Goal: Task Accomplishment & Management: Manage account settings

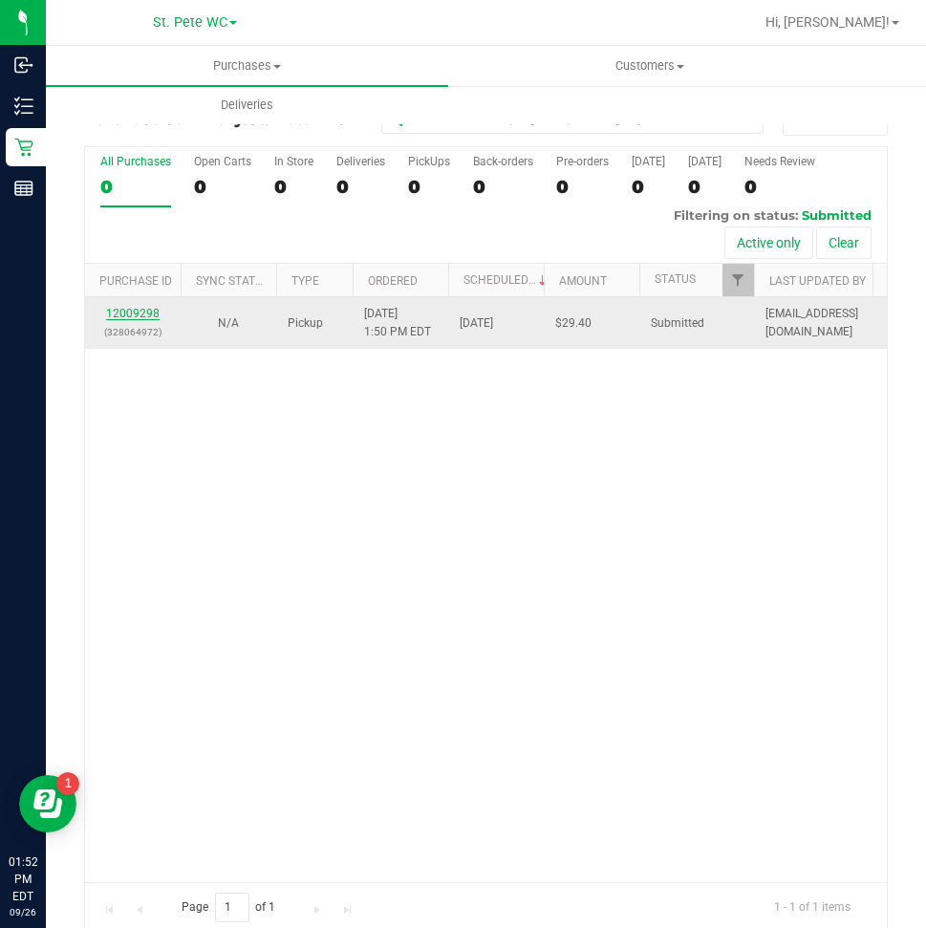
click at [150, 317] on link "12009298" at bounding box center [133, 313] width 54 height 13
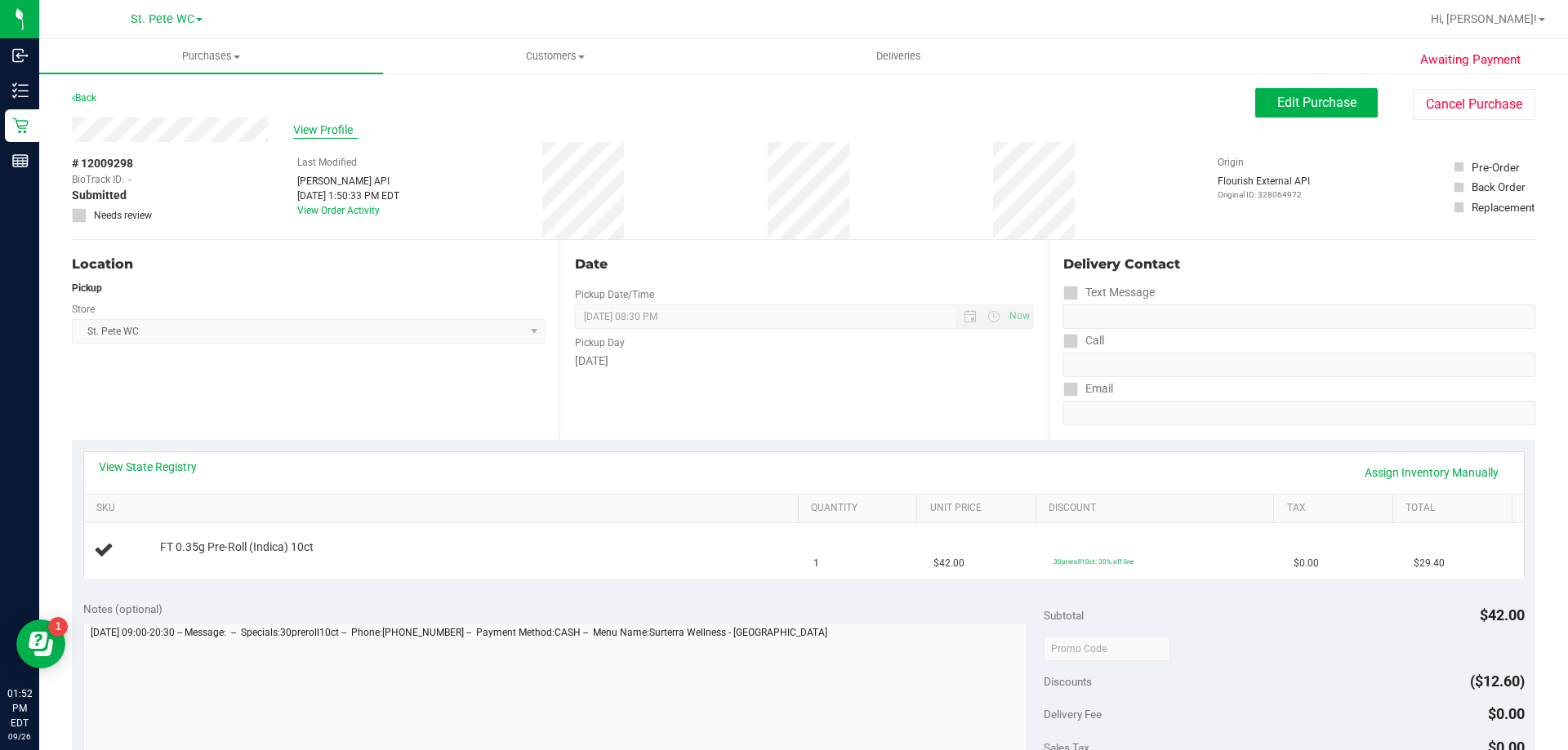
click at [319, 123] on span "View Profile" at bounding box center [326, 130] width 65 height 17
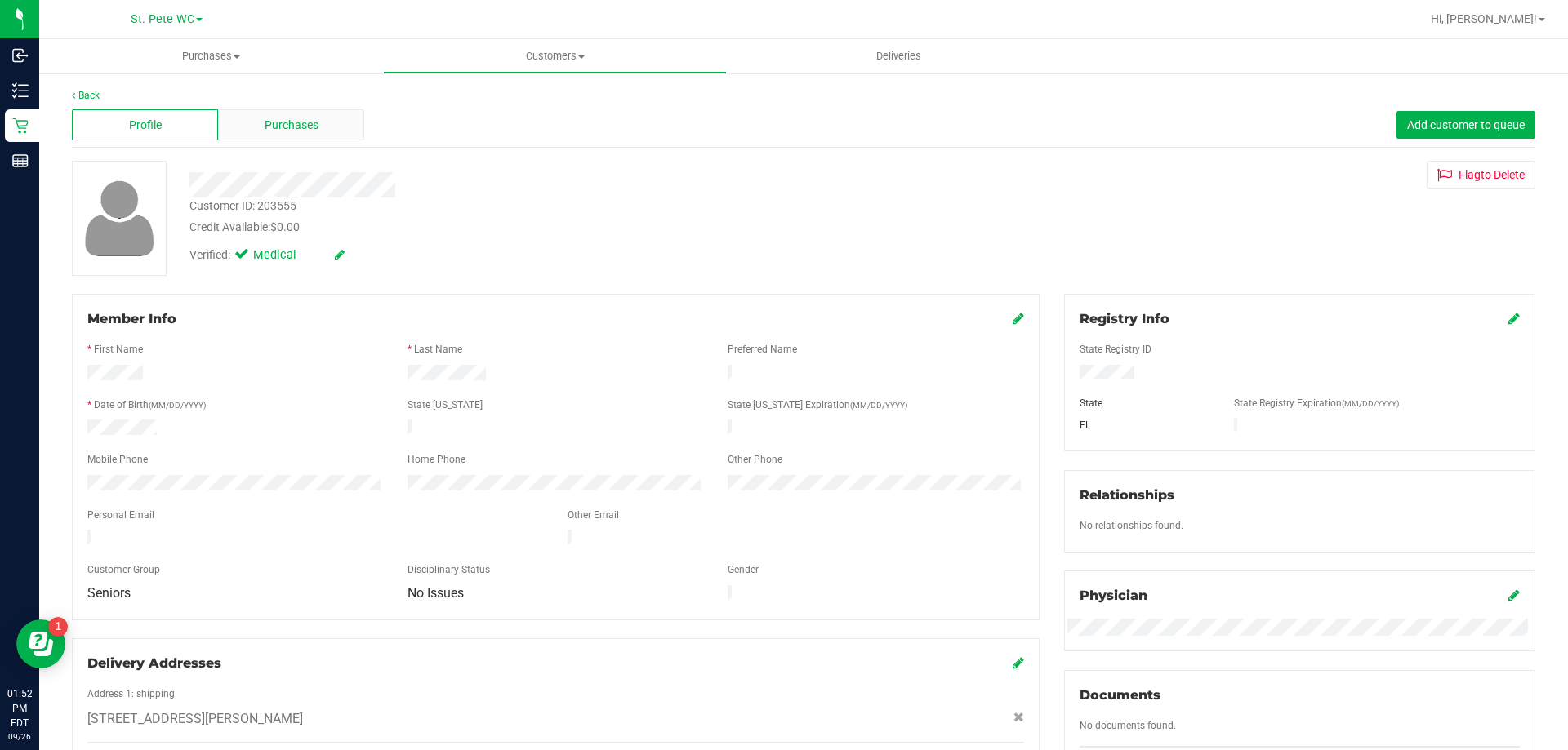
click at [297, 136] on div "Purchases" at bounding box center [291, 125] width 146 height 31
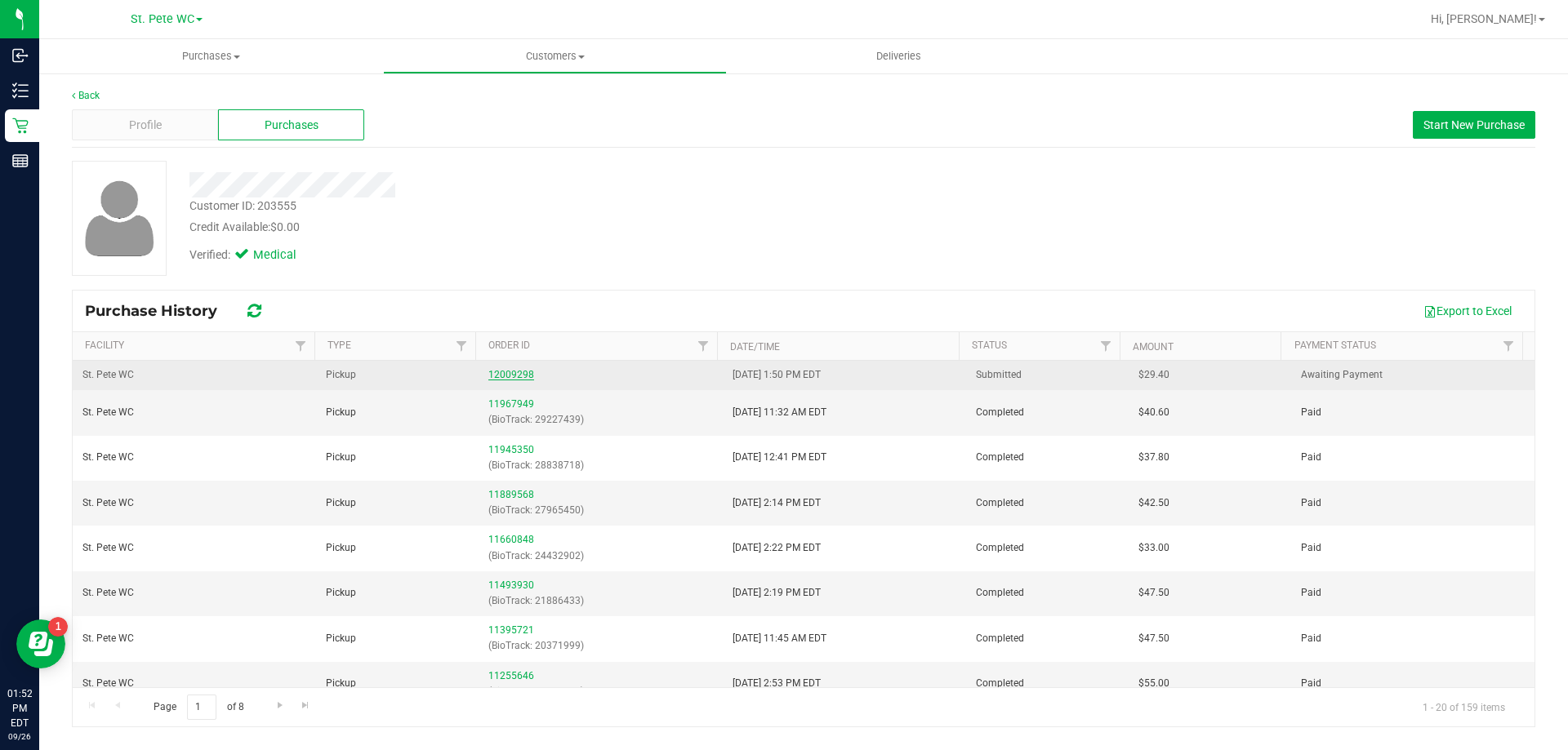
click at [512, 369] on link "12009298" at bounding box center [511, 374] width 46 height 11
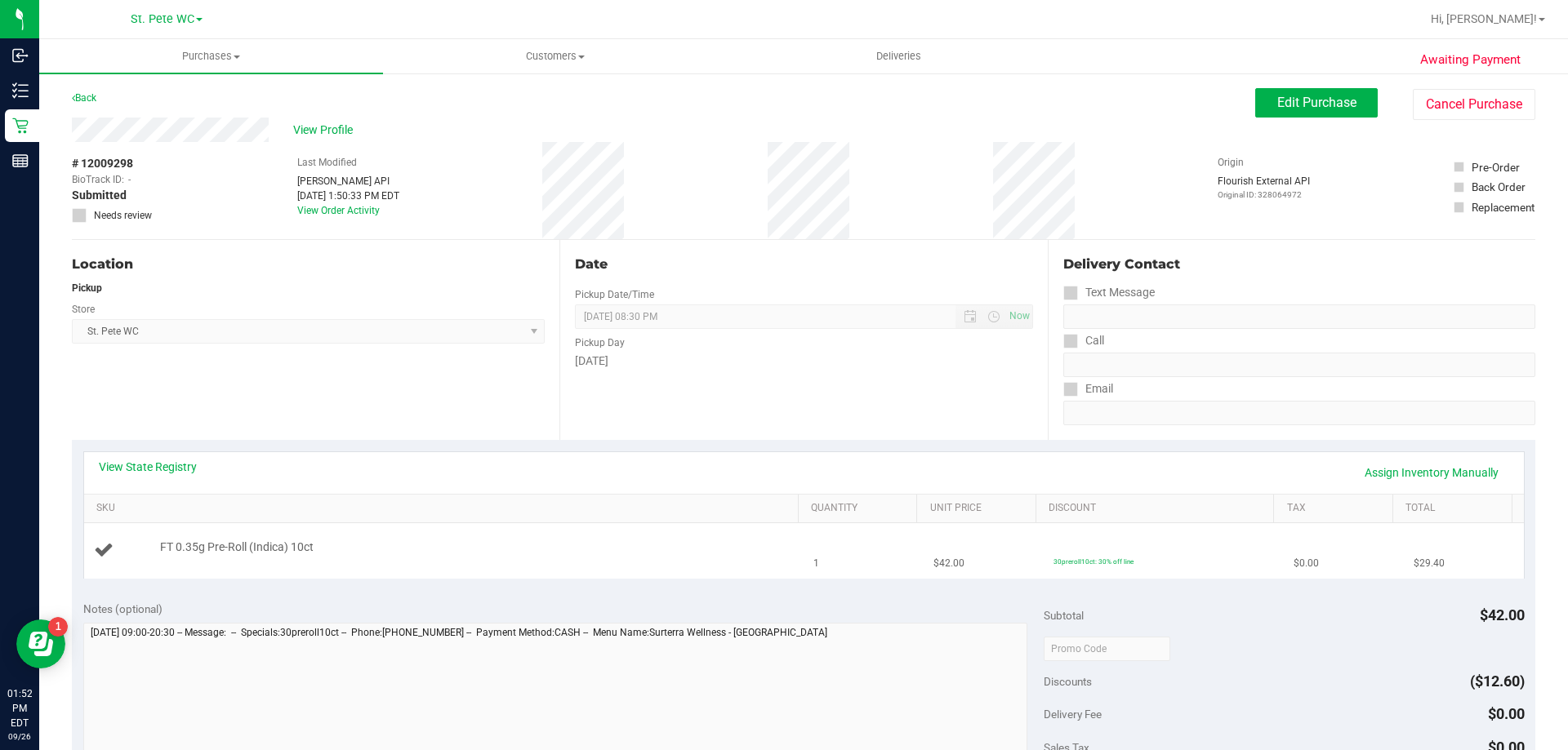
click at [439, 532] on td "FT 0.35g Pre-Roll (Indica) 10ct" at bounding box center [443, 550] width 720 height 55
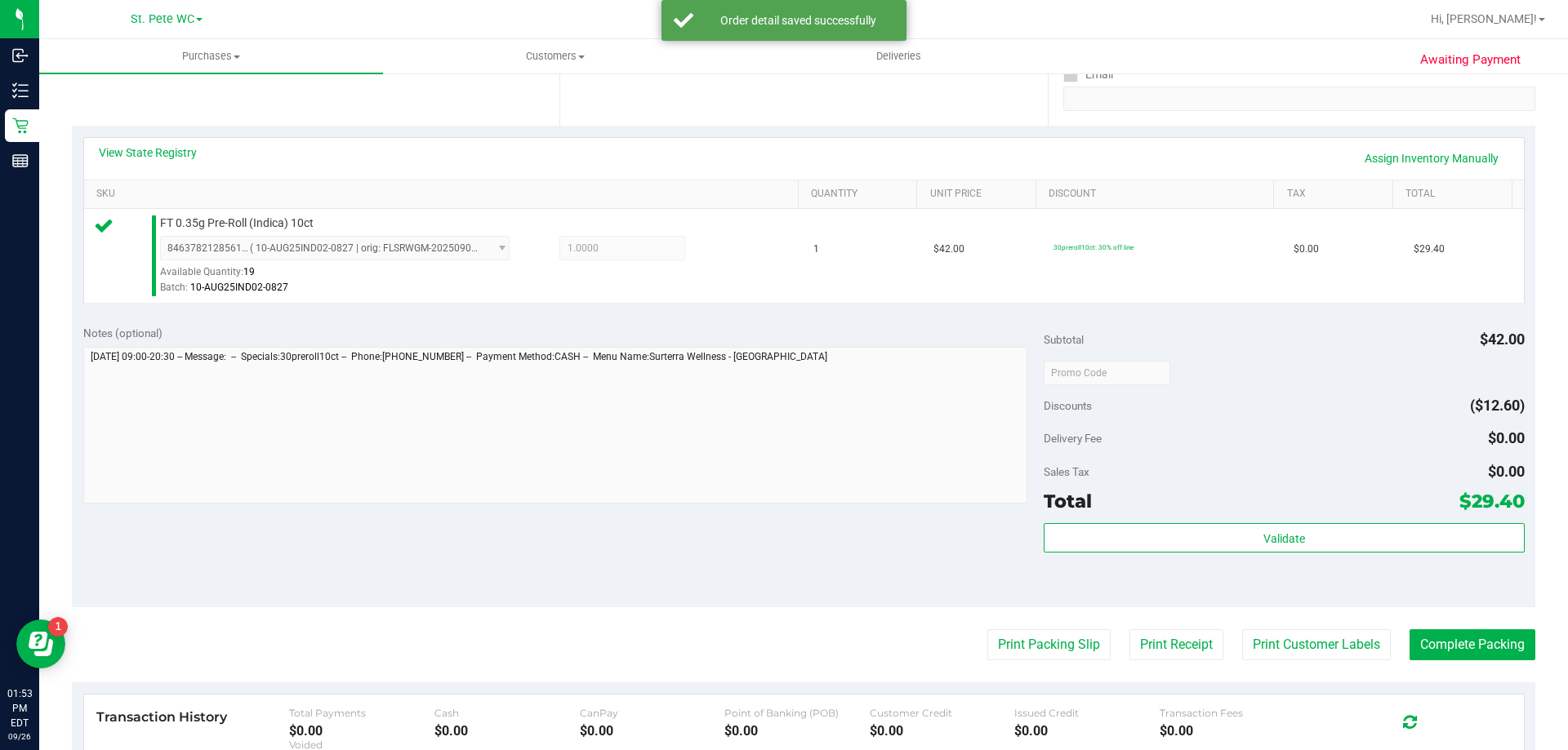
scroll to position [408, 0]
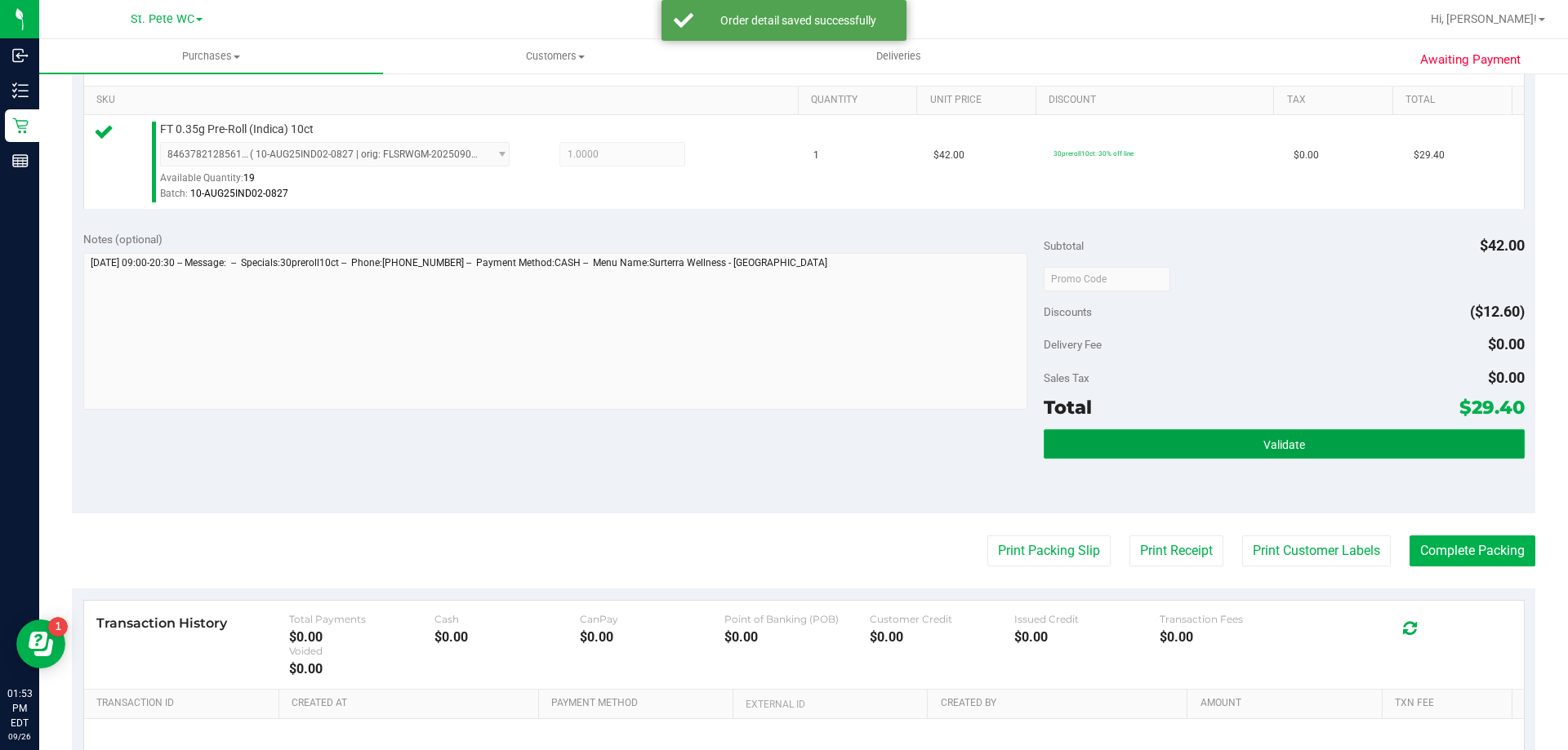
click at [790, 449] on button "Validate" at bounding box center [1283, 444] width 480 height 29
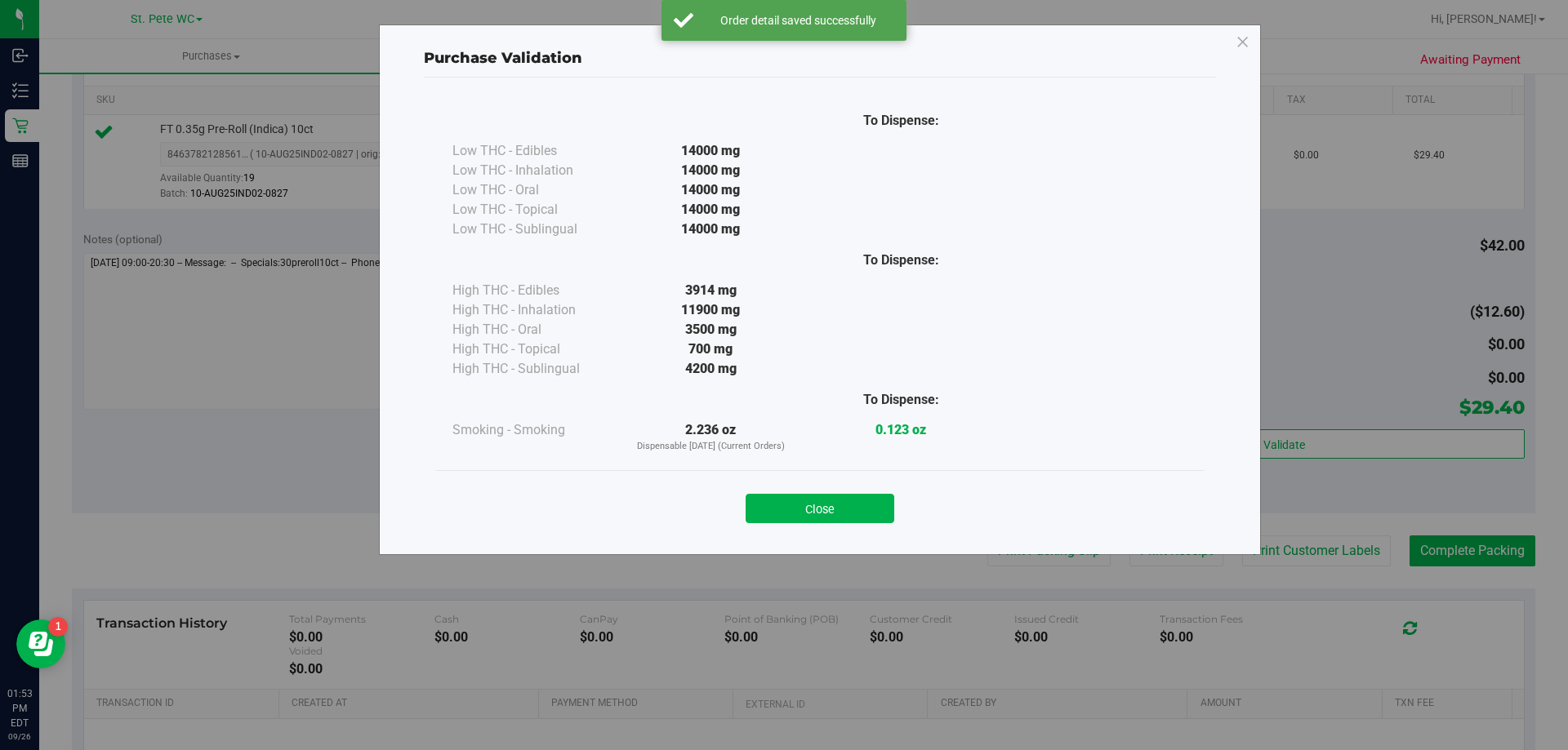
drag, startPoint x: 843, startPoint y: 463, endPoint x: 845, endPoint y: 492, distance: 29.1
click at [790, 483] on div "To Dispense: Low THC - Edibles 14000 mg" at bounding box center [819, 308] width 792 height 462
click at [790, 492] on div "Close" at bounding box center [820, 504] width 743 height 41
click at [790, 506] on button "Close" at bounding box center [819, 508] width 149 height 29
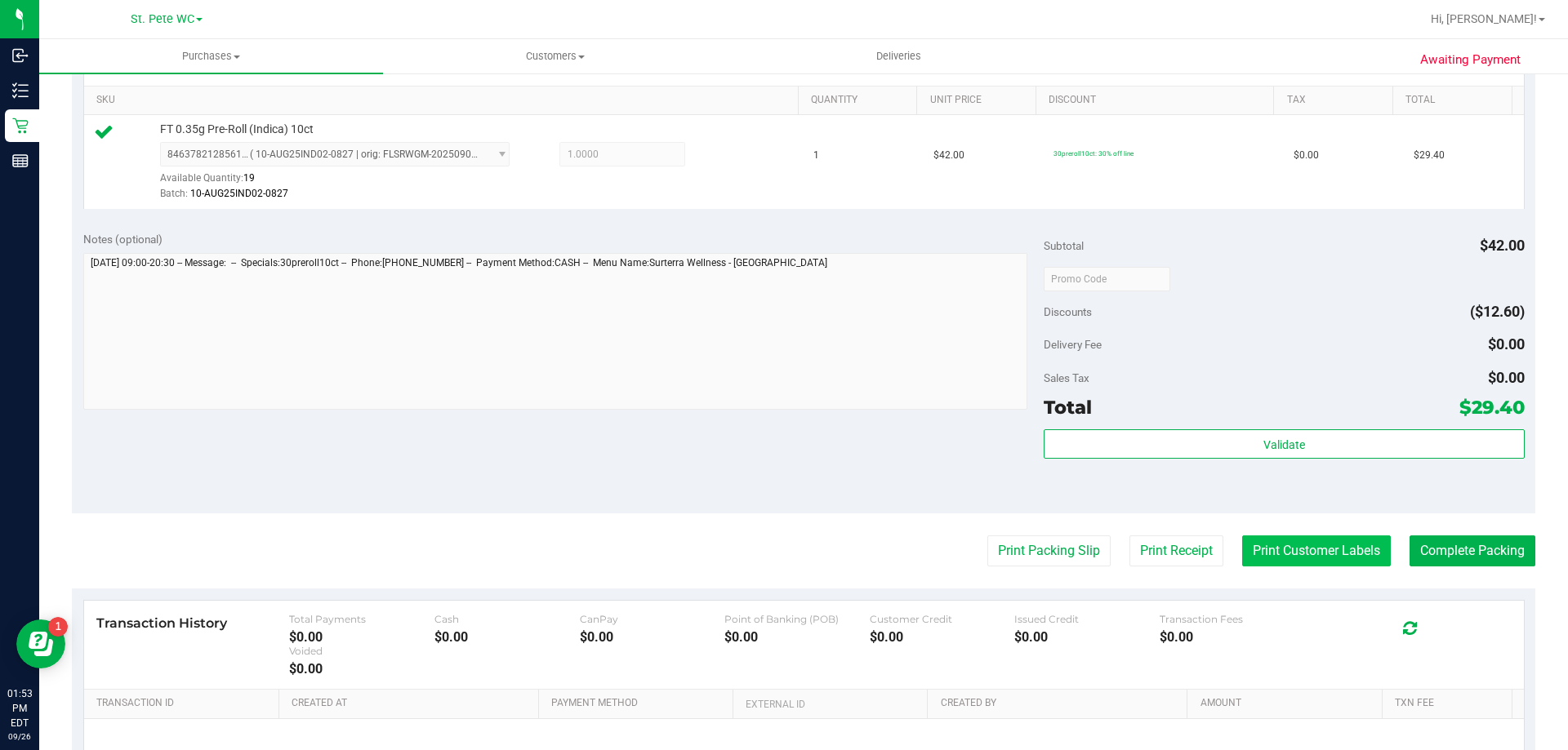
click at [790, 551] on button "Print Customer Labels" at bounding box center [1316, 551] width 149 height 31
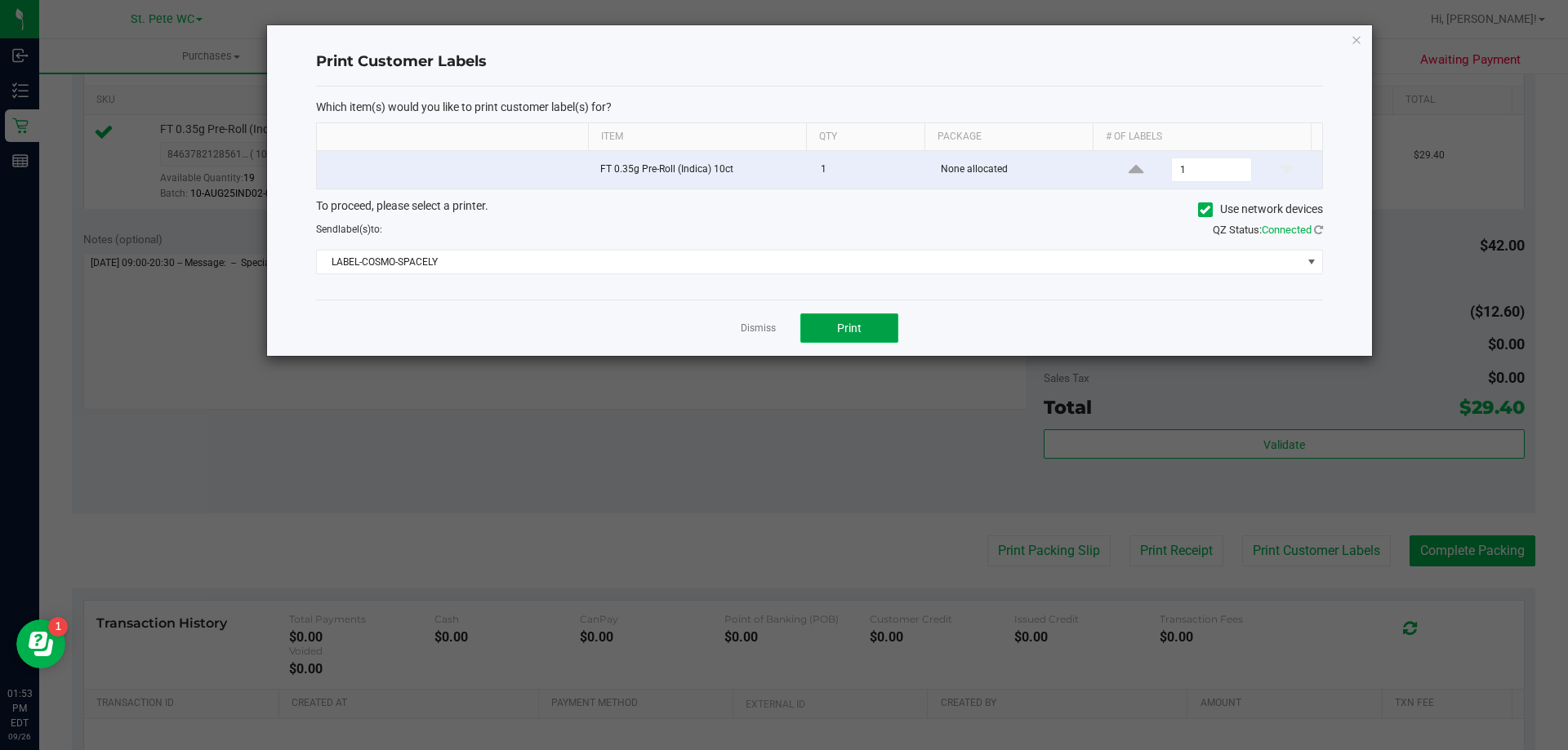
click at [790, 340] on button "Print" at bounding box center [849, 328] width 98 height 29
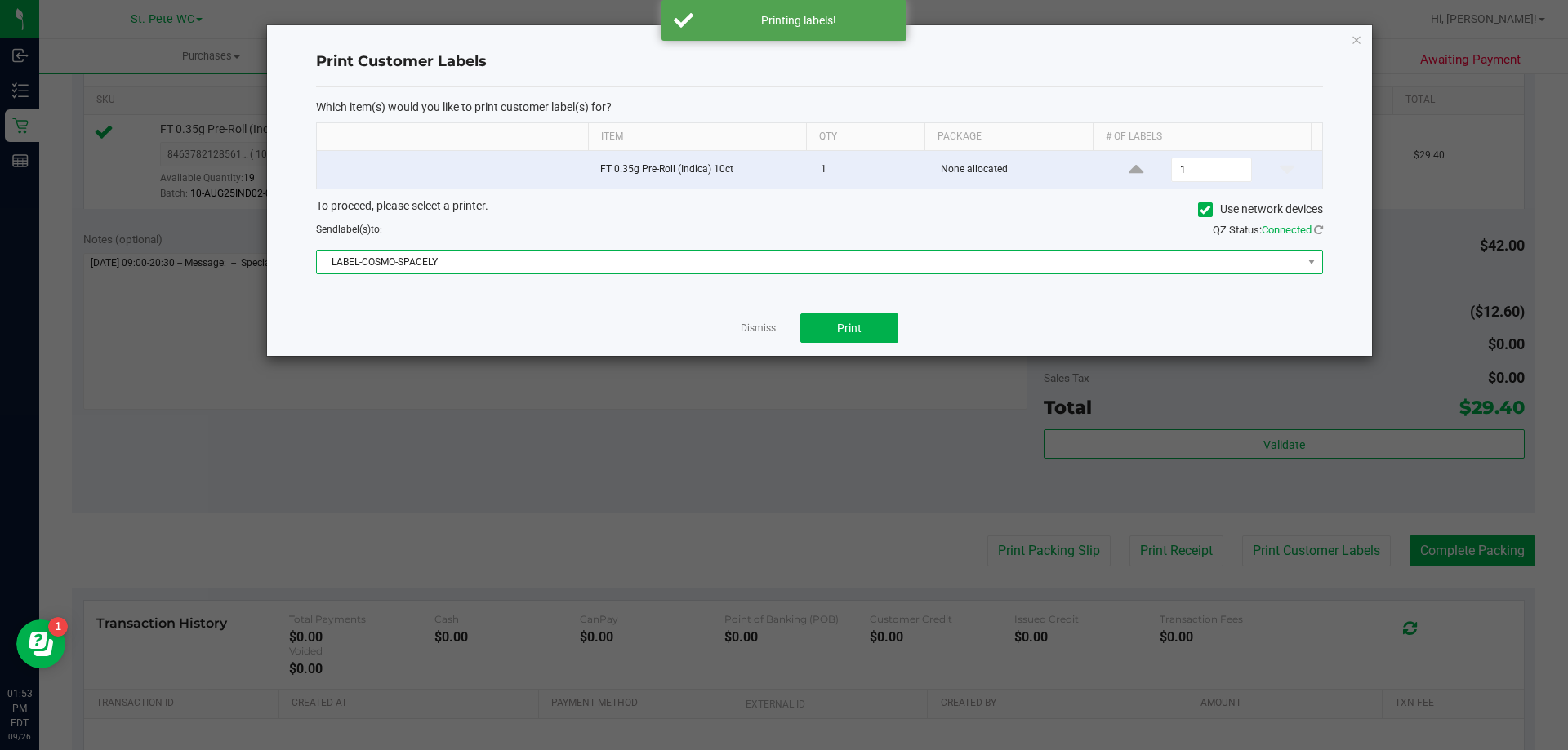
click at [790, 273] on span "LABEL-COSMO-SPACELY" at bounding box center [809, 261] width 984 height 23
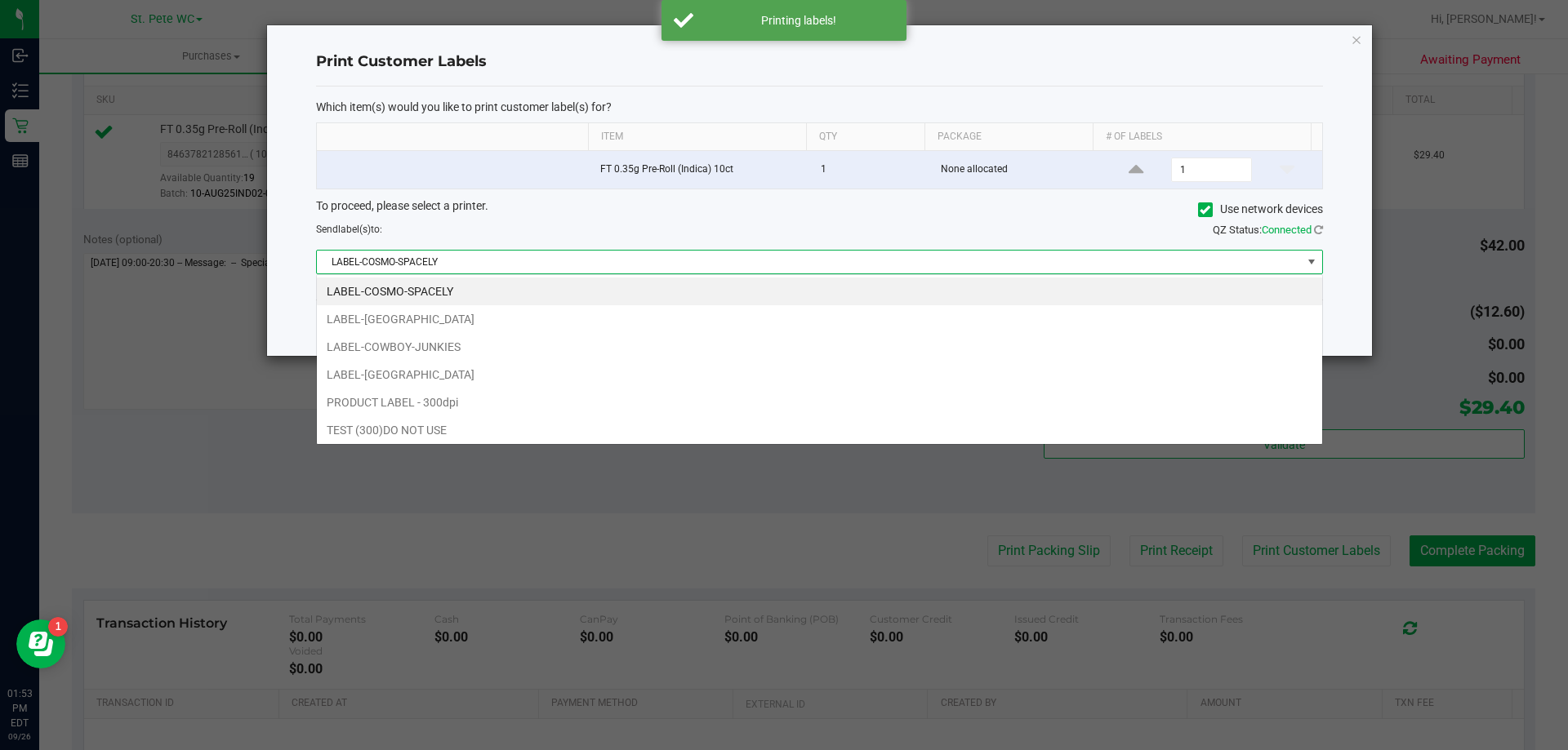
scroll to position [25, 1006]
click at [523, 316] on li "LABEL-[GEOGRAPHIC_DATA]" at bounding box center [819, 319] width 1005 height 27
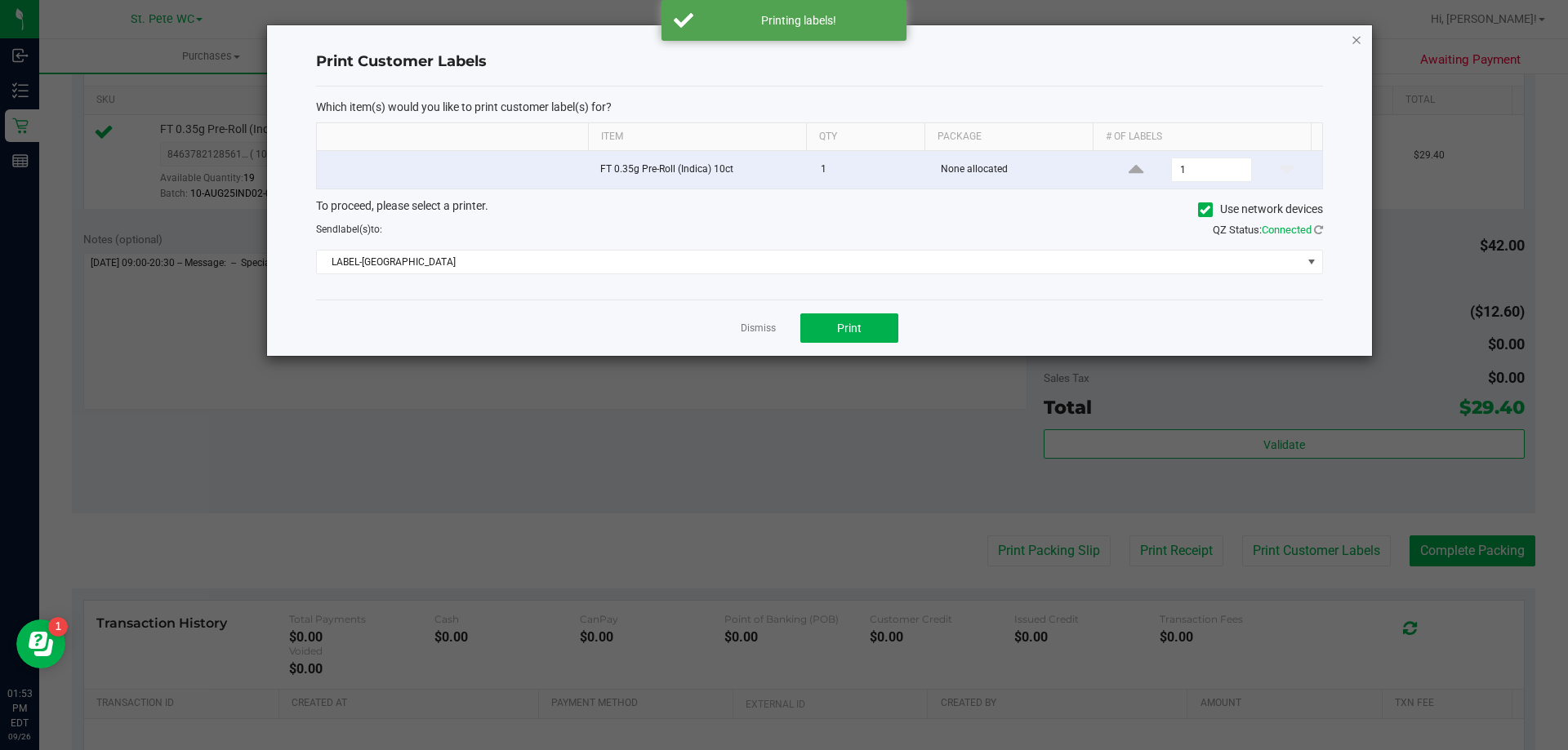
click at [790, 35] on icon "button" at bounding box center [1355, 38] width 11 height 20
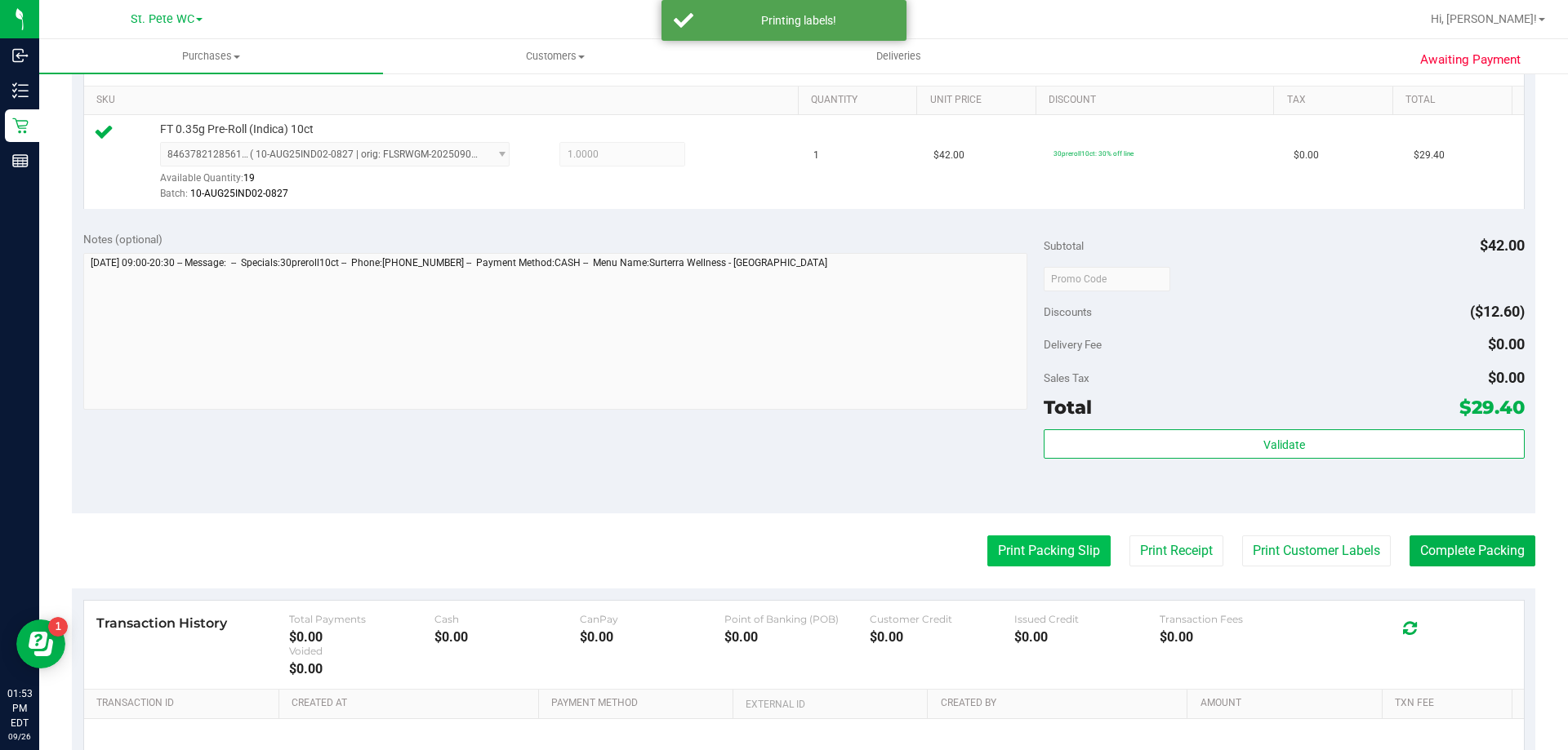
drag, startPoint x: 1015, startPoint y: 583, endPoint x: 1007, endPoint y: 554, distance: 30.1
click at [790, 580] on purchase-details "Back Edit Purchase Cancel Purchase View Profile # 12009298 BioTrack ID: - Submi…" at bounding box center [803, 286] width 1463 height 1214
click at [790, 552] on button "Print Packing Slip" at bounding box center [1048, 551] width 123 height 31
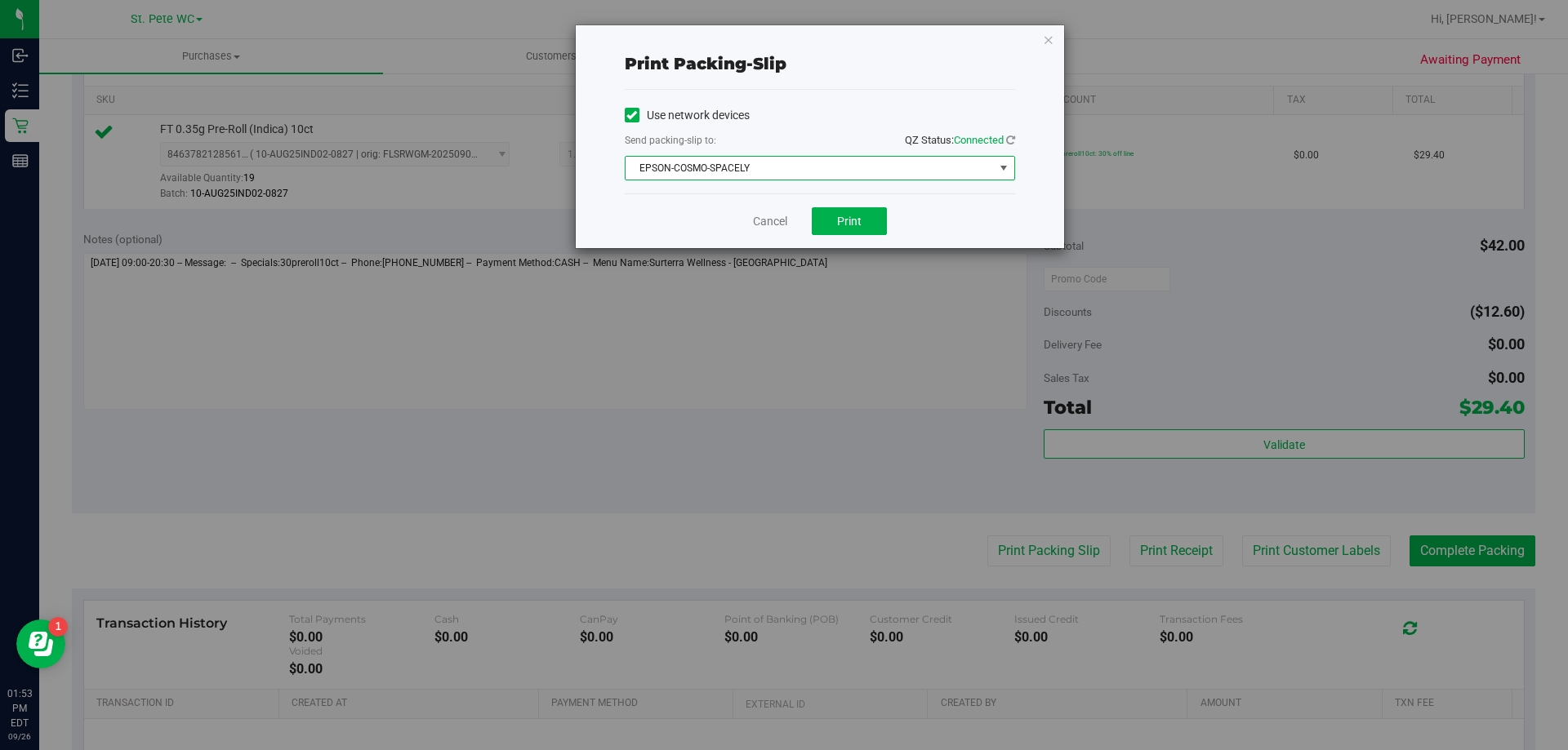
click at [790, 174] on span "EPSON-COSMO-SPACELY" at bounding box center [809, 167] width 368 height 23
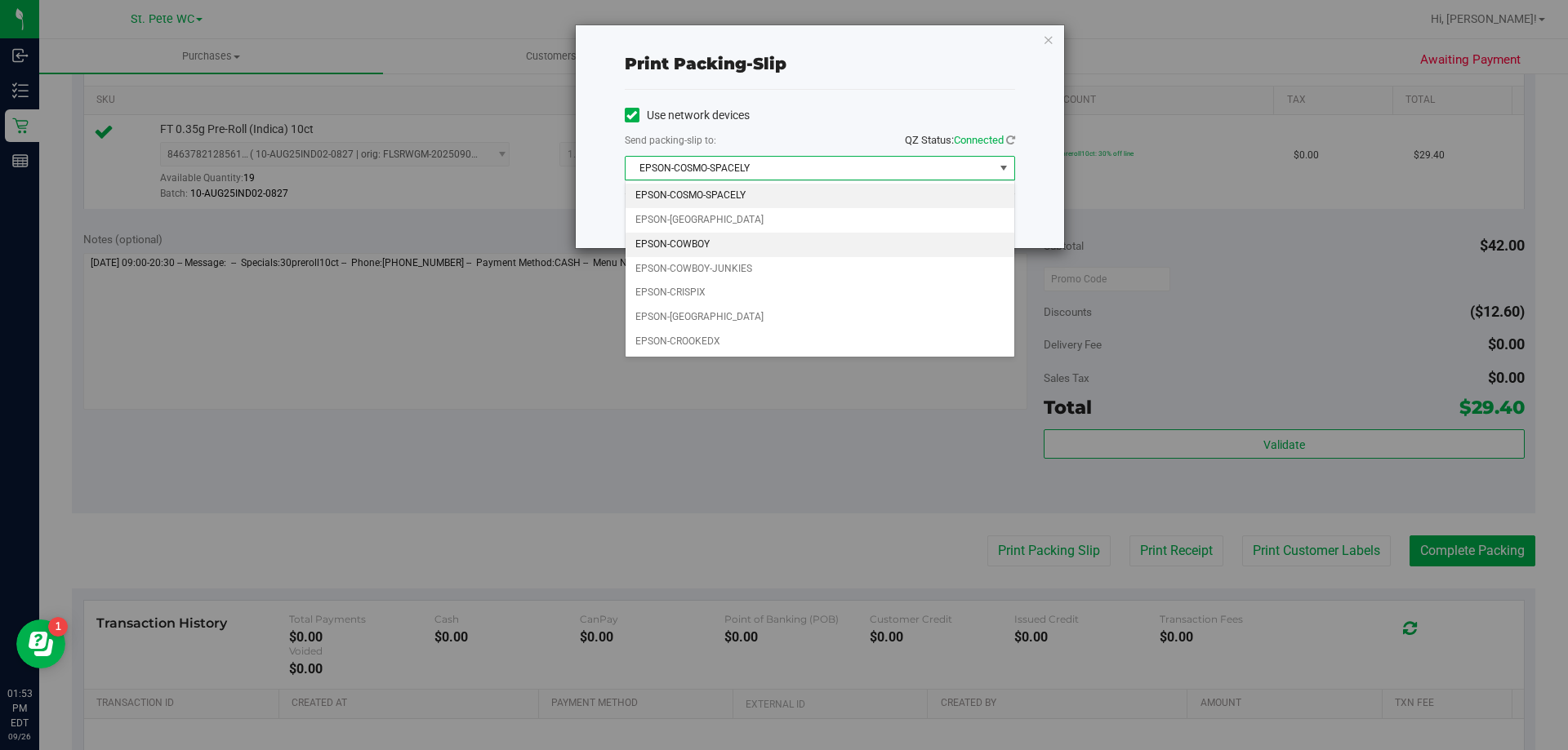
click at [738, 232] on li "EPSON-COWBOY" at bounding box center [819, 244] width 389 height 25
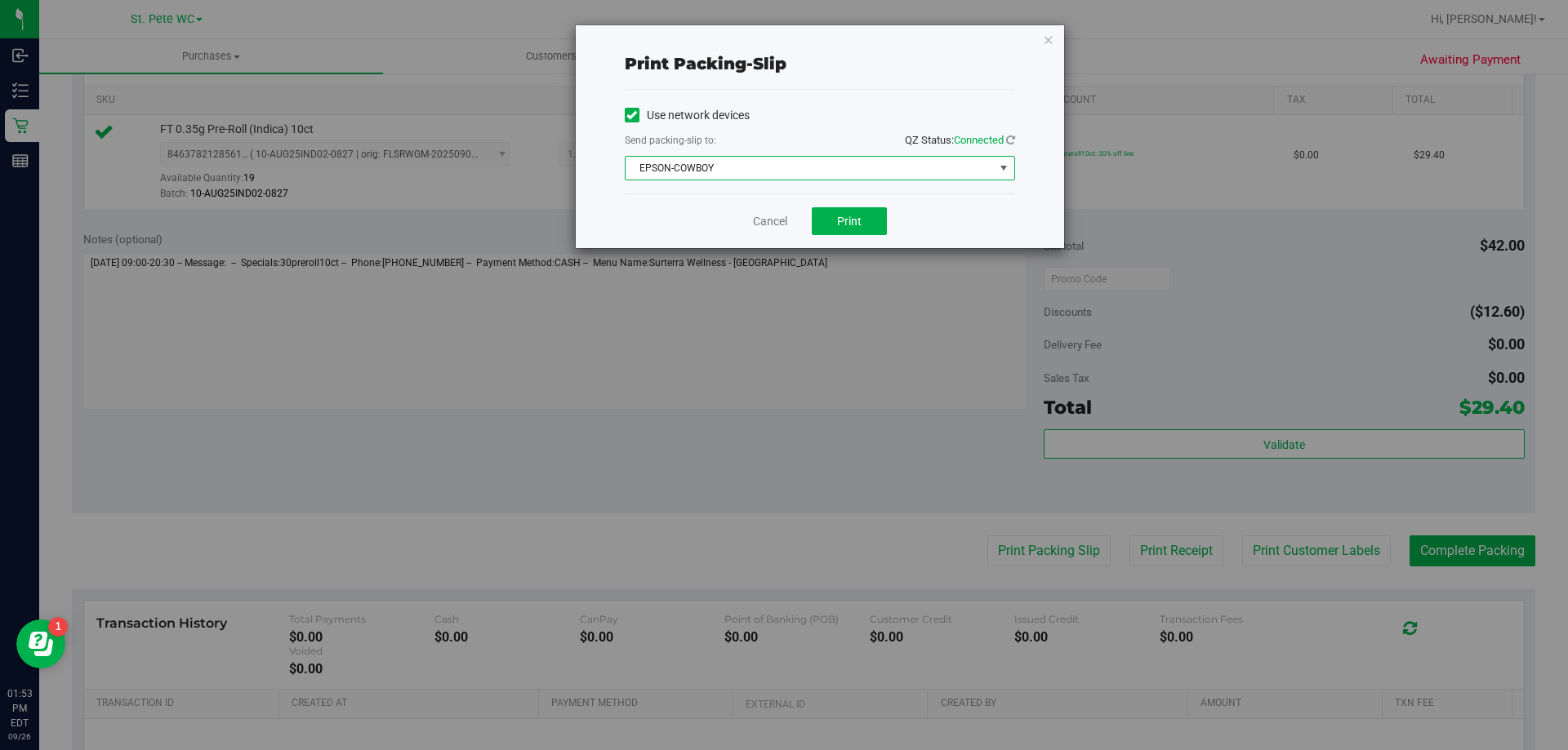
click at [761, 185] on div "Use network devices Send packing-slip to: QZ Status: Connected EPSON-COWBOY Cho…" at bounding box center [819, 141] width 391 height 103
click at [761, 181] on div "Use network devices Send packing-slip to: QZ Status: Connected EPSON-COWBOY Cho…" at bounding box center [819, 141] width 391 height 103
click at [749, 167] on span "EPSON-COWBOY" at bounding box center [809, 167] width 368 height 23
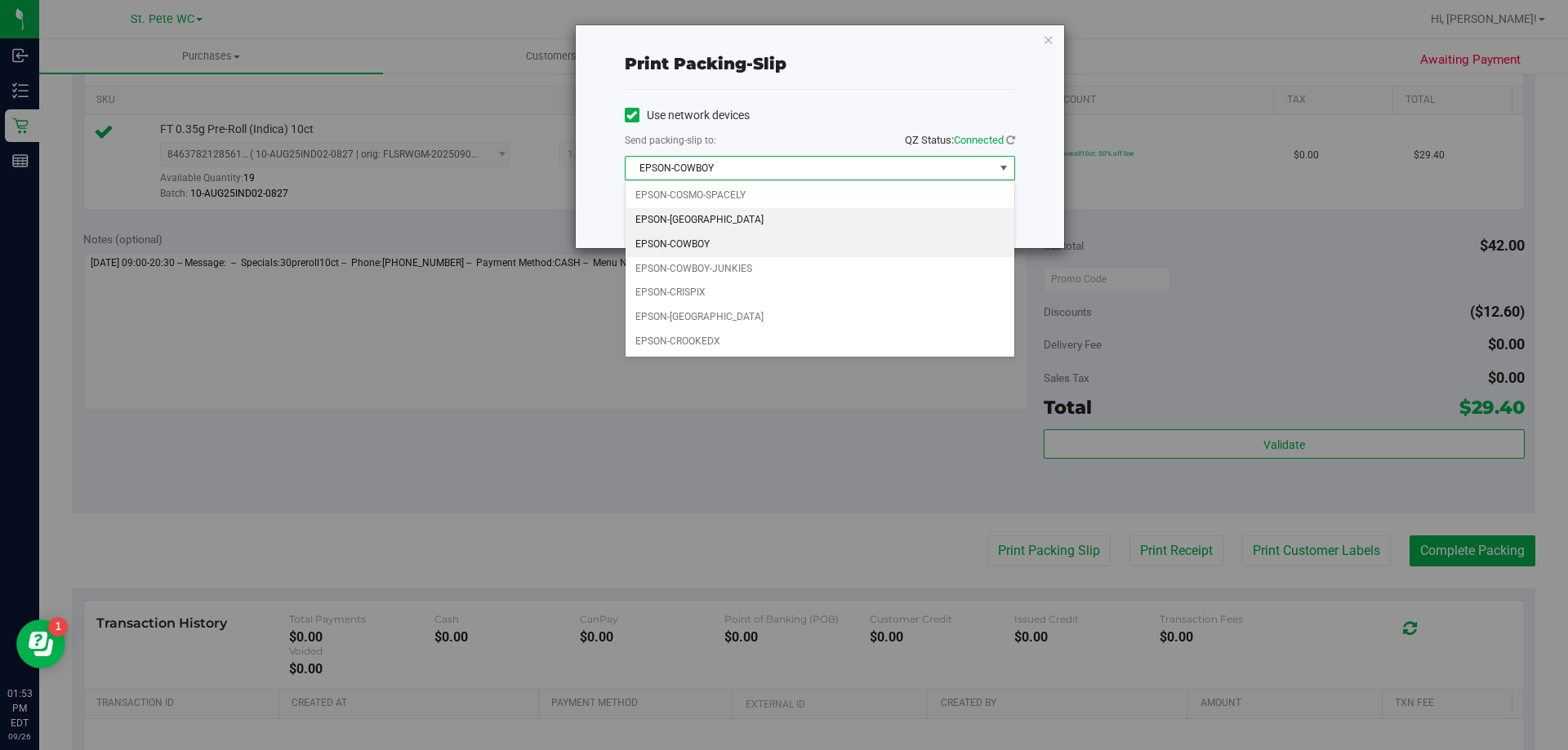
click at [729, 214] on li "EPSON-[GEOGRAPHIC_DATA]" at bounding box center [819, 220] width 389 height 25
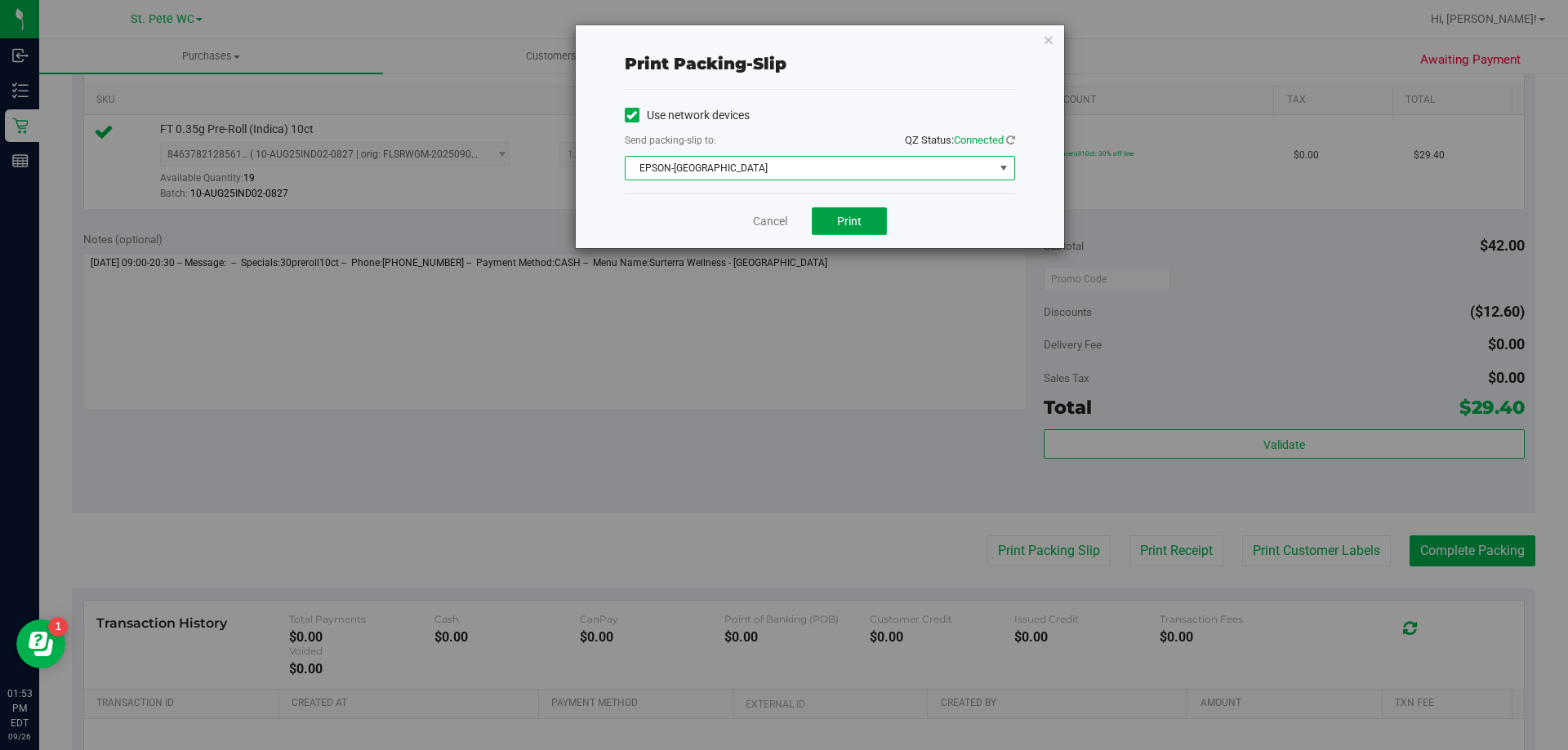
click at [790, 230] on button "Print" at bounding box center [849, 221] width 75 height 27
click at [790, 37] on icon "button" at bounding box center [1048, 38] width 11 height 20
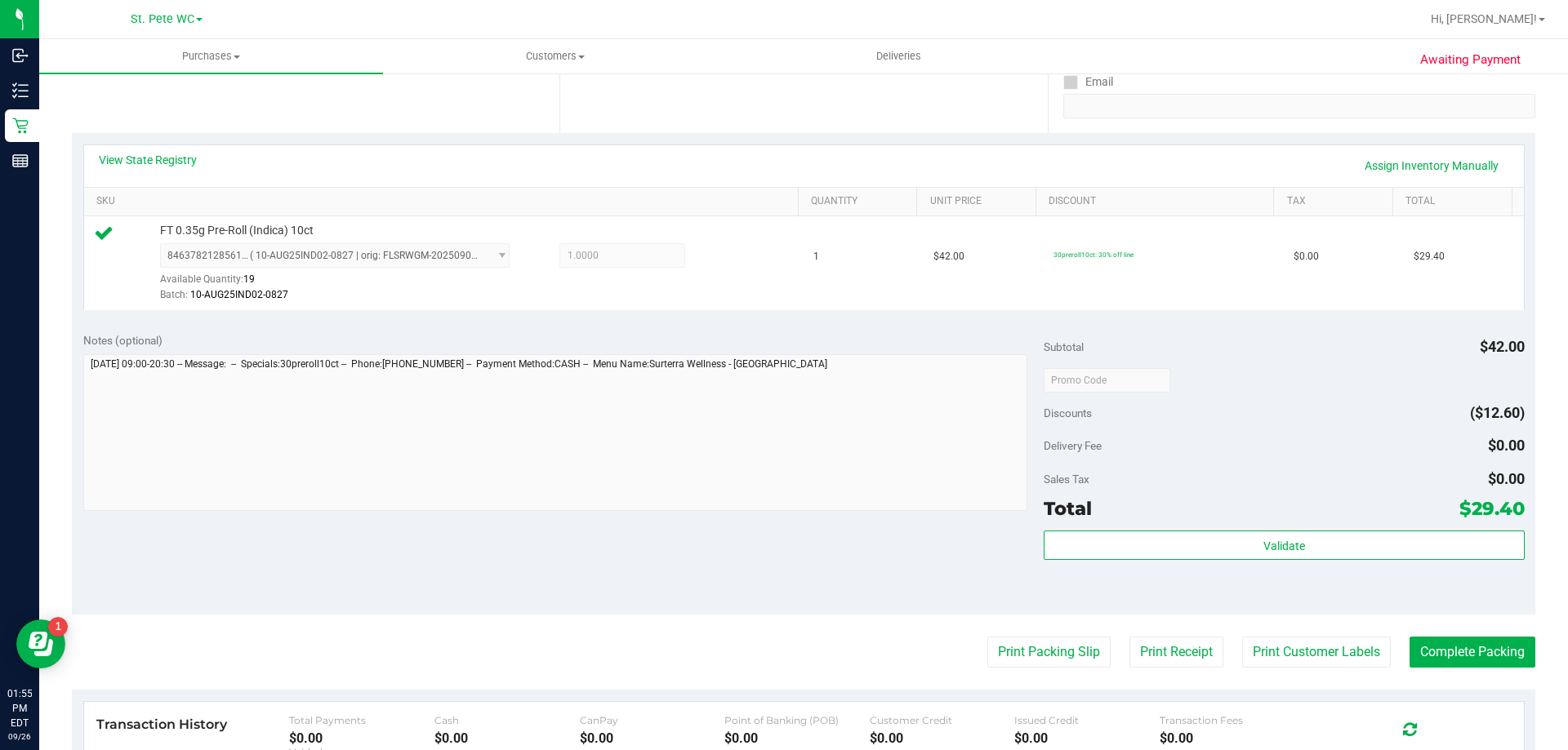
scroll to position [366, 0]
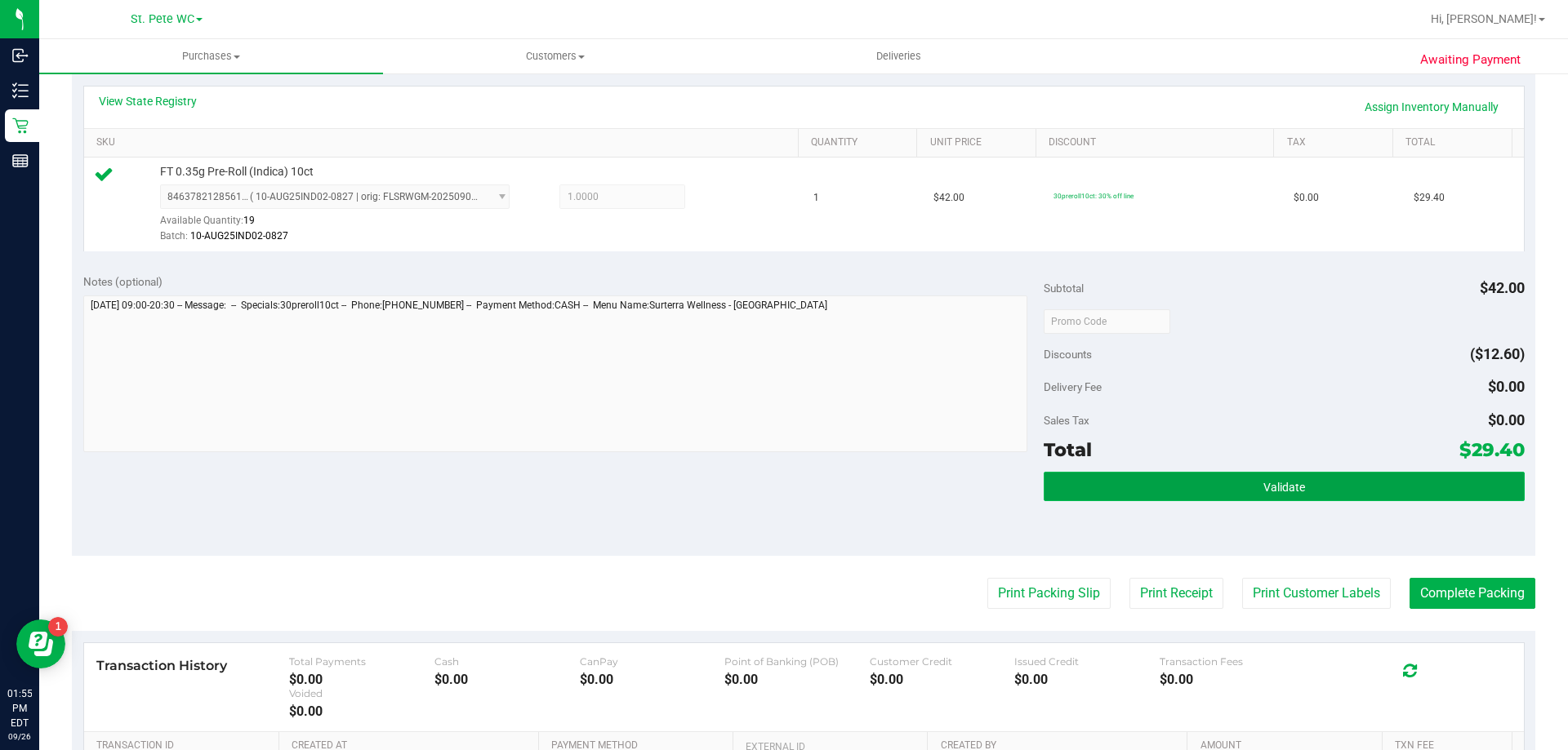
click at [790, 486] on button "Validate" at bounding box center [1283, 486] width 480 height 29
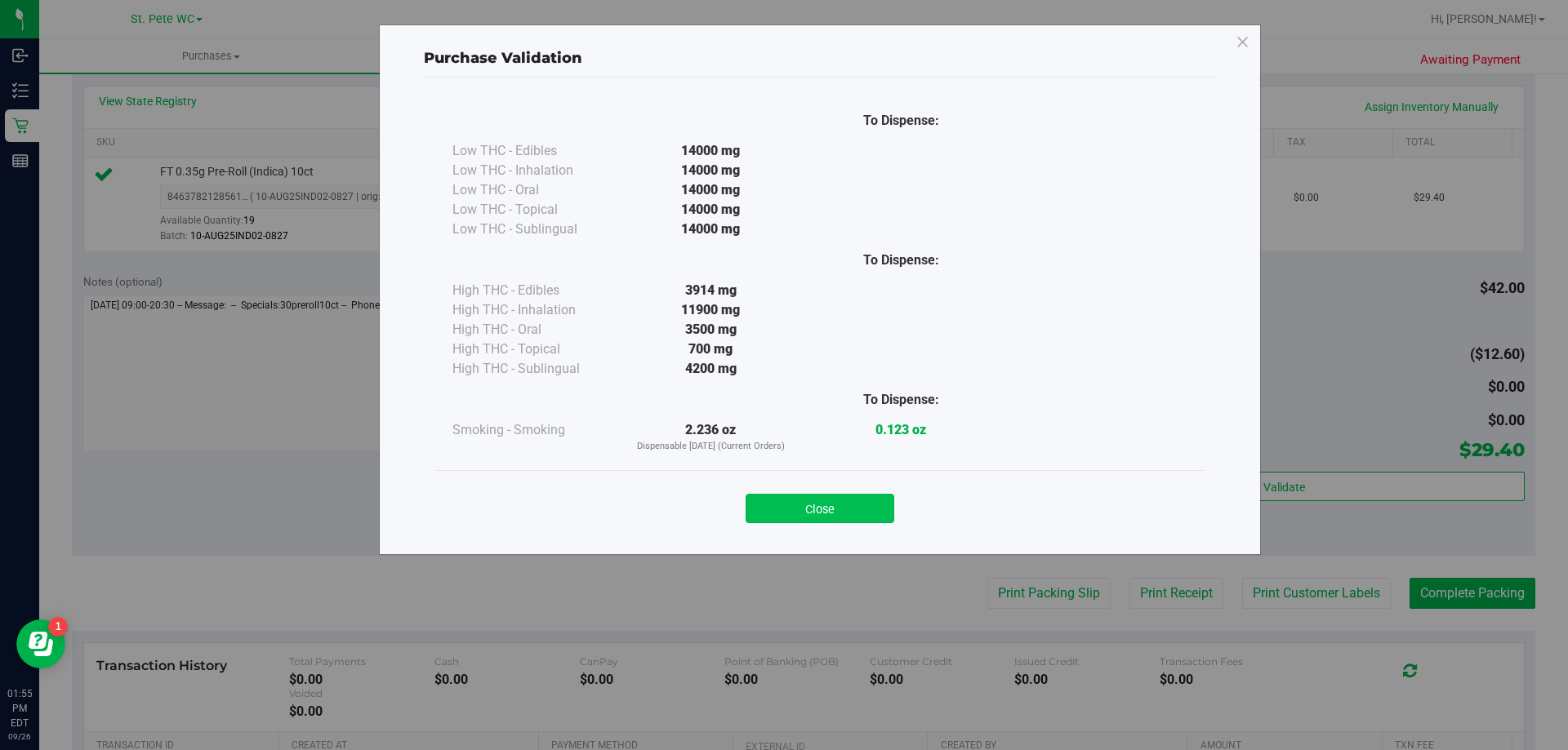
click at [790, 514] on button "Close" at bounding box center [819, 508] width 149 height 29
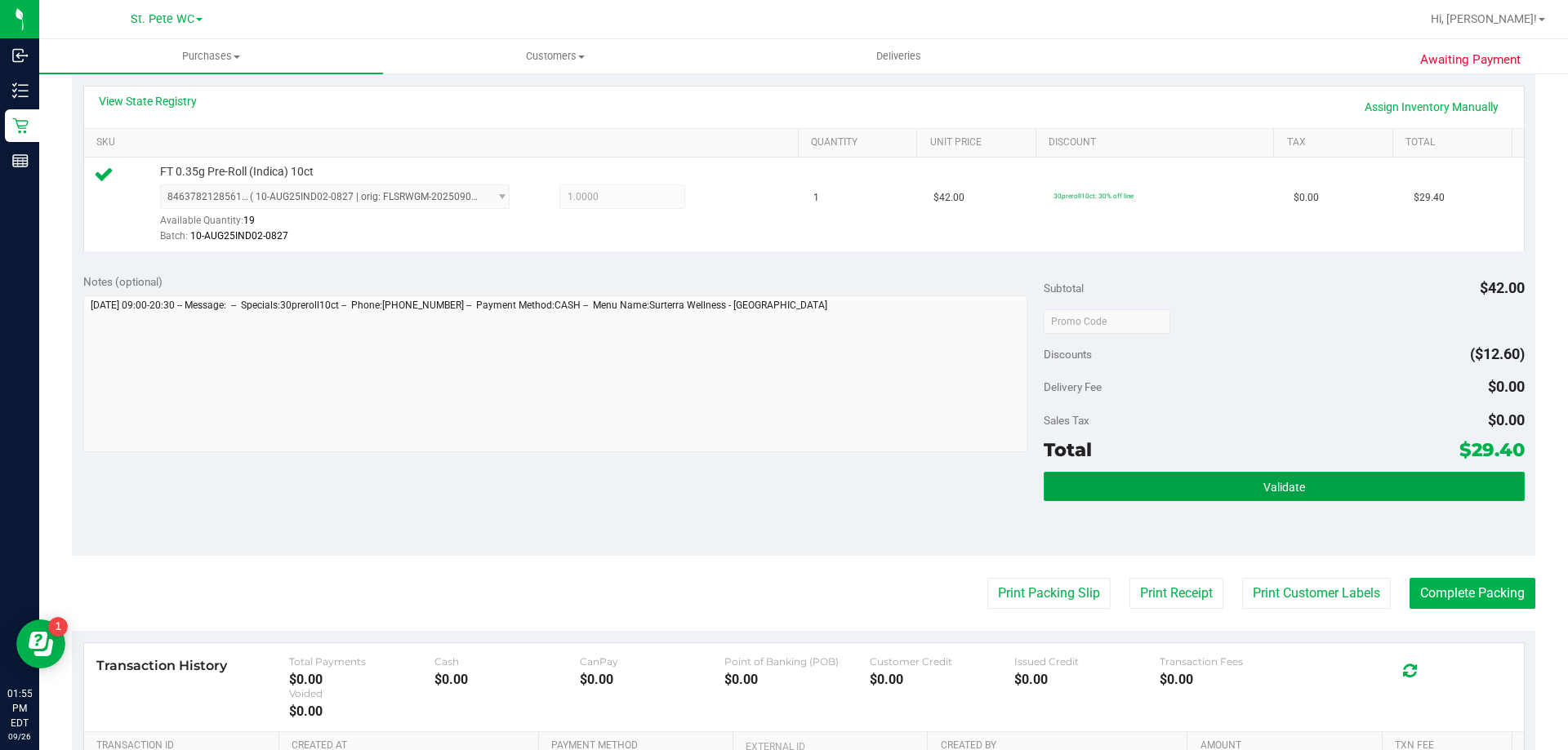
click at [790, 478] on button "Validate" at bounding box center [1283, 486] width 480 height 29
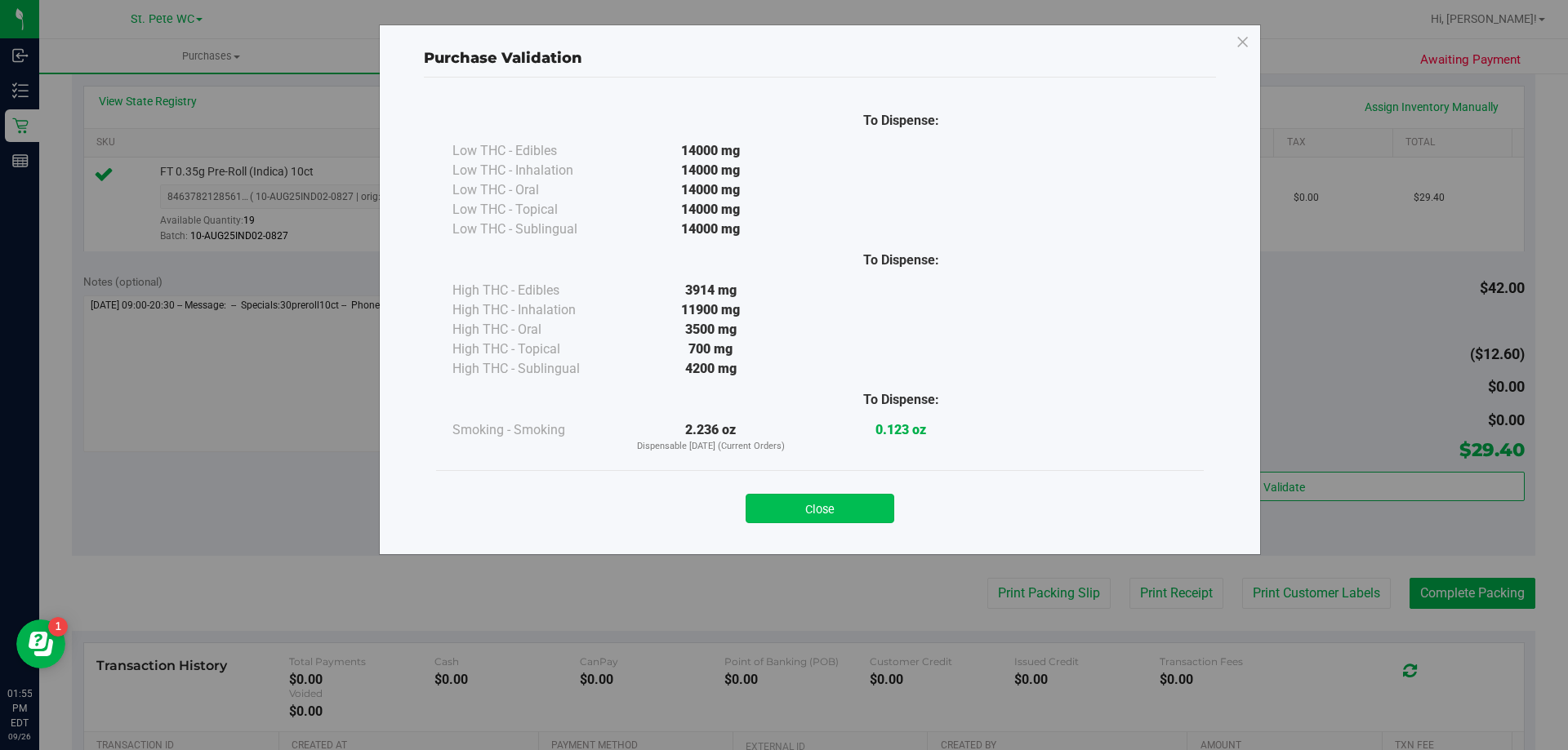
click at [790, 497] on button "Close" at bounding box center [819, 508] width 149 height 29
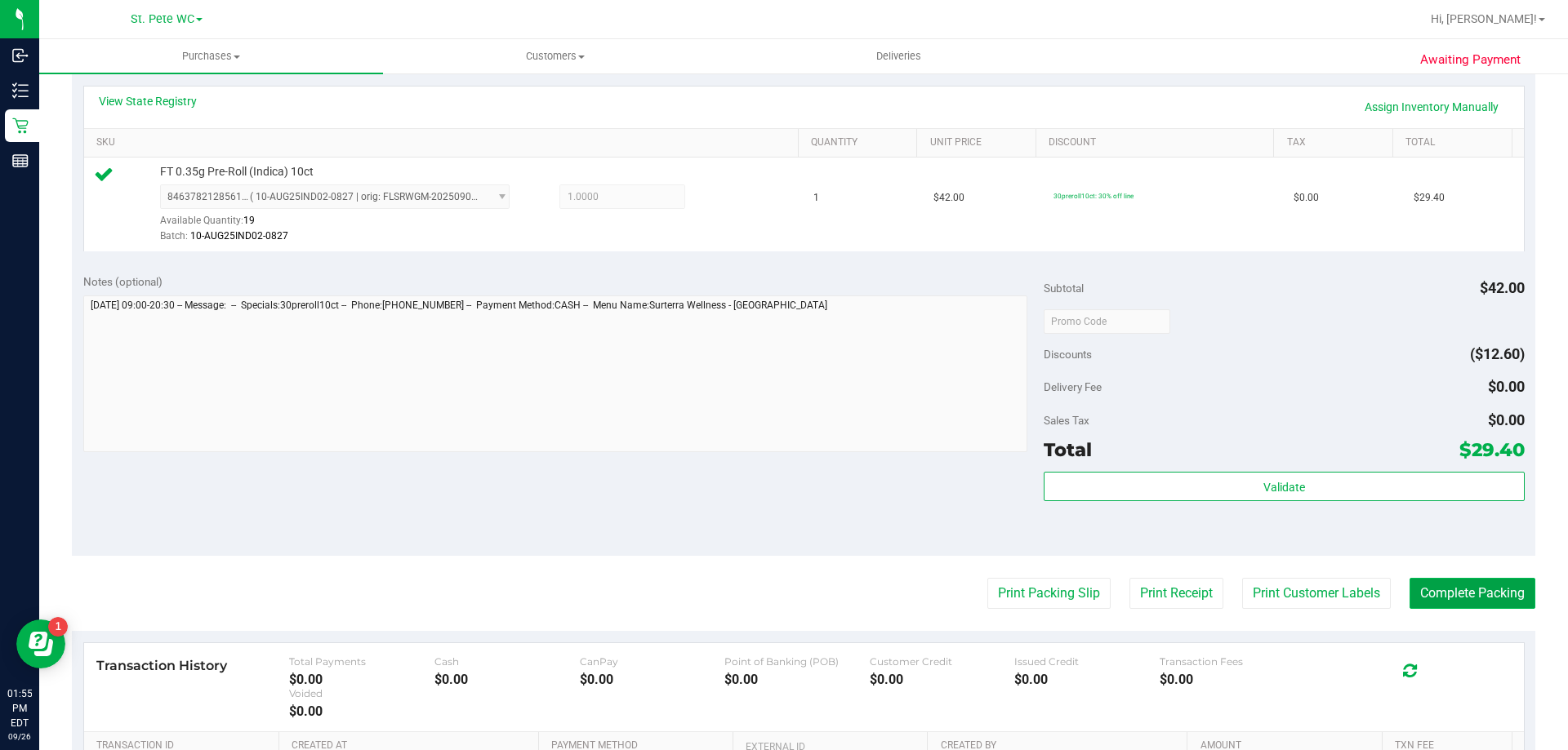
click at [790, 601] on button "Complete Packing" at bounding box center [1471, 593] width 126 height 31
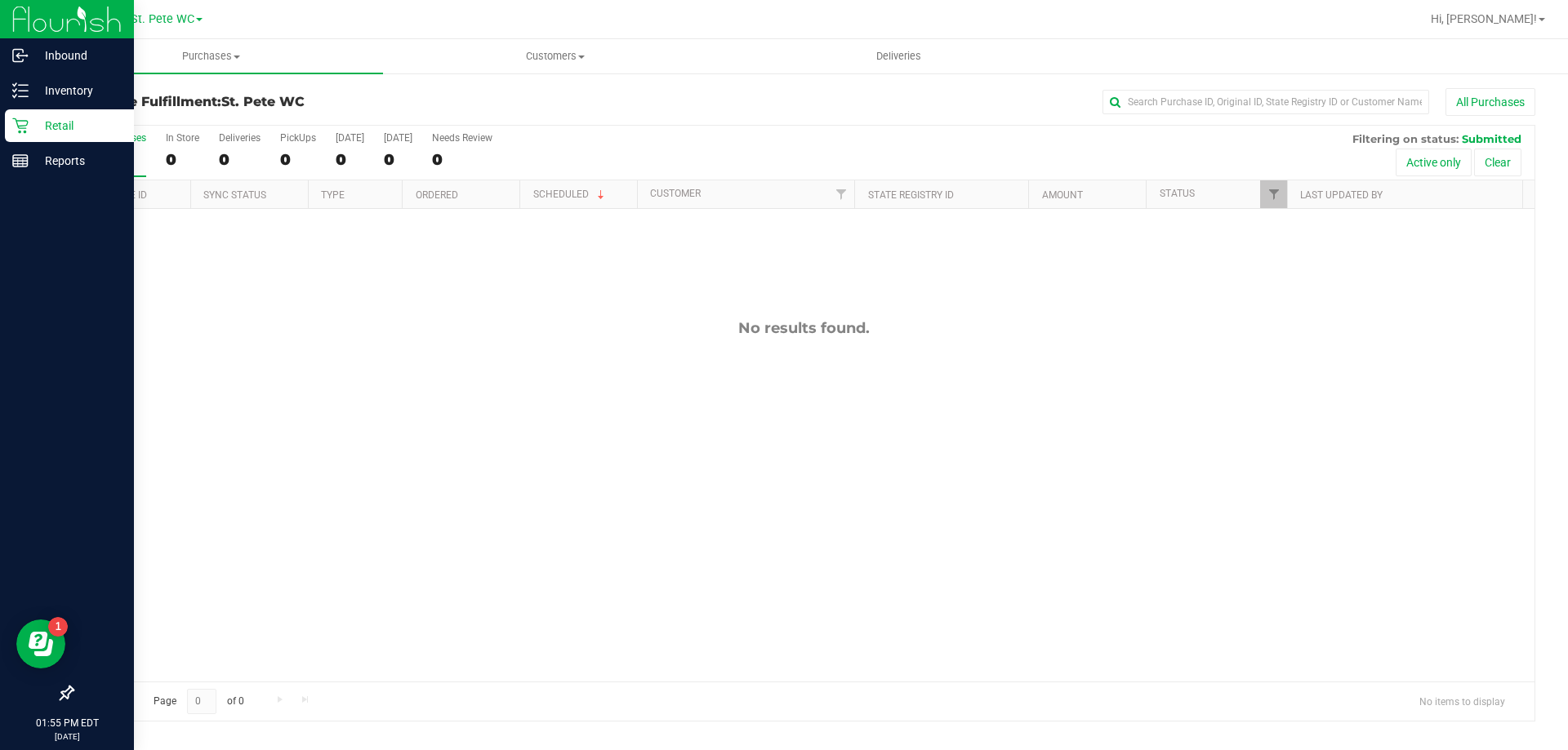
click at [26, 138] on div "Retail" at bounding box center [69, 126] width 129 height 32
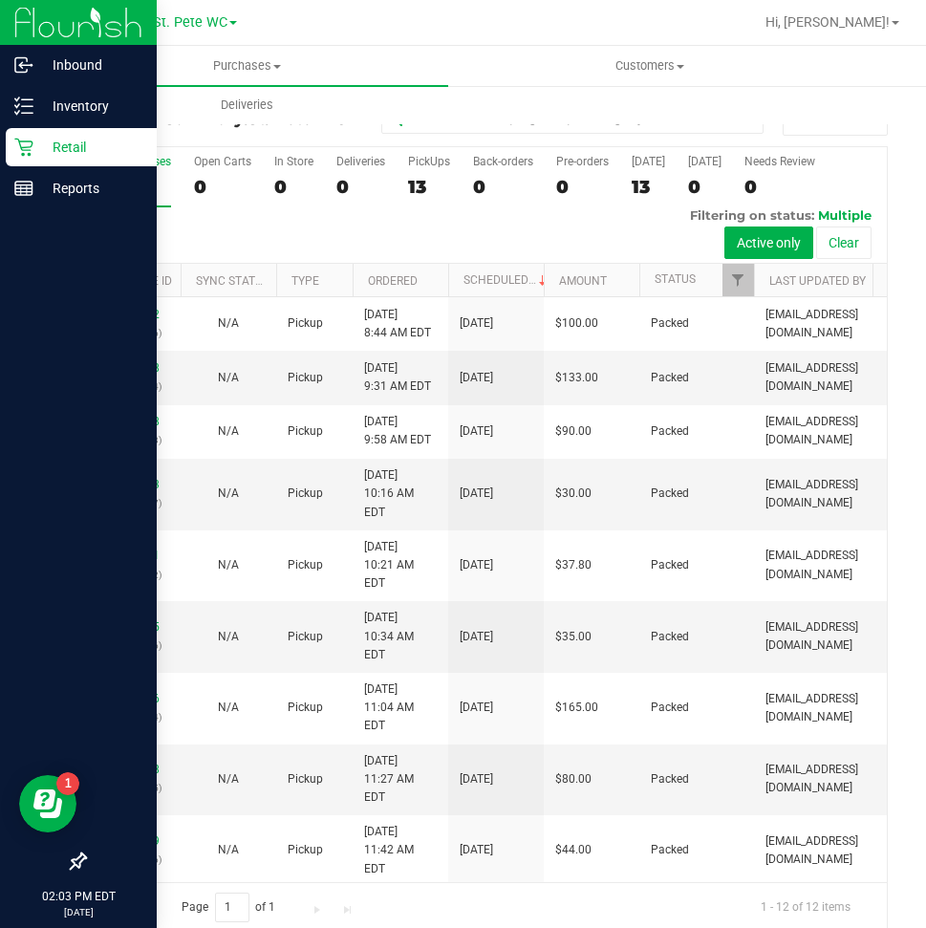
click at [13, 138] on div "Retail" at bounding box center [81, 147] width 151 height 38
click at [61, 164] on div "Retail" at bounding box center [81, 147] width 151 height 38
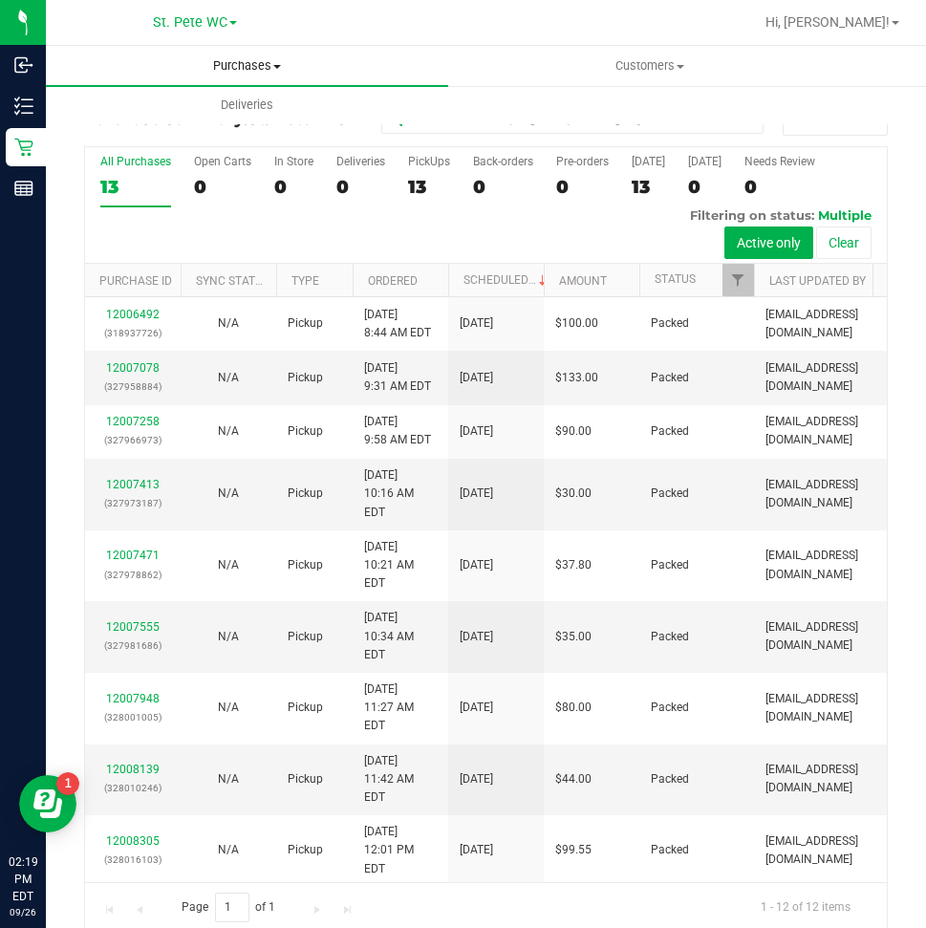
click at [259, 68] on span "Purchases" at bounding box center [247, 65] width 402 height 17
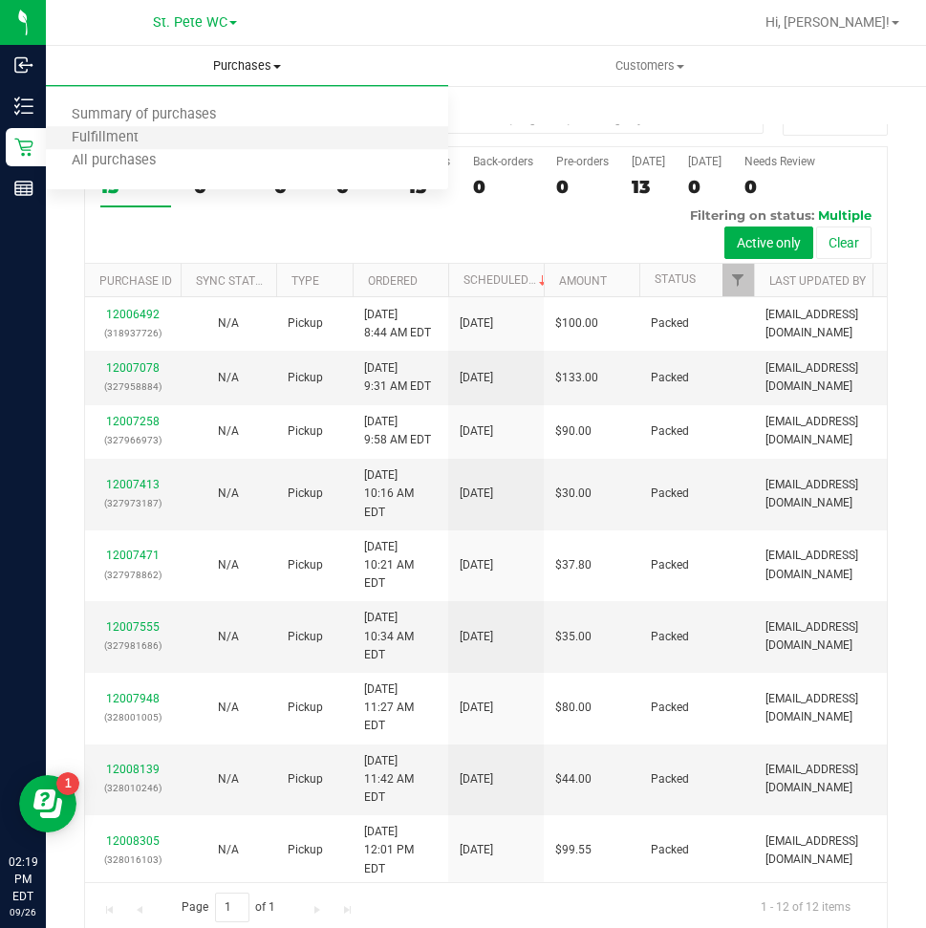
click at [224, 132] on li "Fulfillment" at bounding box center [247, 138] width 402 height 23
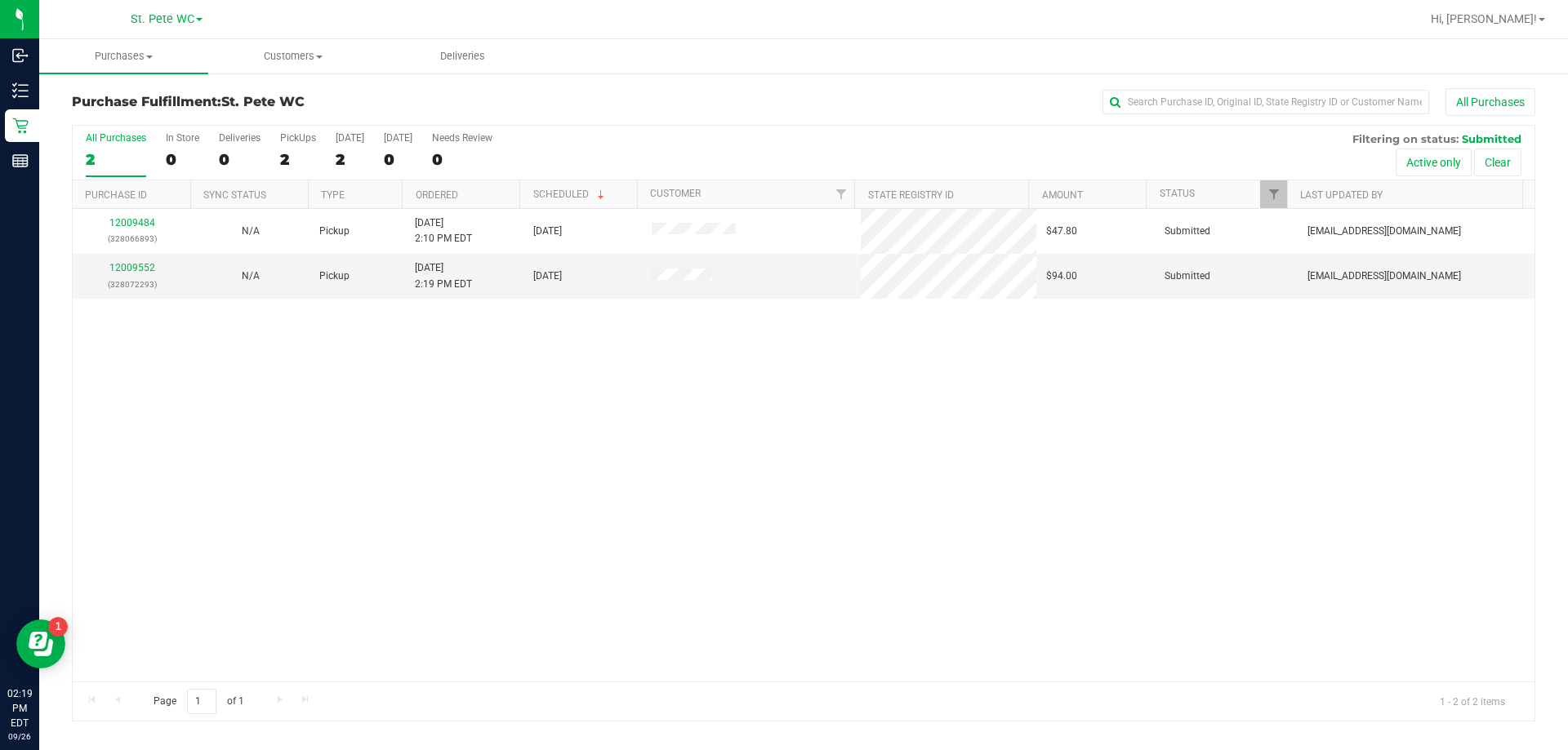
click at [618, 548] on div "12009484 (328066893) N/A Pickup [DATE] 2:10 PM EDT 9/26/2025 $47.80 Submitted […" at bounding box center [803, 445] width 1461 height 472
click at [147, 269] on link "12009552" at bounding box center [132, 267] width 46 height 11
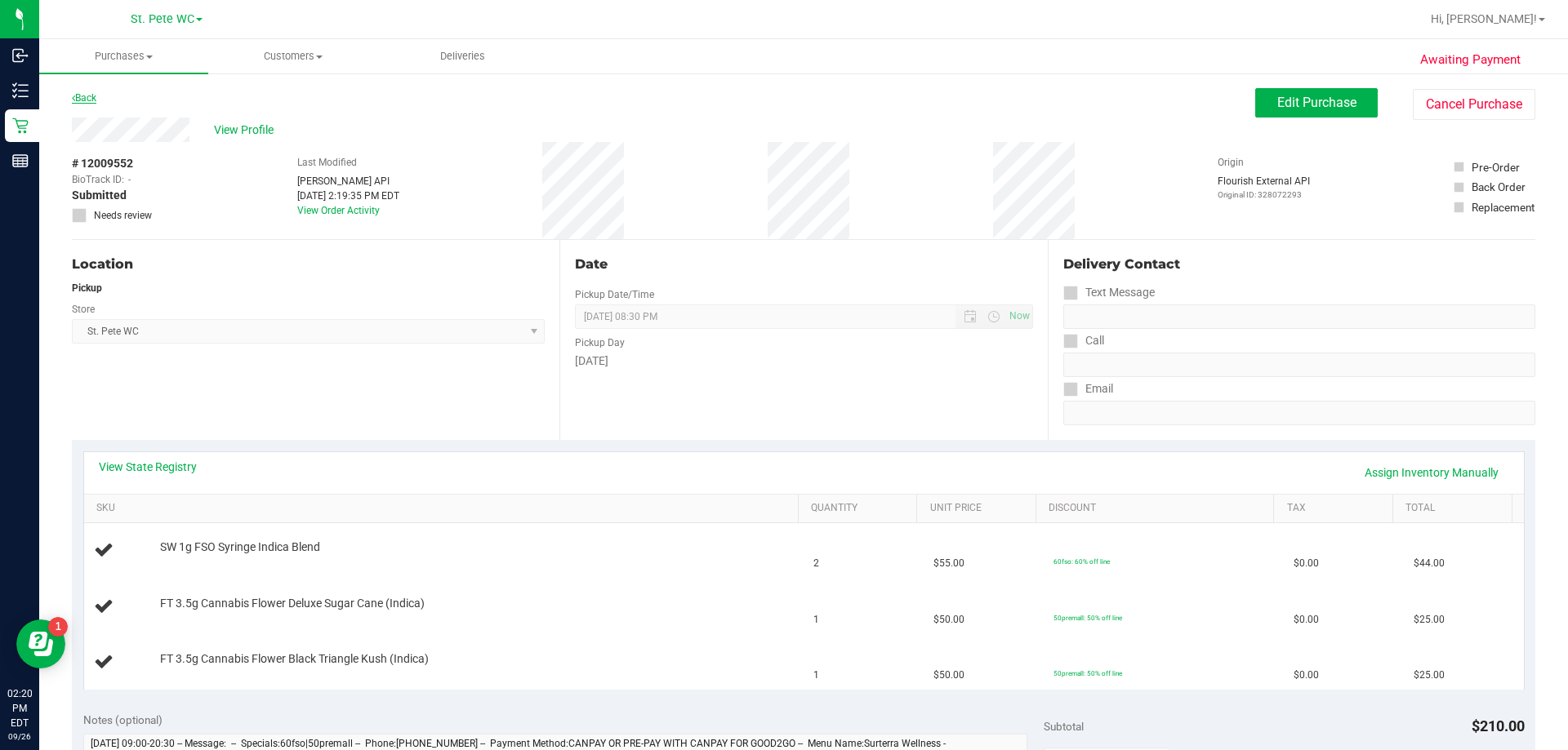
click at [73, 99] on icon at bounding box center [73, 97] width 3 height 9
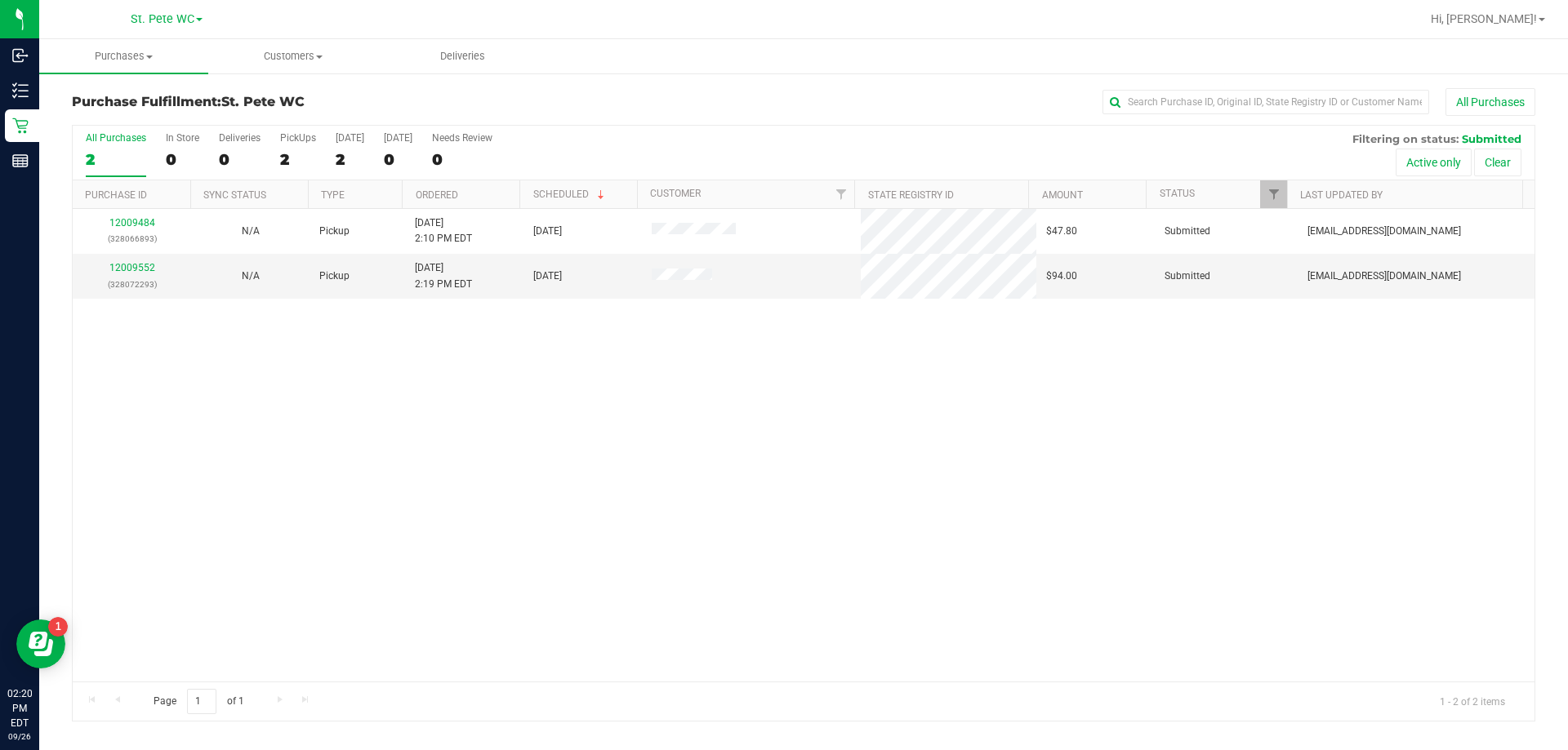
click at [790, 524] on div "12009484 (328066893) N/A Pickup [DATE] 2:10 PM EDT 9/26/2025 $47.80 Submitted […" at bounding box center [803, 445] width 1461 height 472
drag, startPoint x: 144, startPoint y: 278, endPoint x: 146, endPoint y: 268, distance: 10.2
click at [146, 273] on div "12009552 (328072293)" at bounding box center [132, 276] width 99 height 31
click at [146, 268] on link "12009552" at bounding box center [132, 267] width 46 height 11
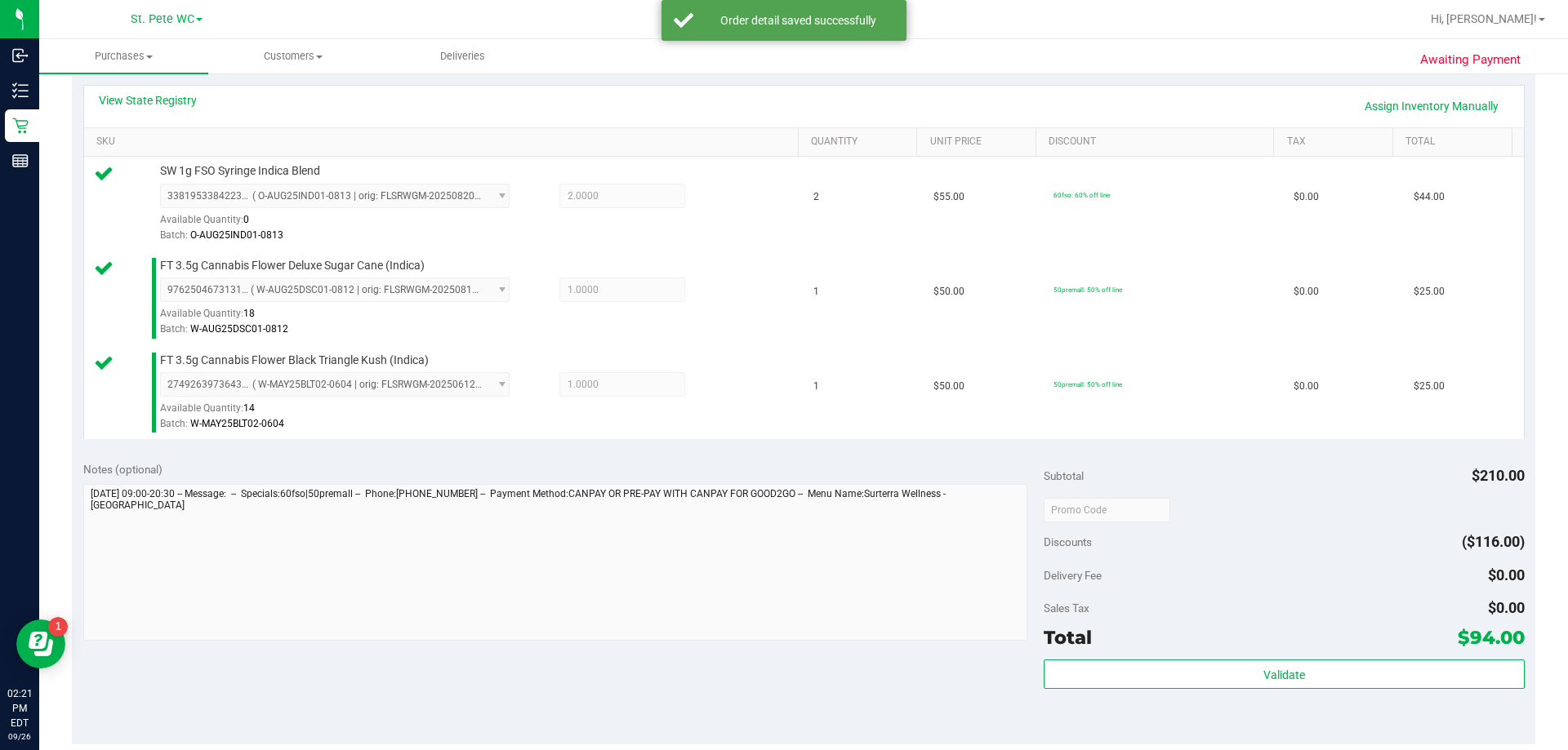
scroll to position [571, 0]
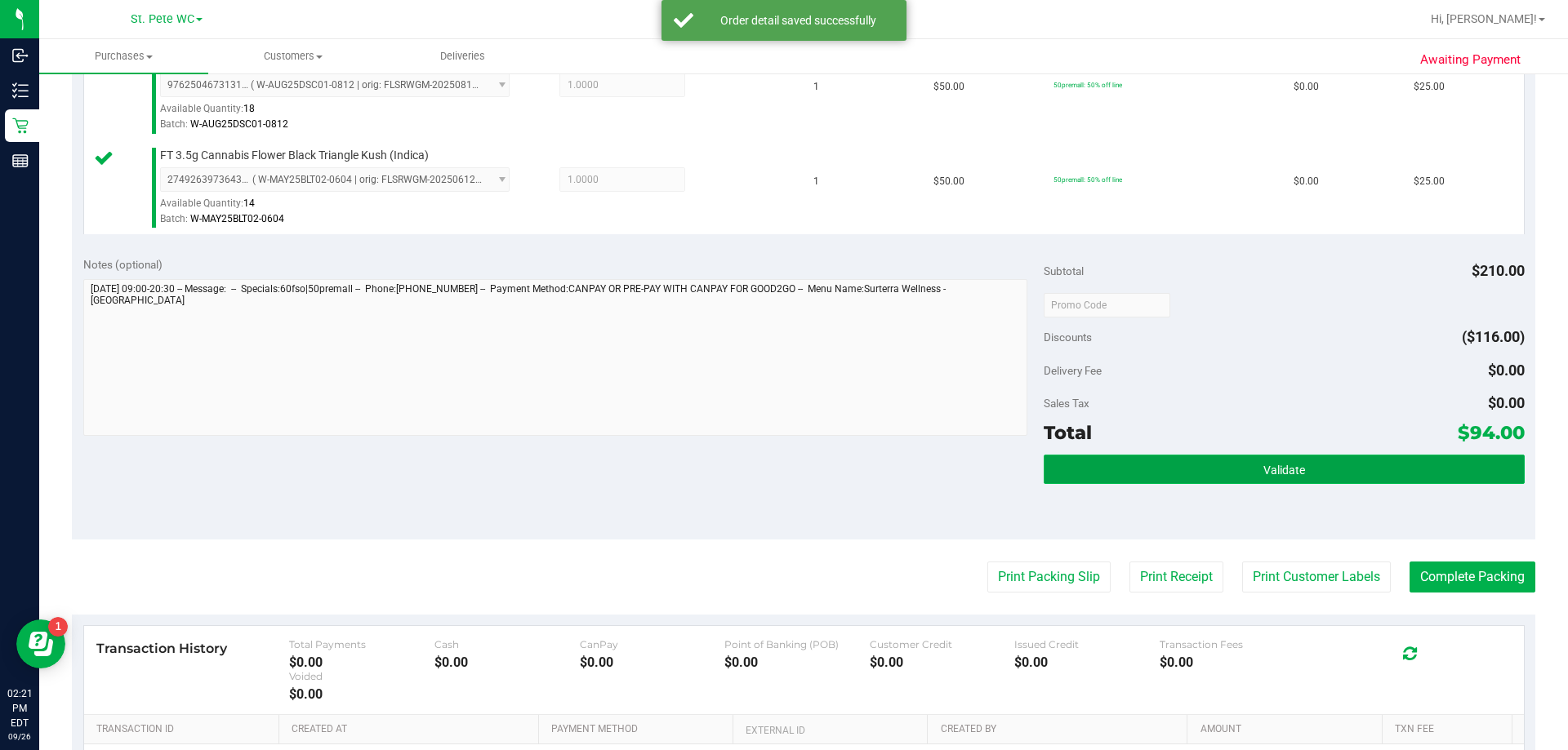
click at [790, 484] on button "Validate" at bounding box center [1283, 469] width 480 height 29
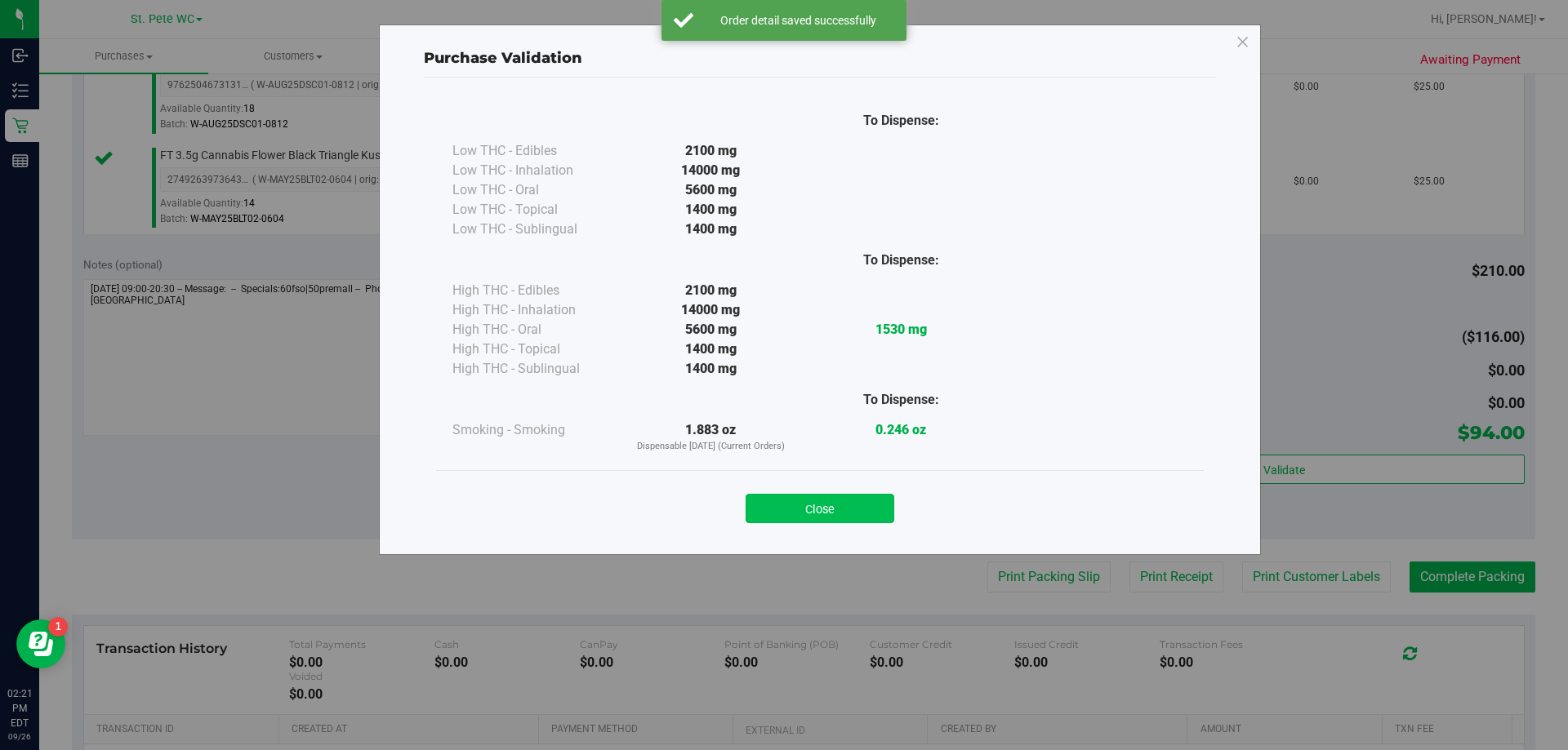
click at [790, 494] on button "Close" at bounding box center [819, 508] width 149 height 29
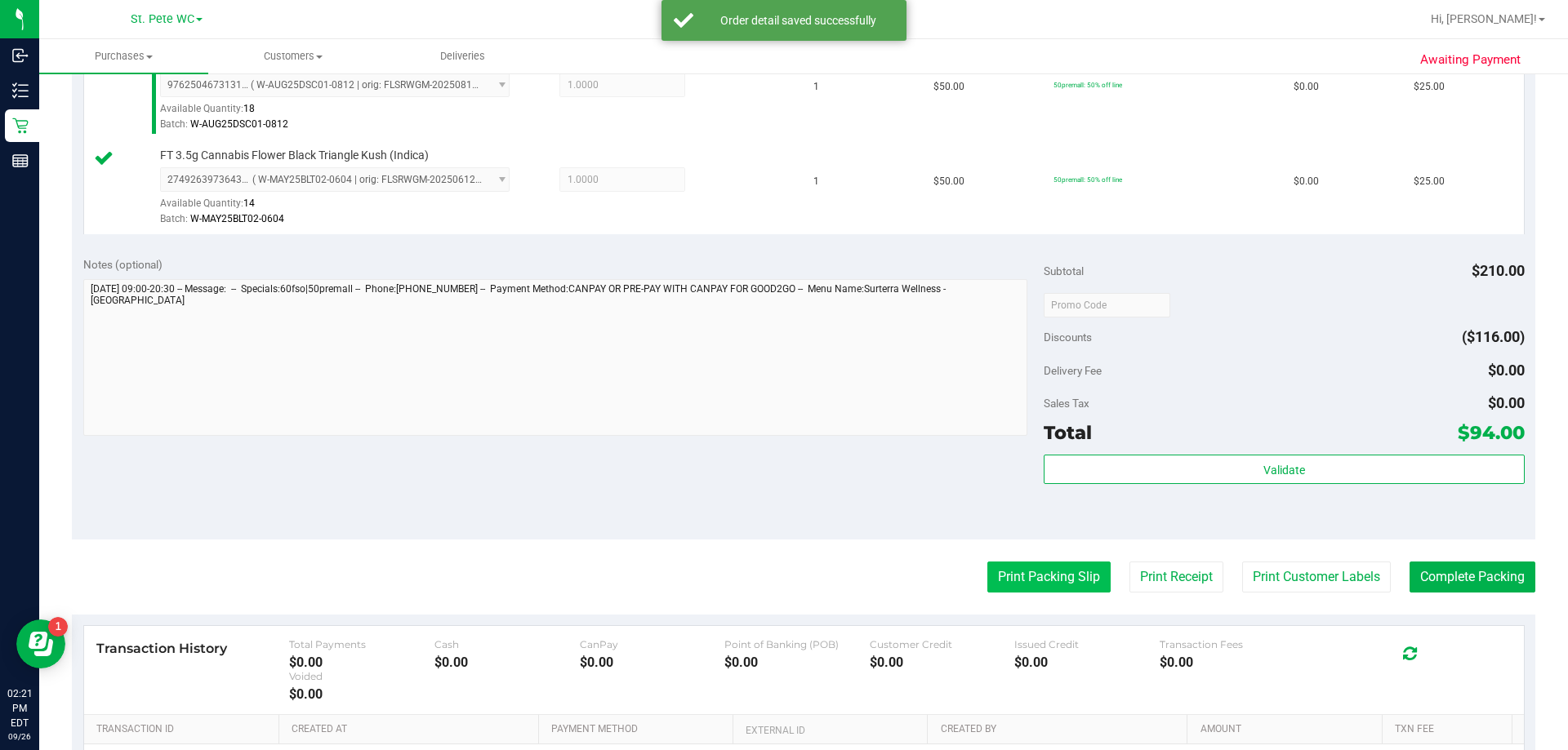
click at [790, 589] on button "Print Packing Slip" at bounding box center [1048, 577] width 123 height 31
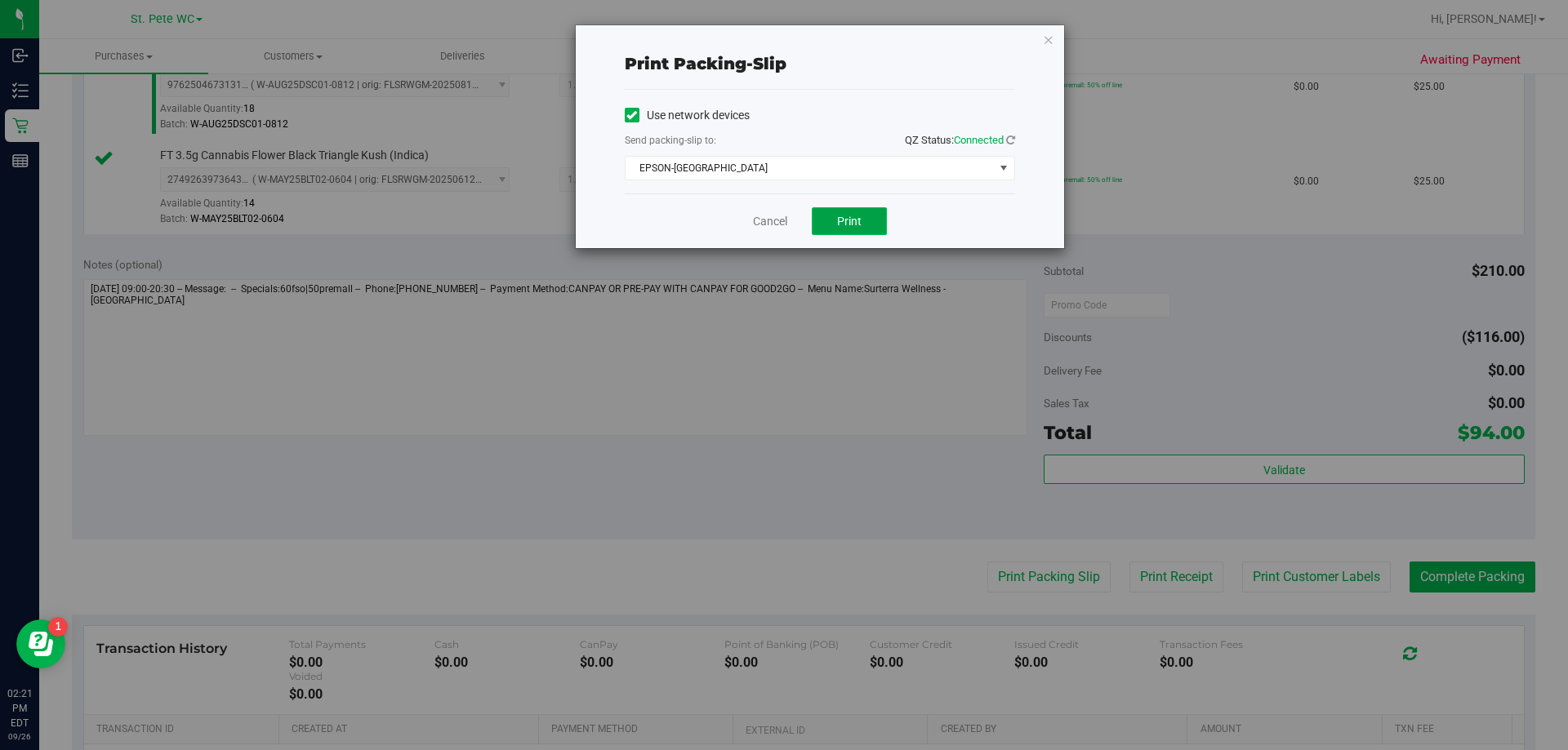
click at [790, 226] on span "Print" at bounding box center [849, 220] width 25 height 13
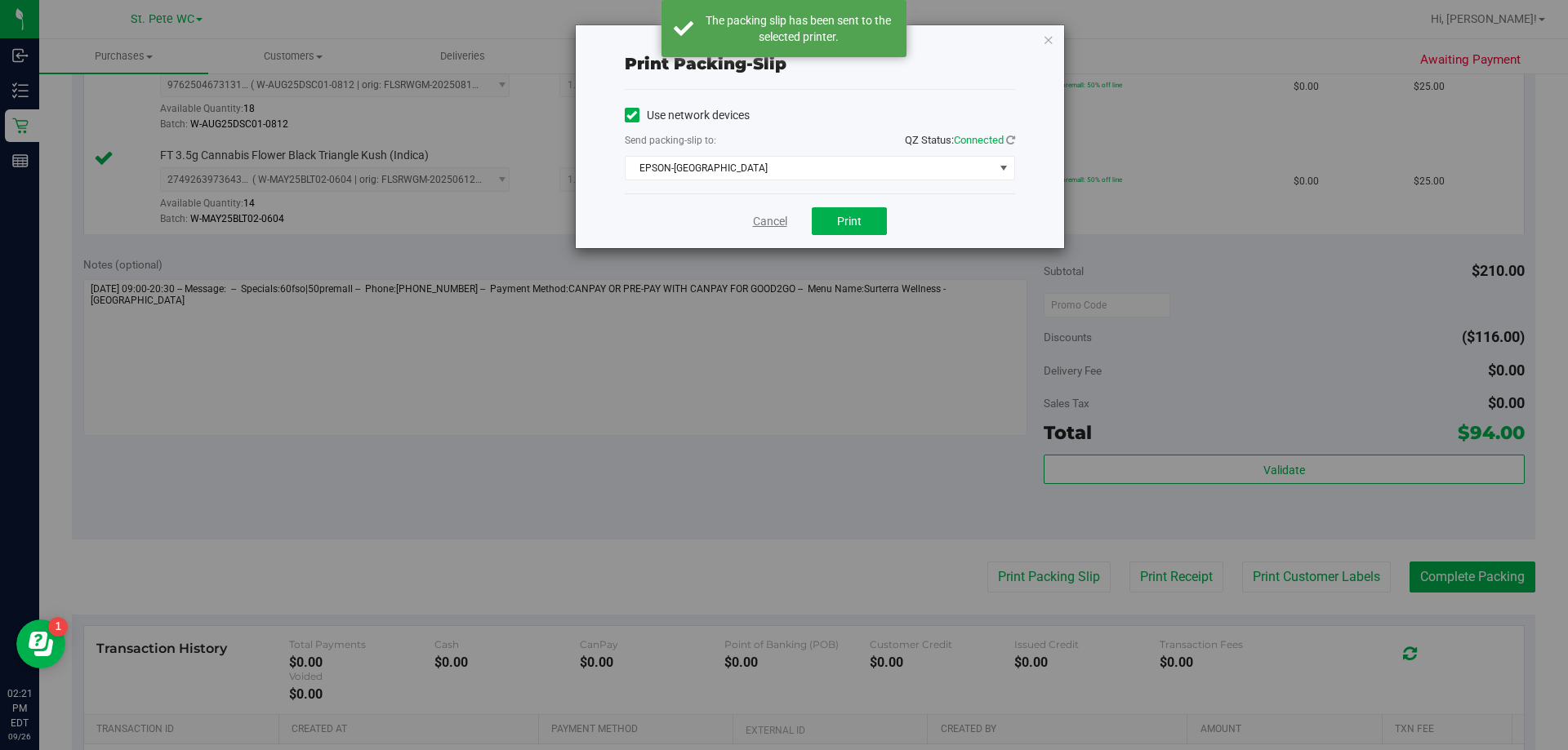
click at [776, 223] on link "Cancel" at bounding box center [770, 221] width 34 height 17
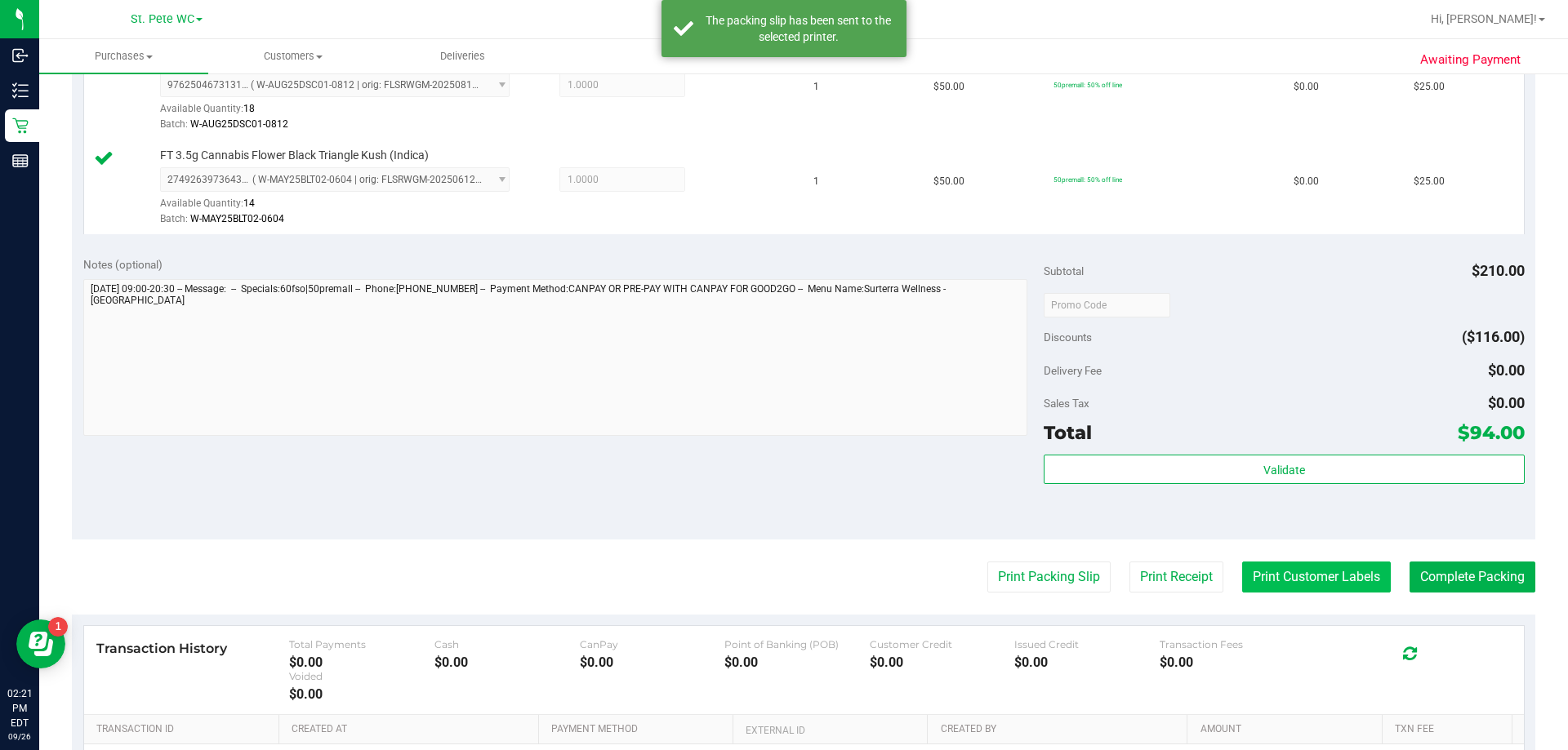
click at [790, 589] on button "Print Customer Labels" at bounding box center [1316, 577] width 149 height 31
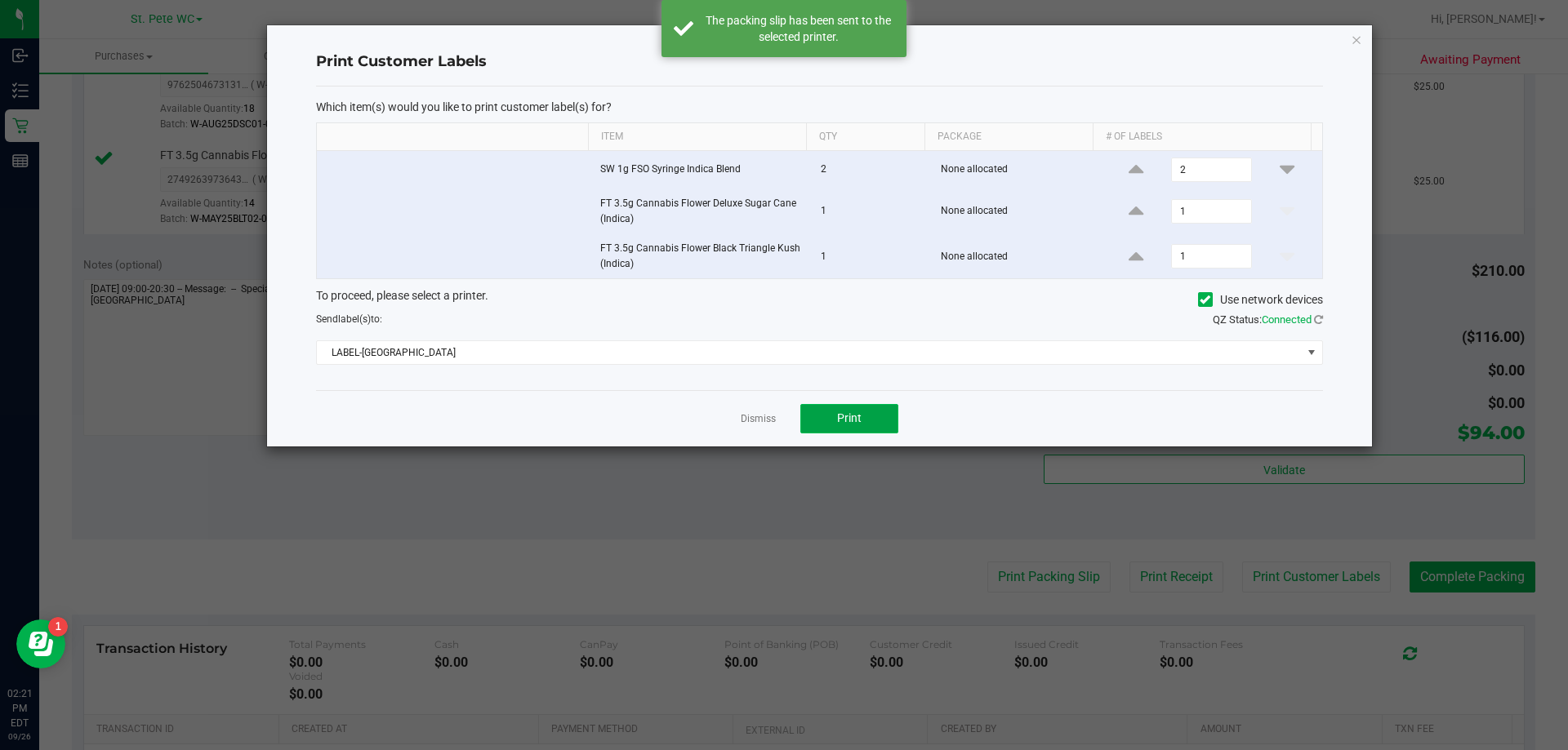
click at [790, 417] on span "Print" at bounding box center [849, 418] width 25 height 13
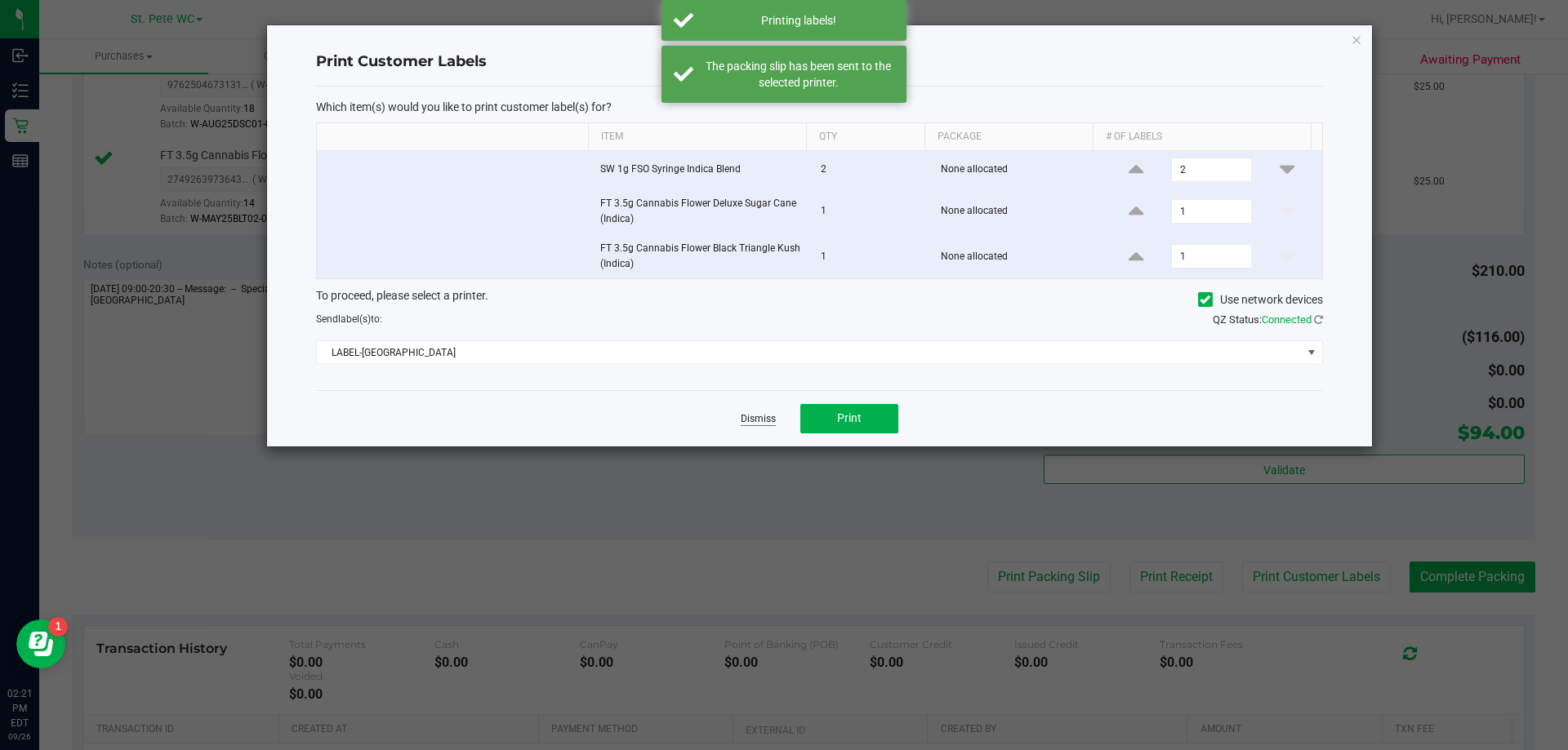
click at [742, 416] on link "Dismiss" at bounding box center [758, 419] width 35 height 14
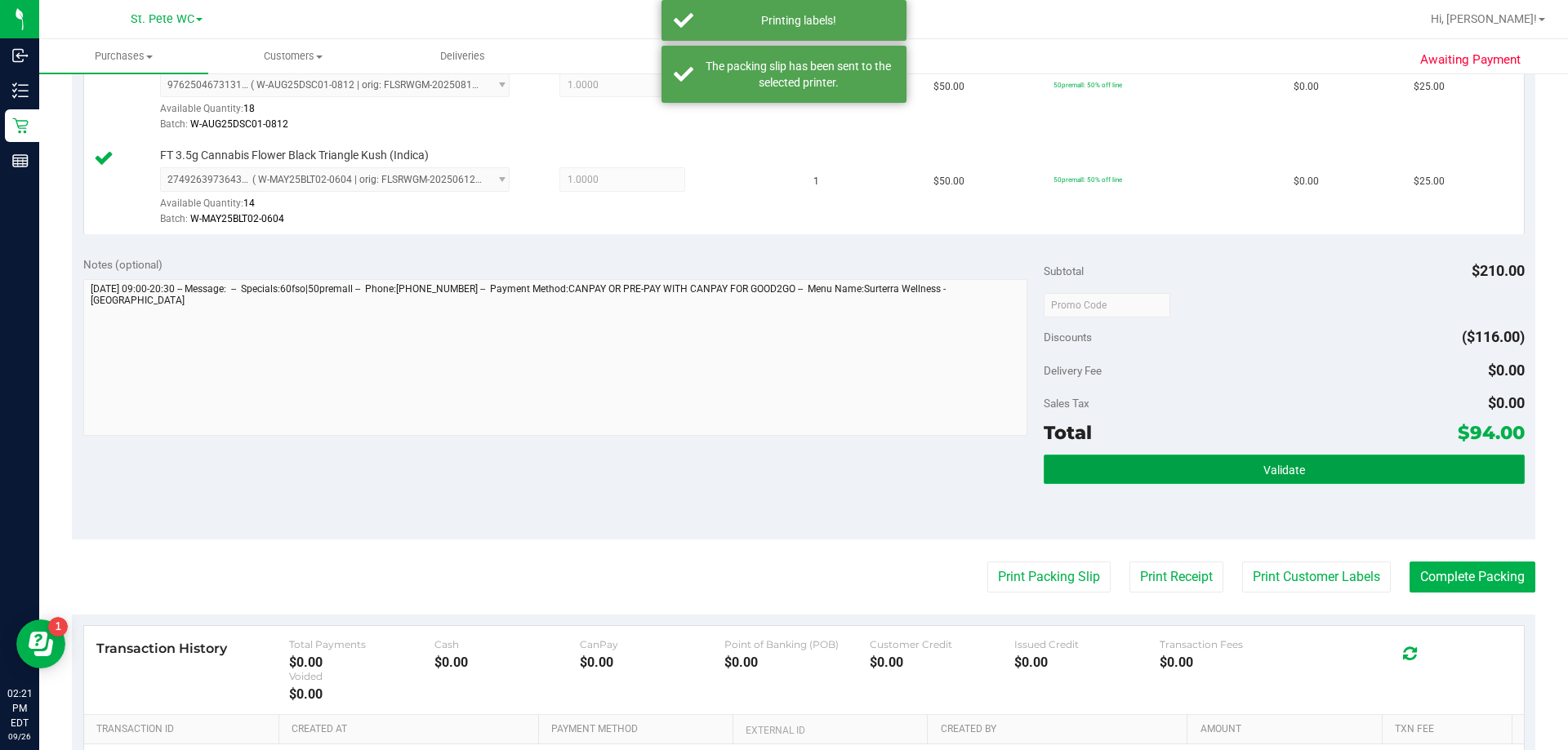
click at [790, 455] on button "Validate" at bounding box center [1283, 469] width 480 height 29
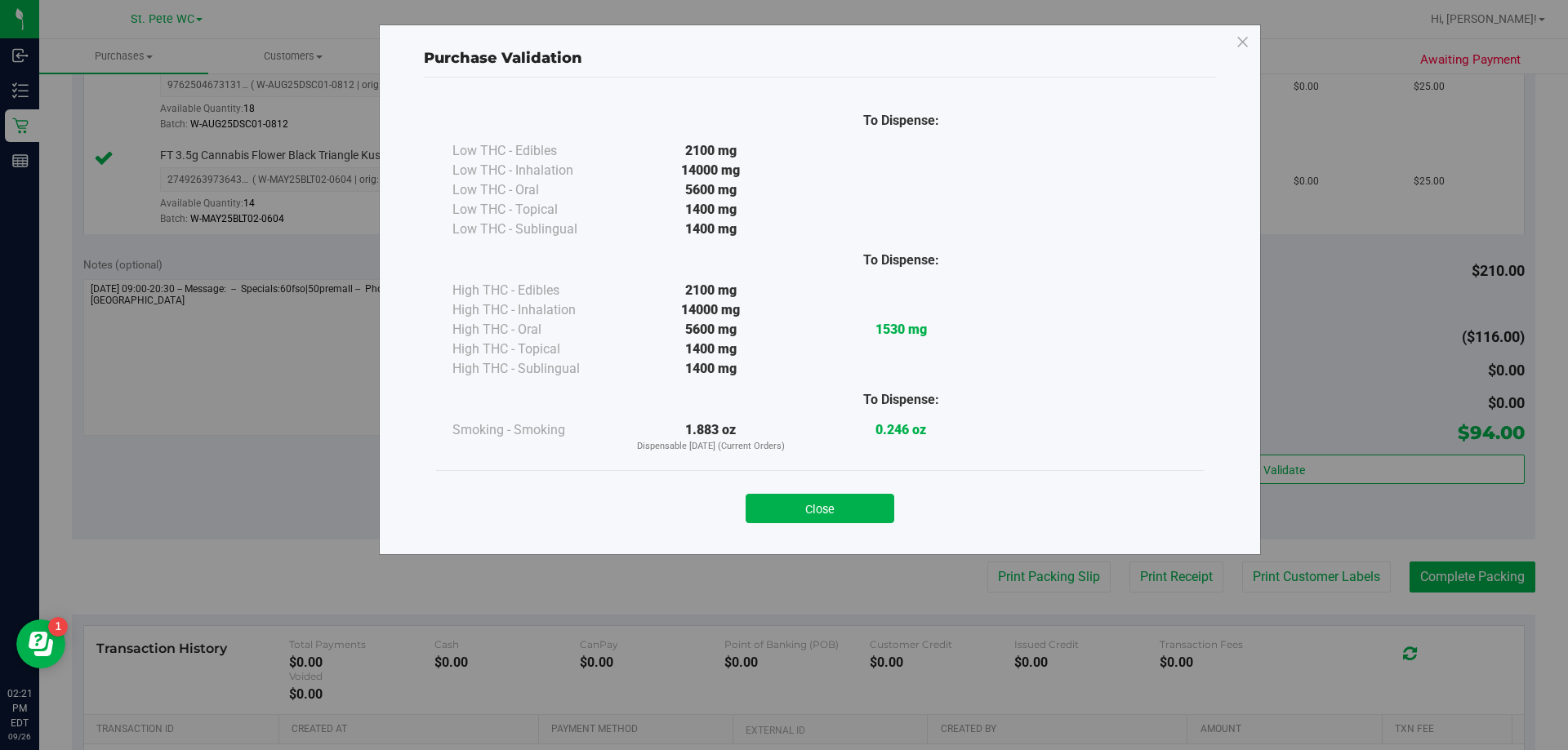
click at [790, 486] on div "Close" at bounding box center [820, 504] width 743 height 41
click at [790, 493] on div "Close" at bounding box center [820, 504] width 743 height 41
click at [758, 528] on div "Close" at bounding box center [819, 502] width 767 height 66
click at [782, 514] on button "Close" at bounding box center [819, 508] width 149 height 29
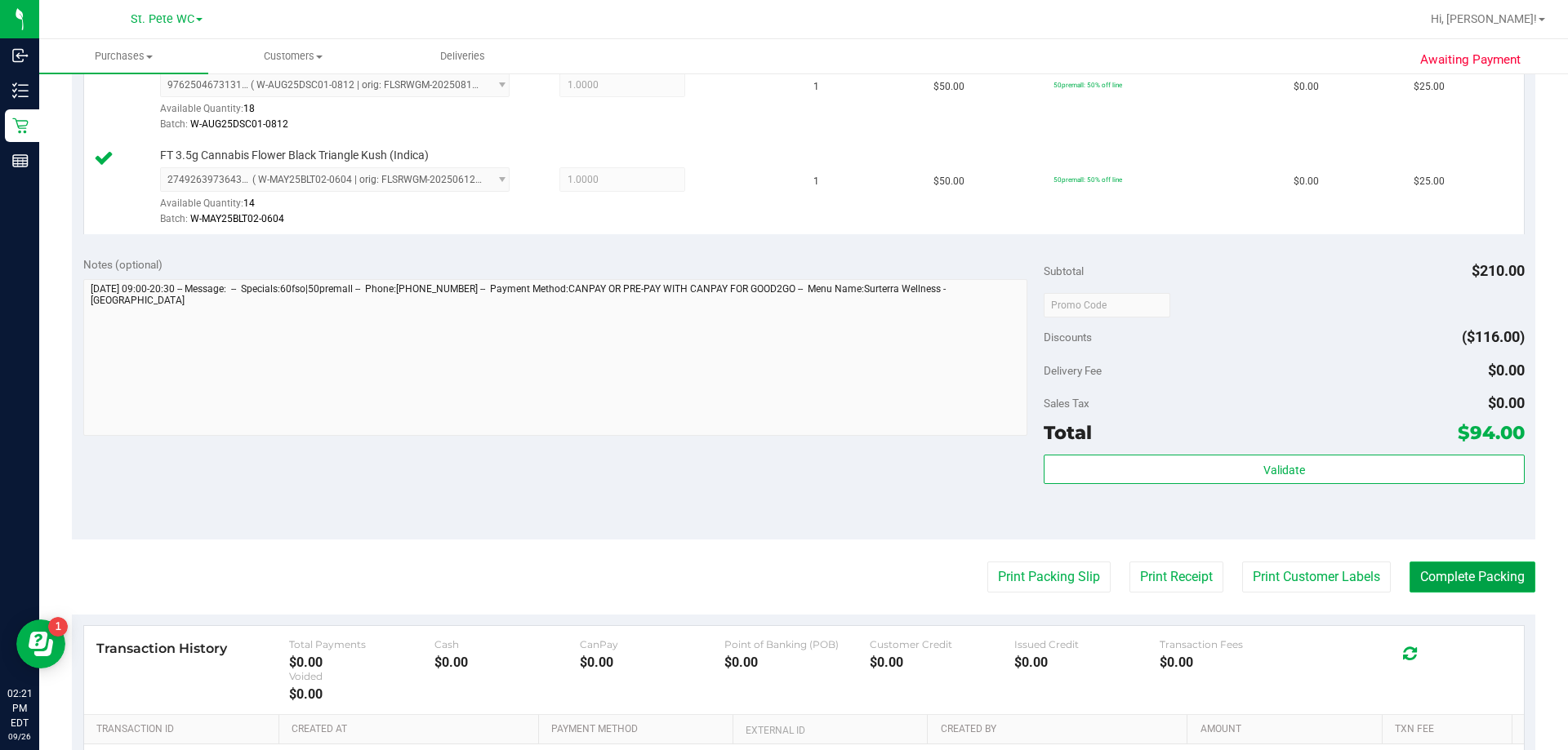
click at [790, 583] on button "Complete Packing" at bounding box center [1471, 577] width 126 height 31
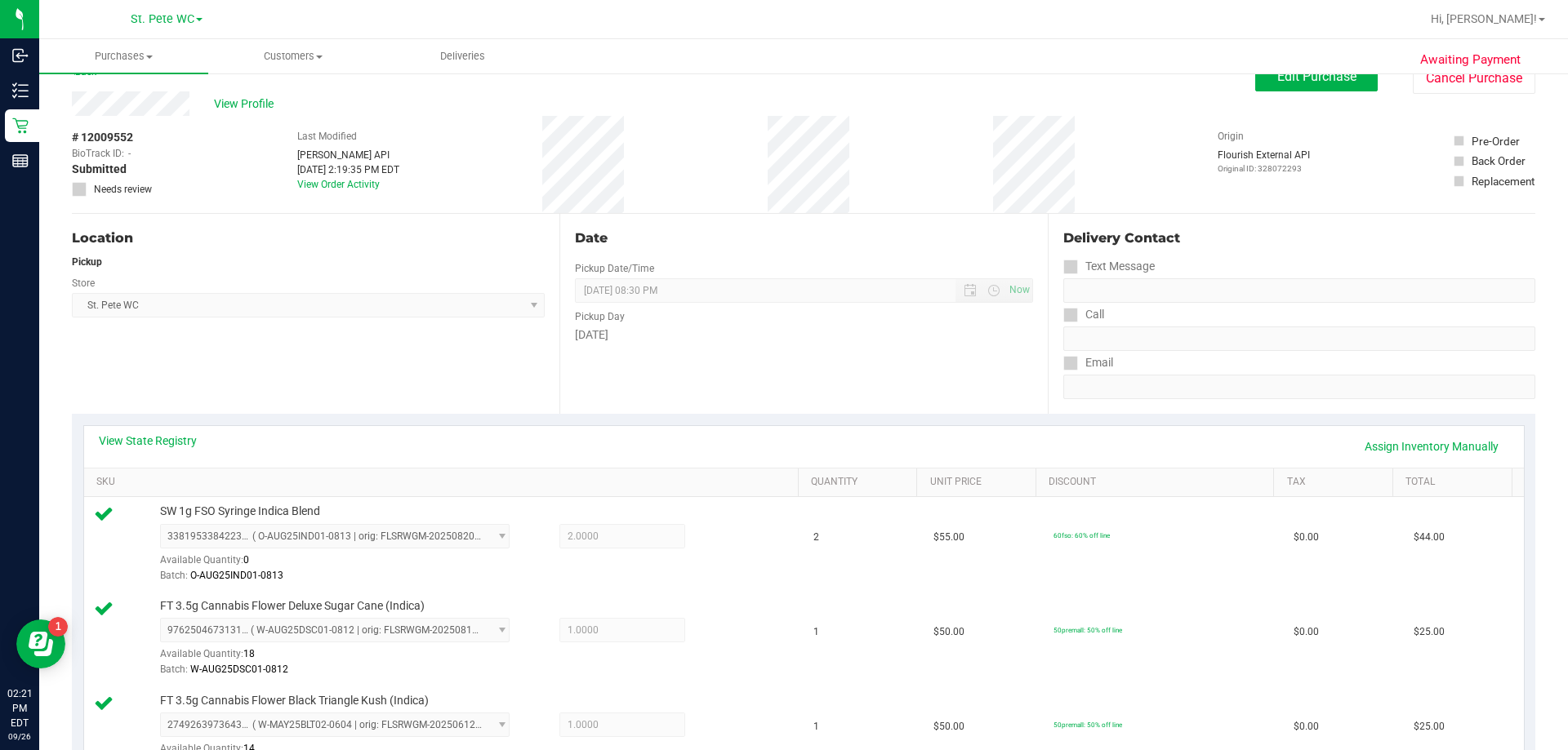
scroll to position [0, 0]
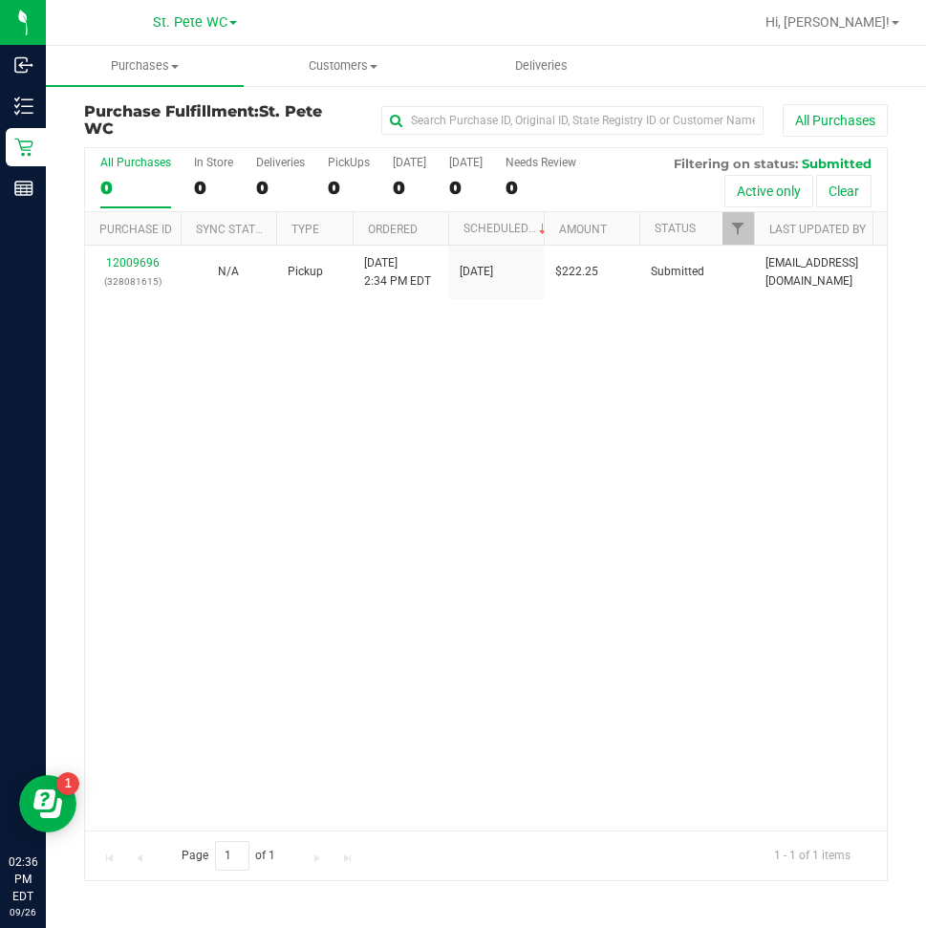
click at [676, 500] on div "12009696 (328081615) N/A Pickup [DATE] 2:34 PM EDT 9/26/2025 $222.25 Submitted …" at bounding box center [486, 538] width 802 height 585
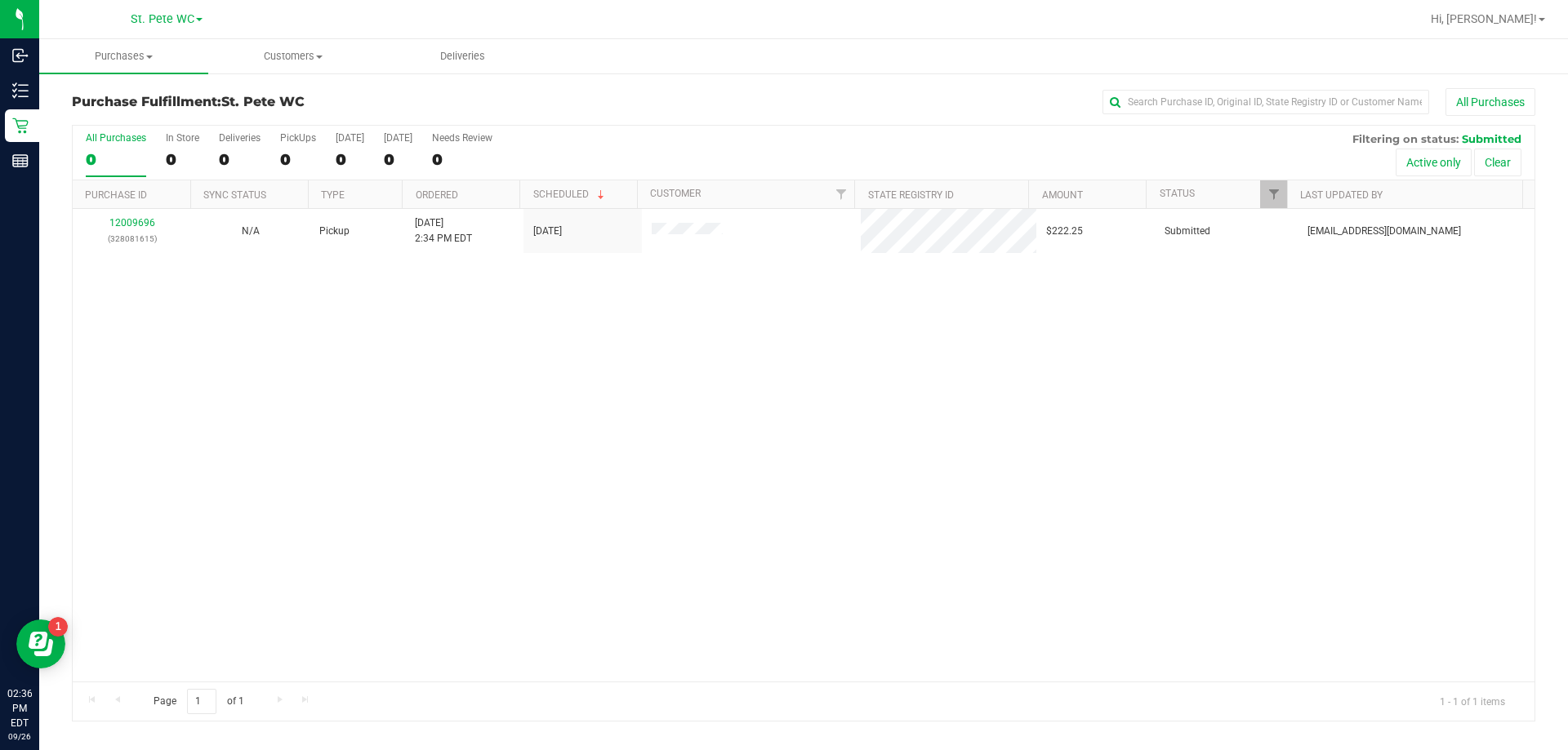
click at [524, 394] on div "12009696 (328081615) N/A Pickup [DATE] 2:34 PM EDT 9/26/2025 $222.25 Submitted …" at bounding box center [803, 445] width 1461 height 472
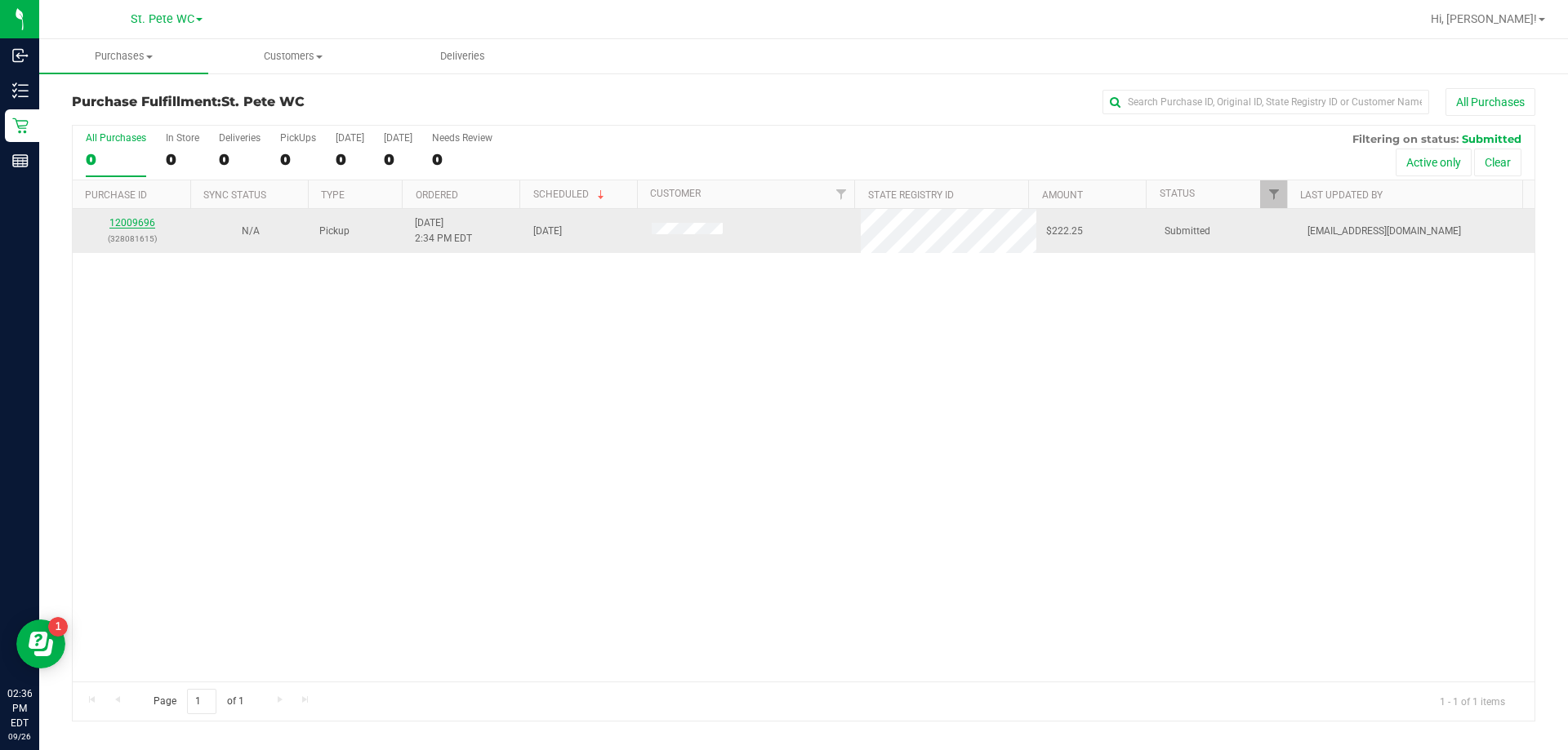
click at [123, 224] on link "12009696" at bounding box center [132, 222] width 46 height 11
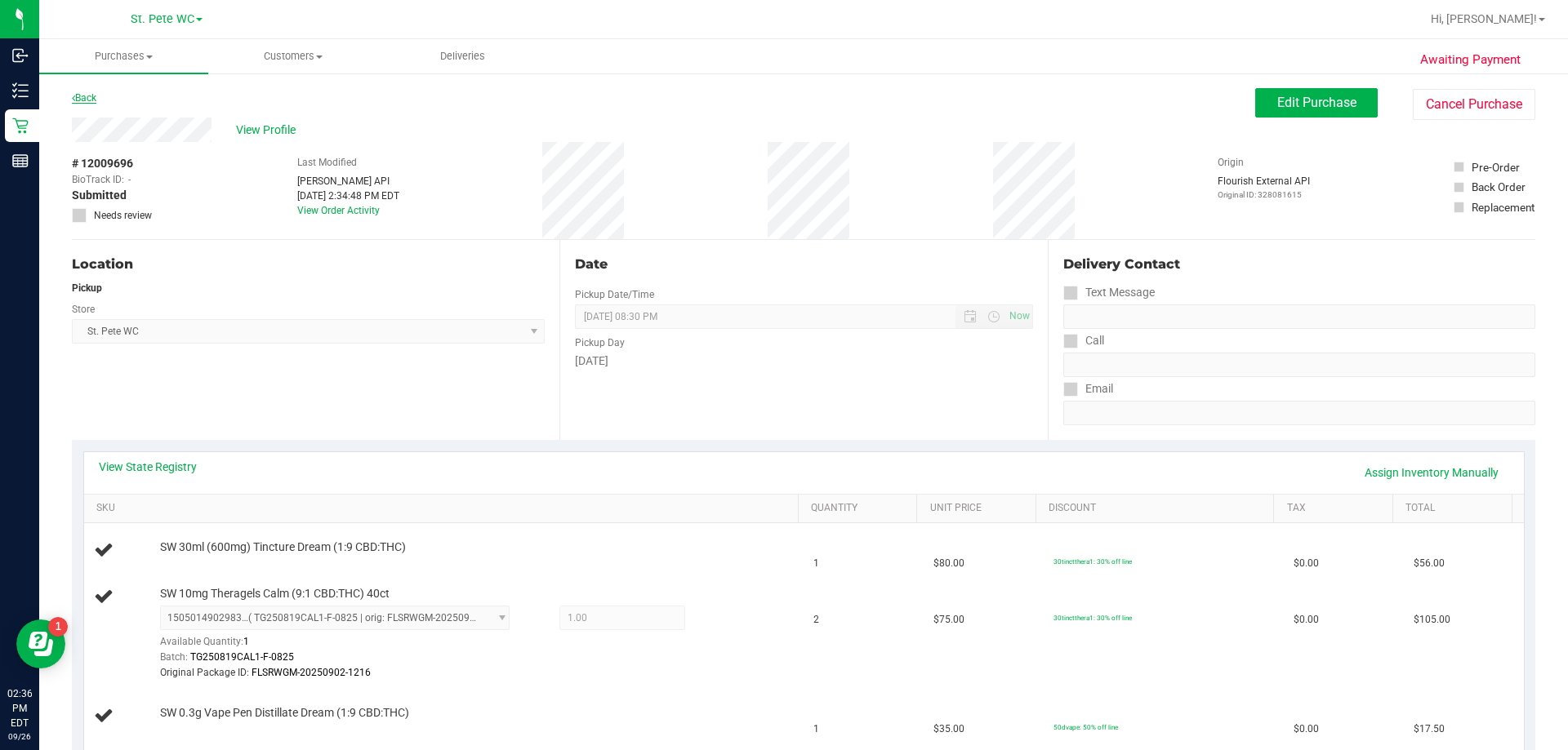
click at [83, 99] on link "Back" at bounding box center [84, 97] width 25 height 11
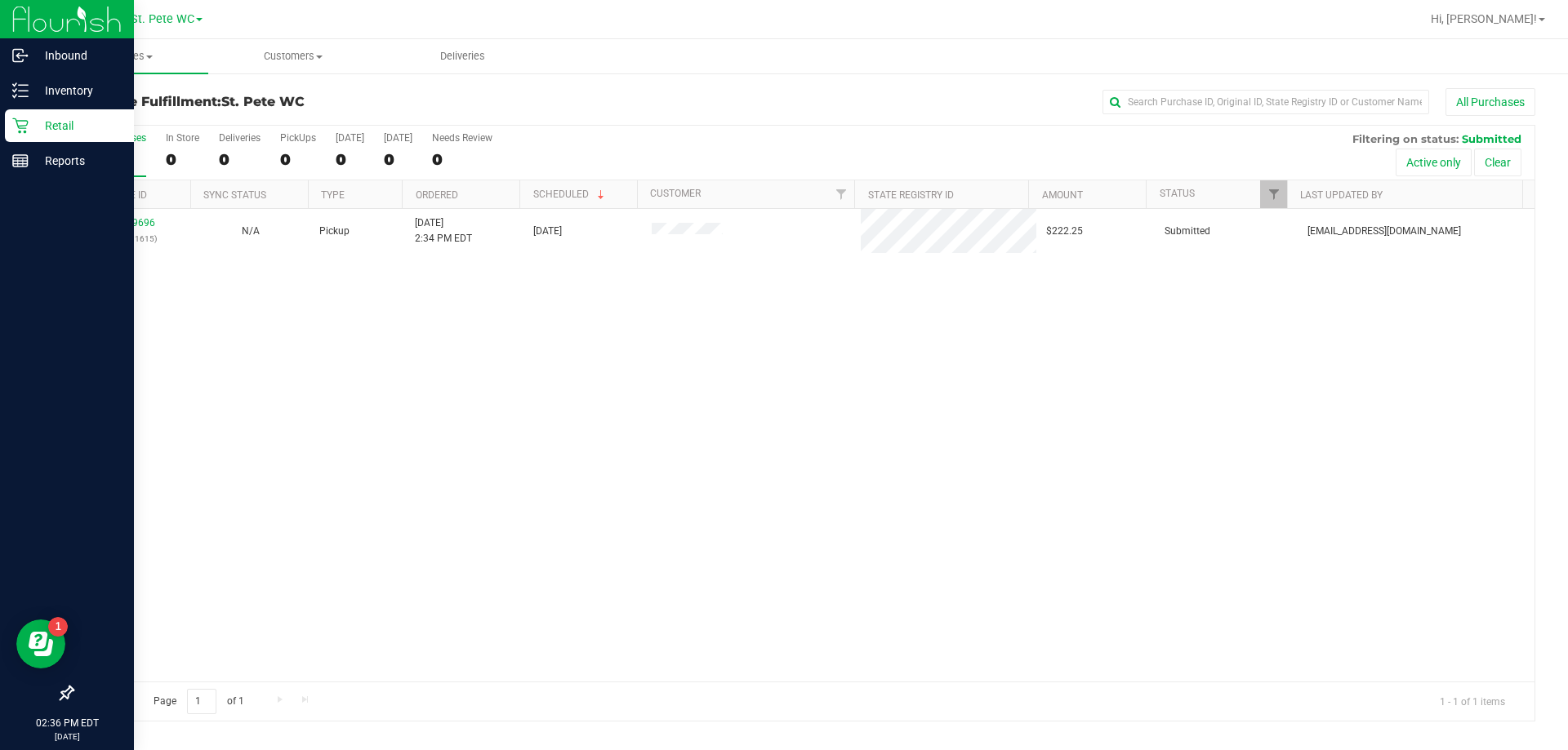
click at [15, 121] on icon at bounding box center [20, 126] width 16 height 16
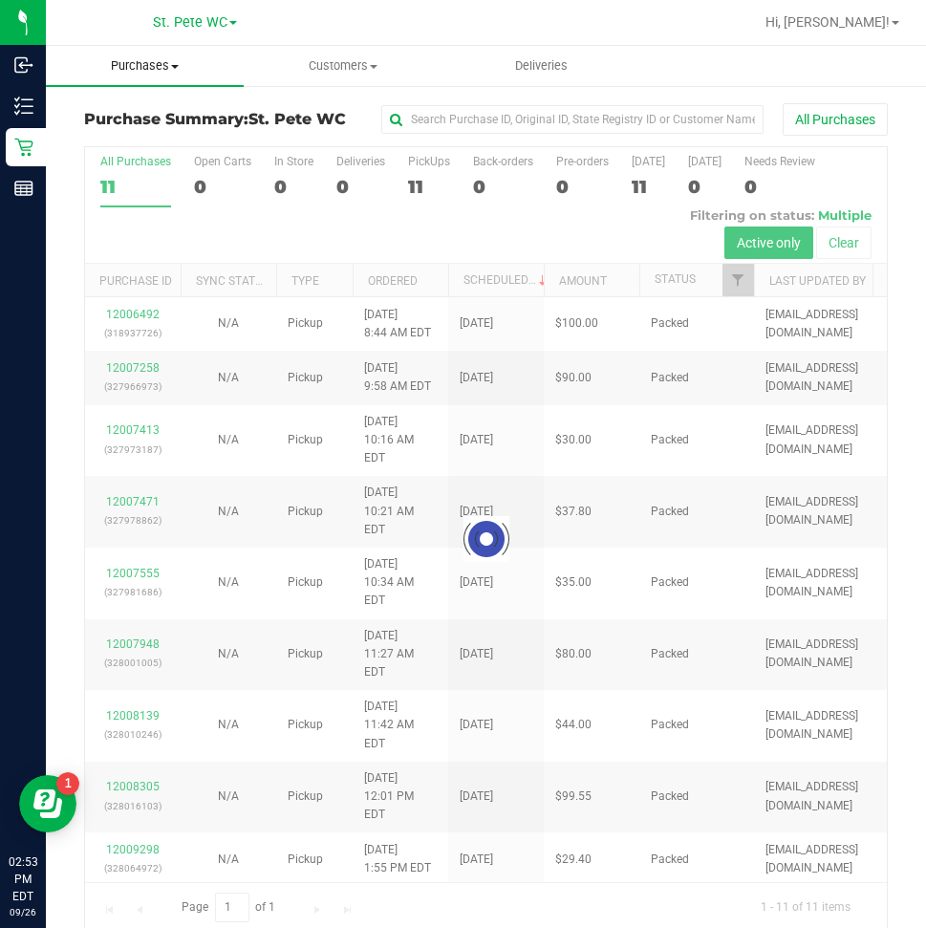
click at [171, 65] on span at bounding box center [175, 67] width 8 height 4
click at [161, 165] on span "All purchases" at bounding box center [114, 161] width 136 height 16
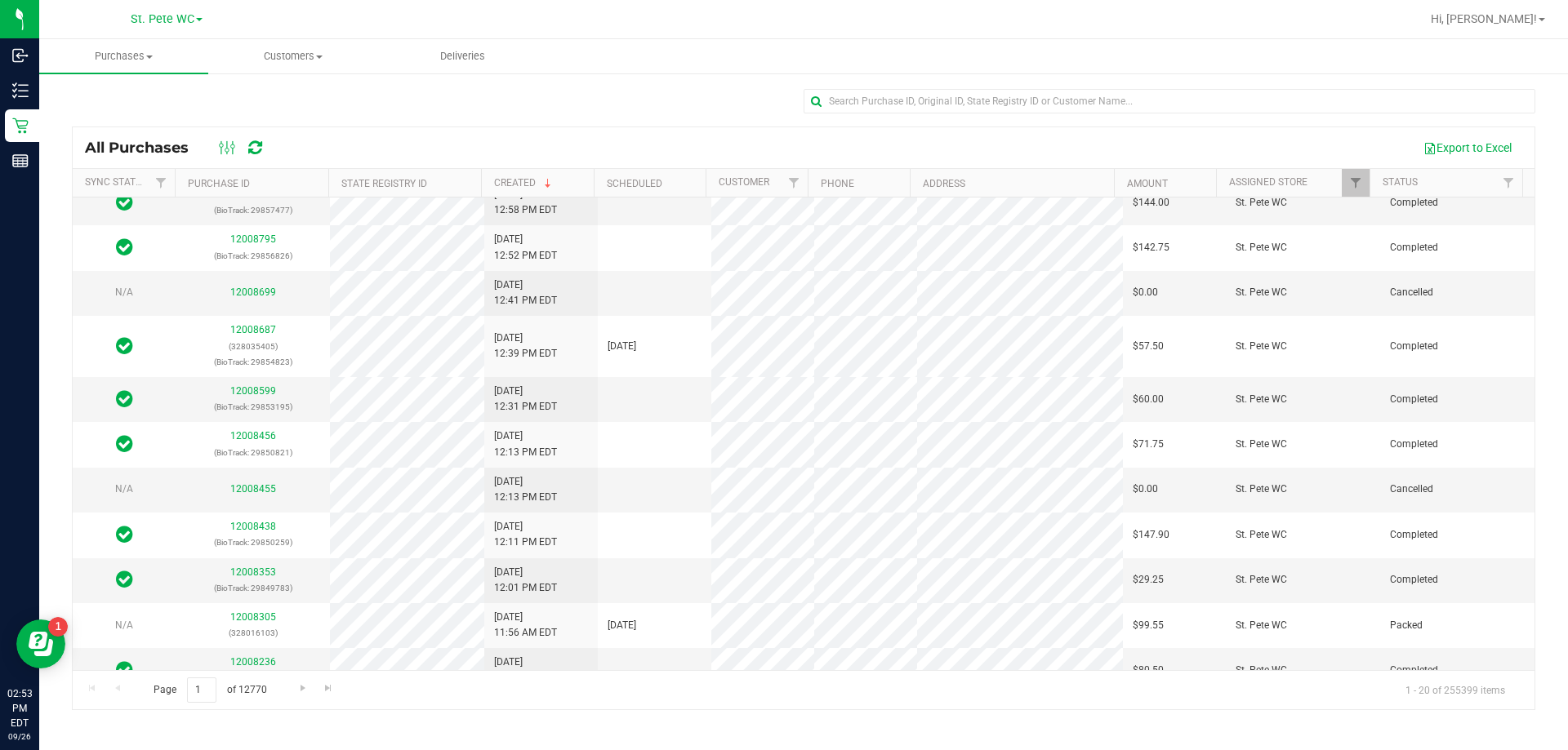
scroll to position [478, 0]
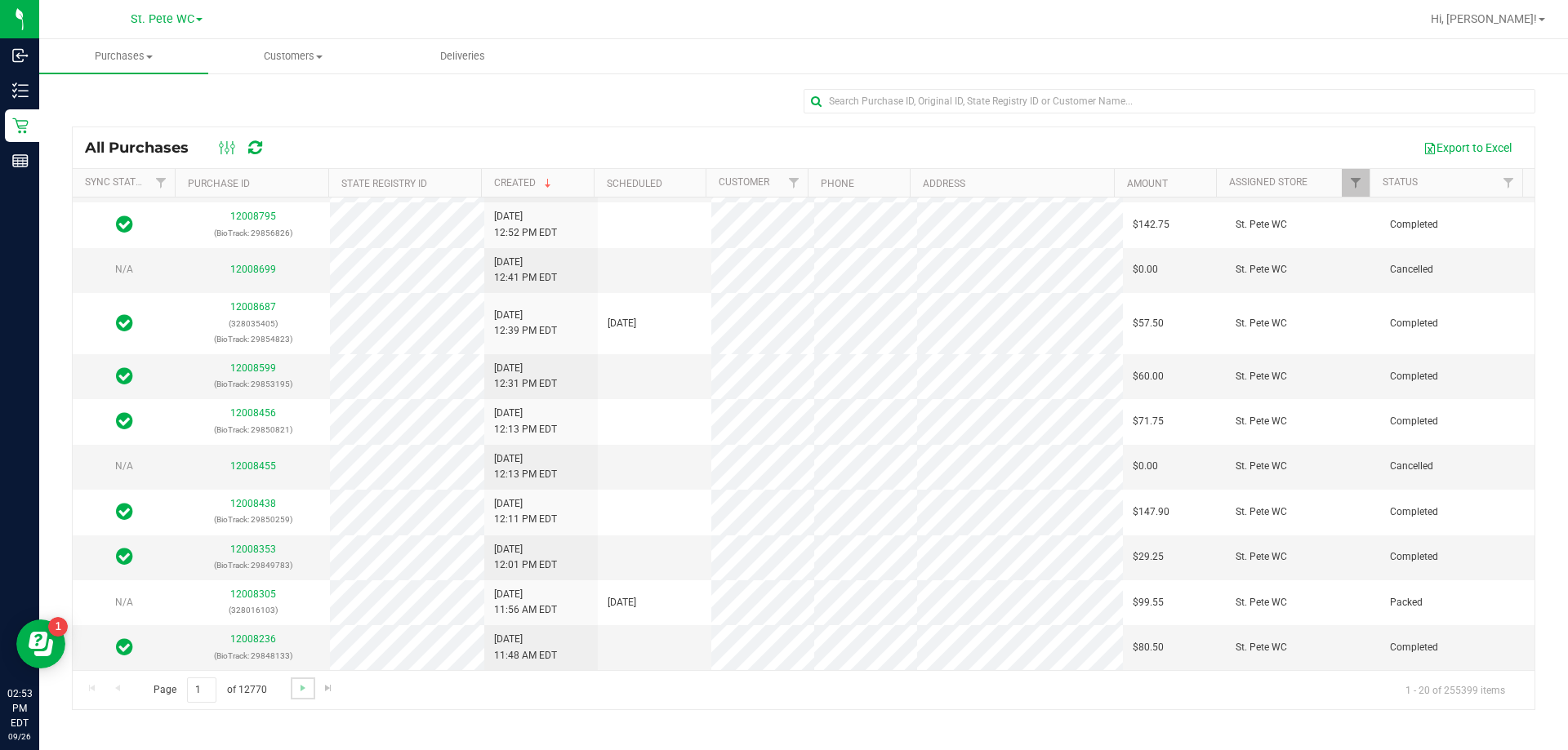
click at [312, 685] on link "Go to the next page" at bounding box center [302, 688] width 24 height 22
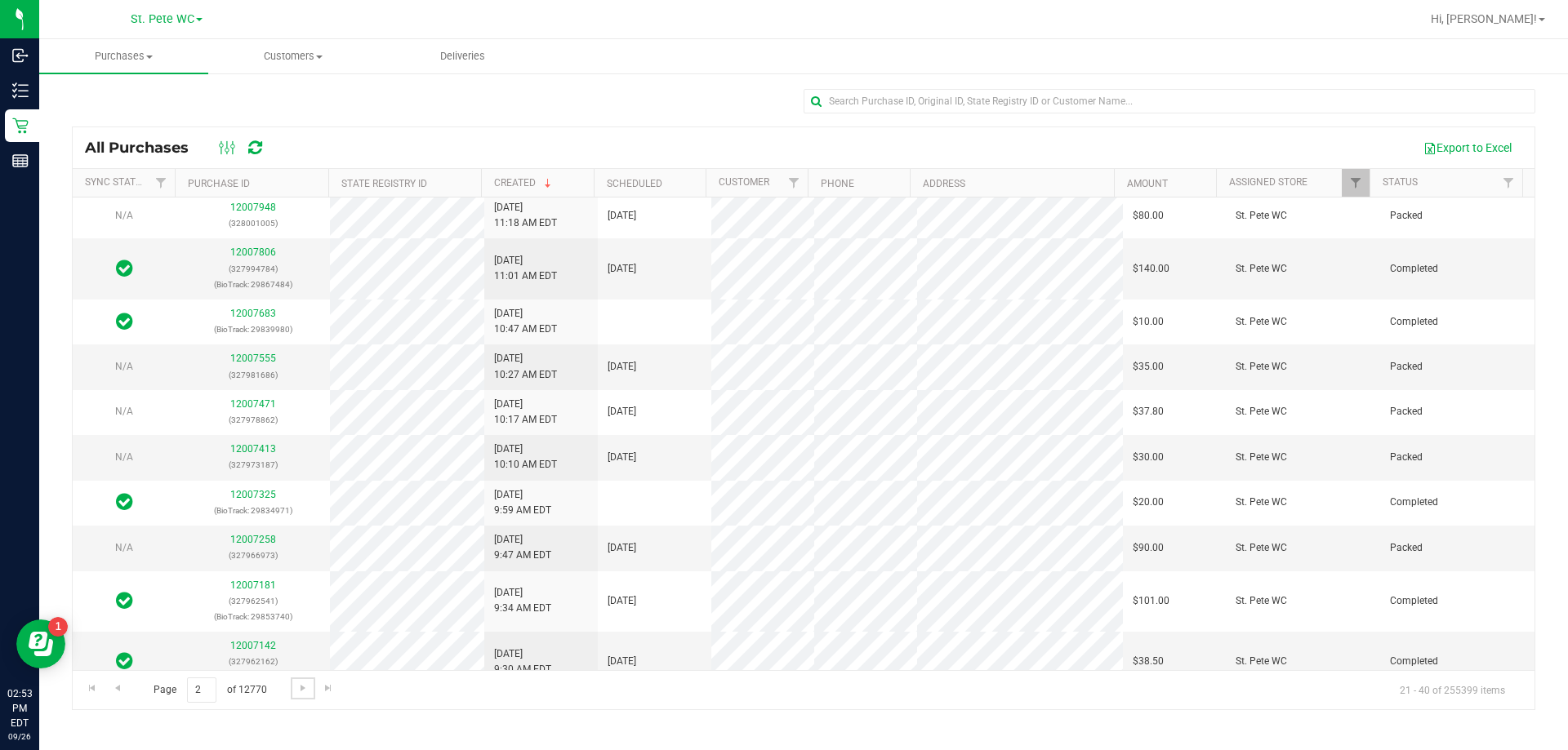
scroll to position [245, 0]
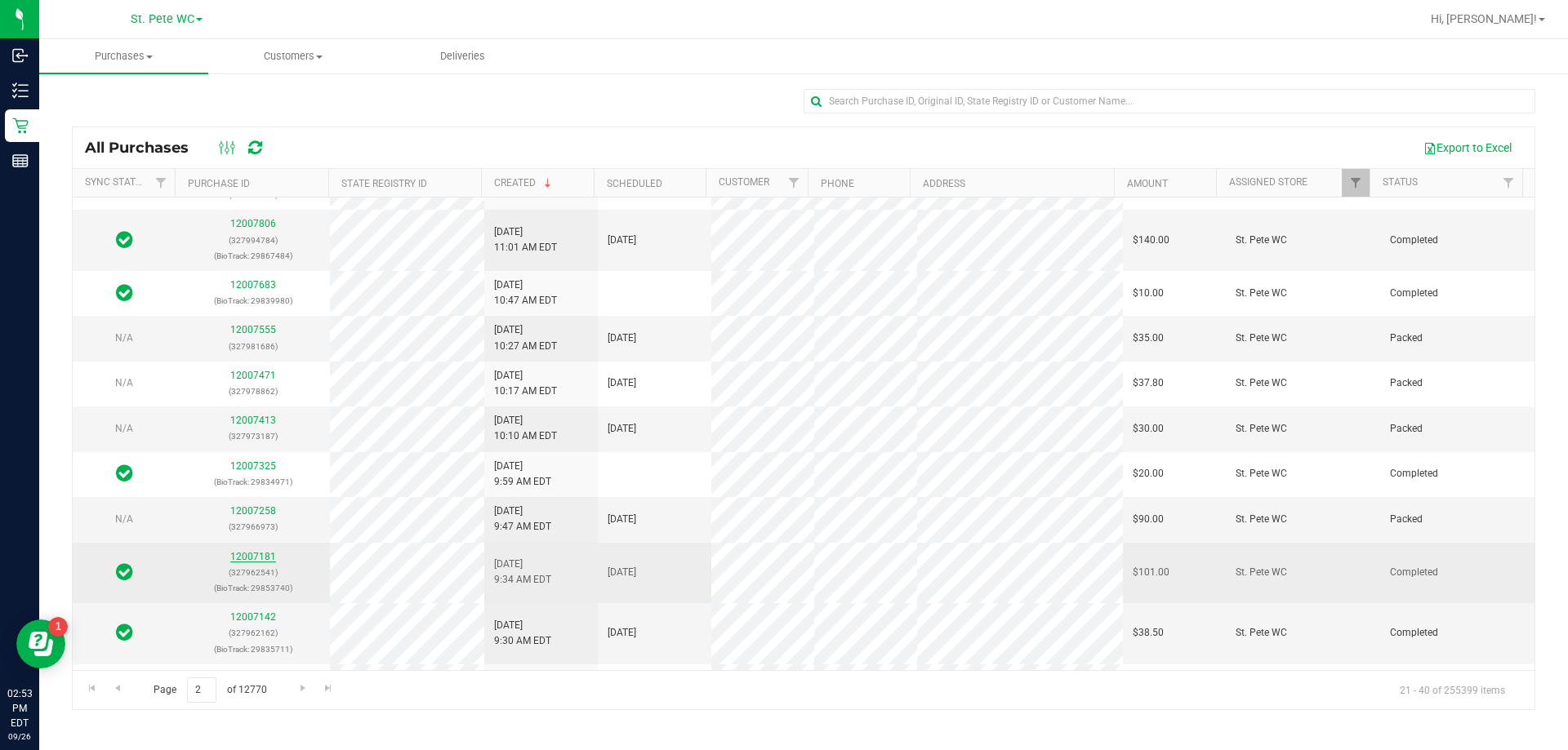
click at [230, 558] on link "12007181" at bounding box center [253, 556] width 46 height 11
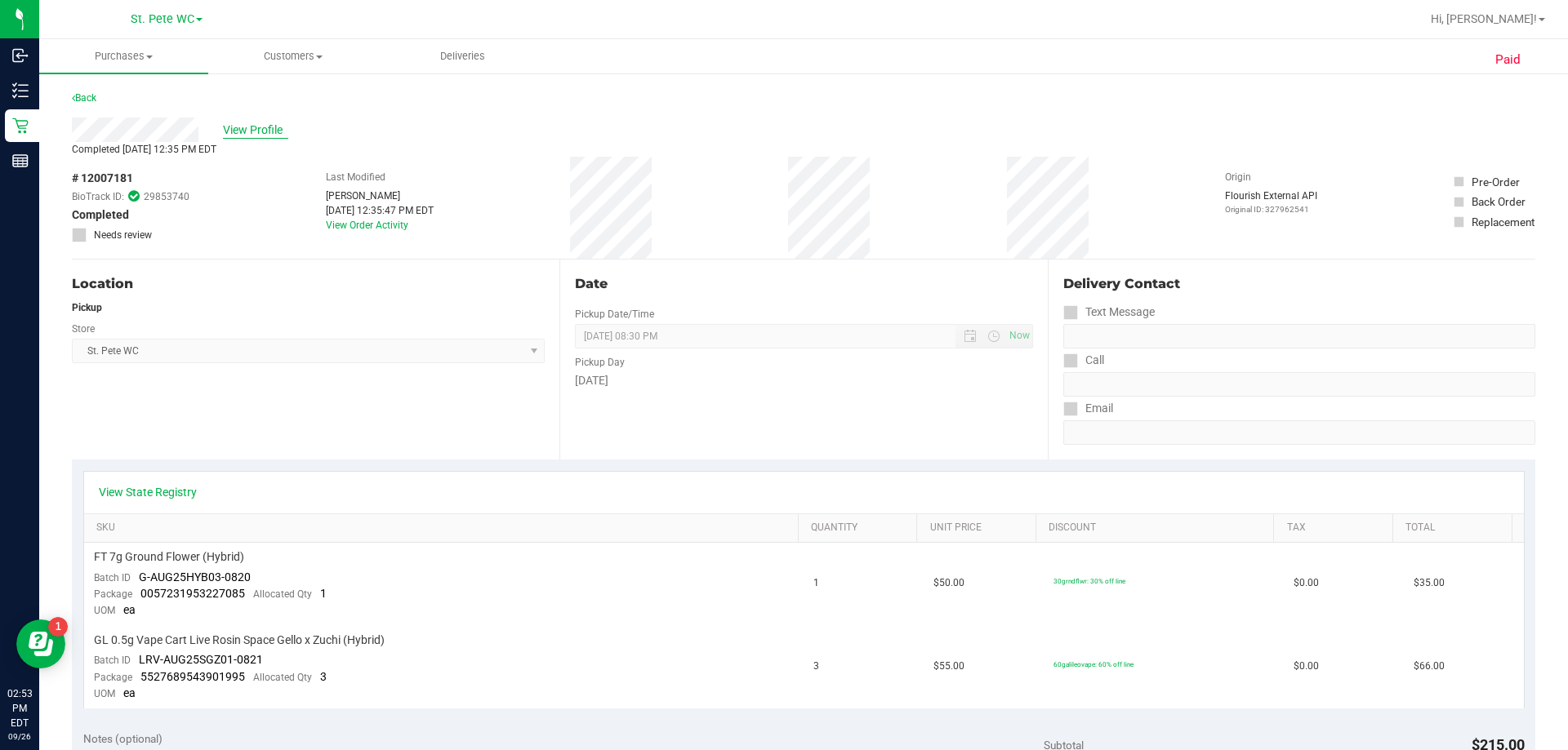
click at [248, 132] on span "View Profile" at bounding box center [255, 130] width 65 height 17
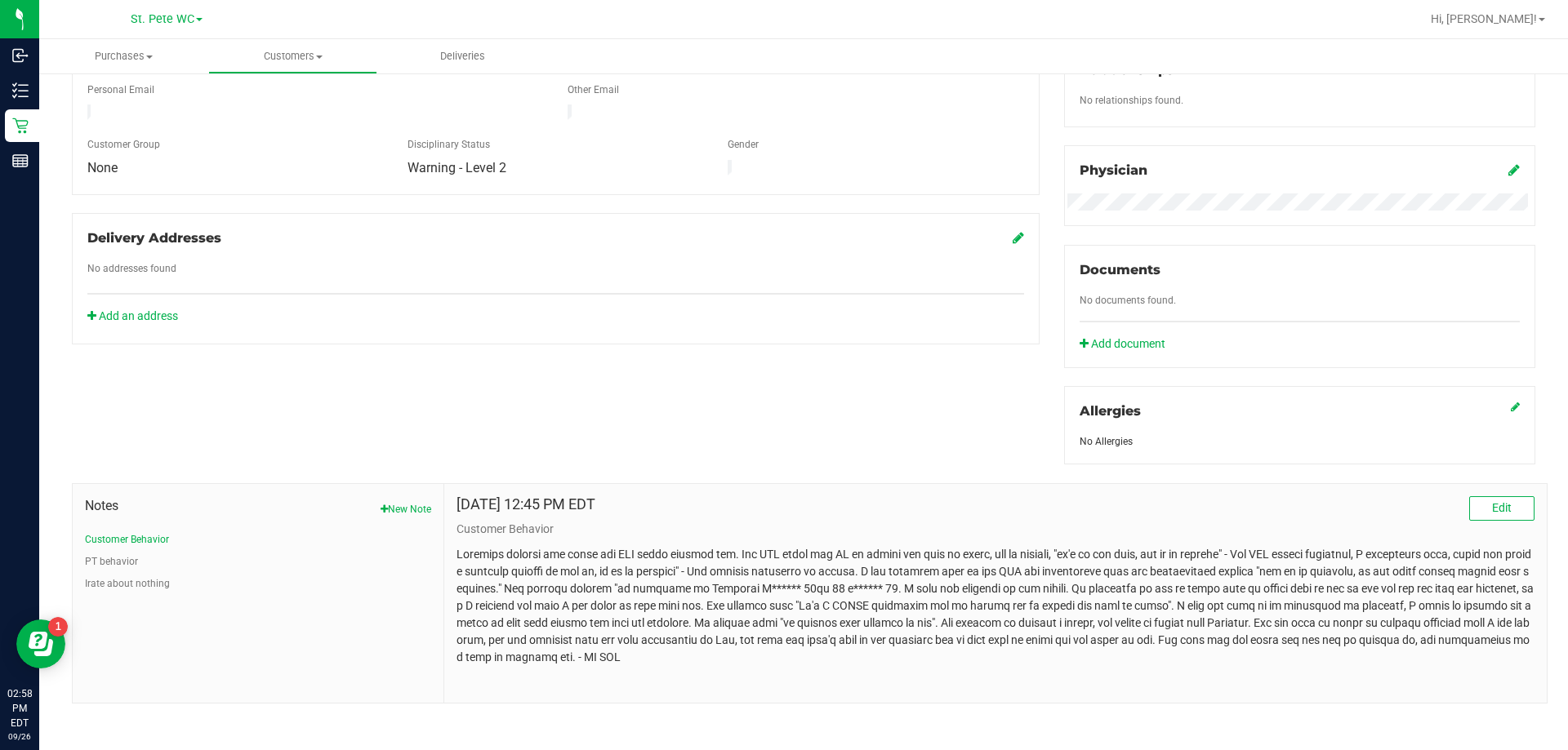
scroll to position [431, 0]
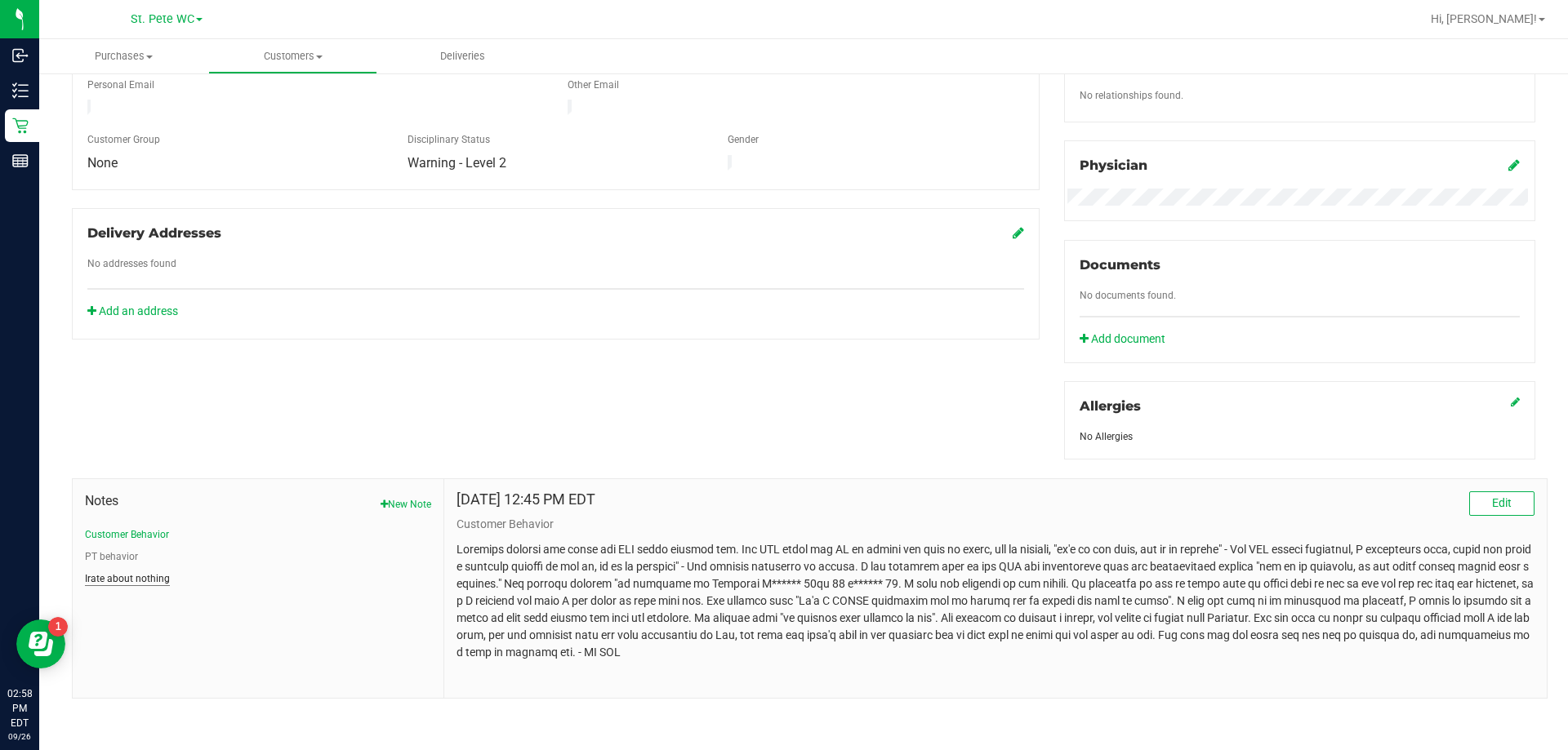
click at [117, 571] on button "Irate about nothing" at bounding box center [126, 578] width 85 height 15
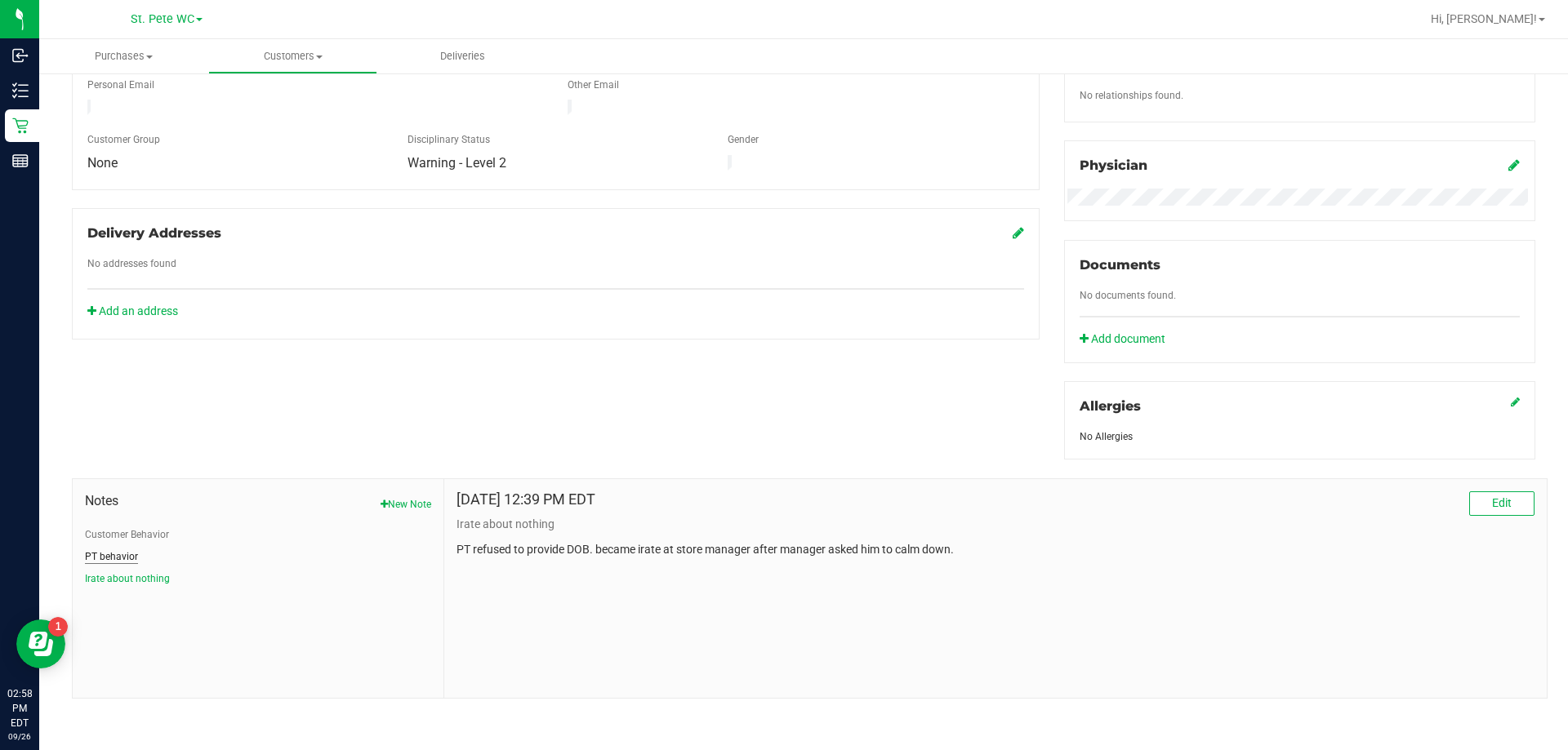
click at [126, 560] on button "PT behavior" at bounding box center [111, 556] width 53 height 15
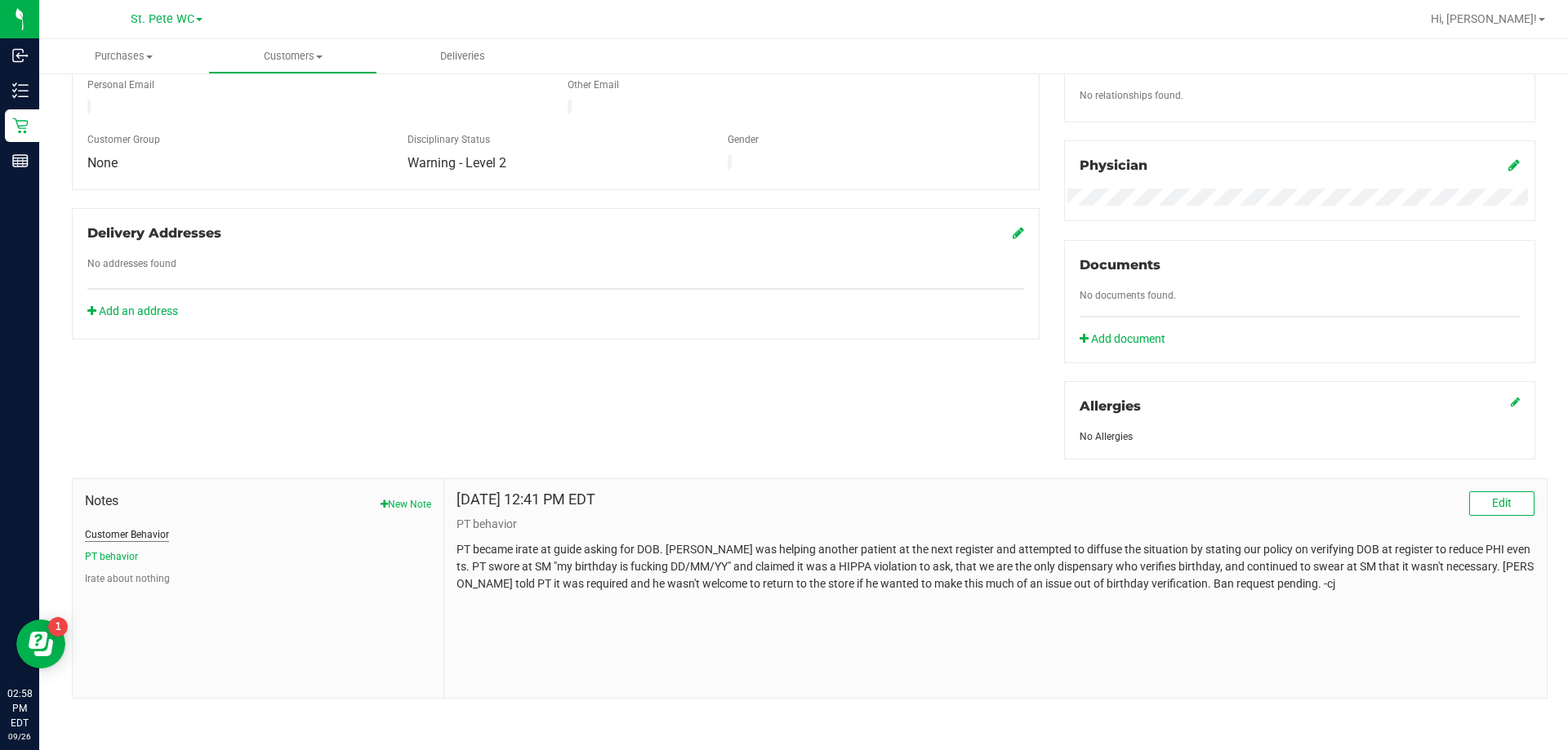
click at [128, 527] on button "Customer Behavior" at bounding box center [126, 534] width 84 height 15
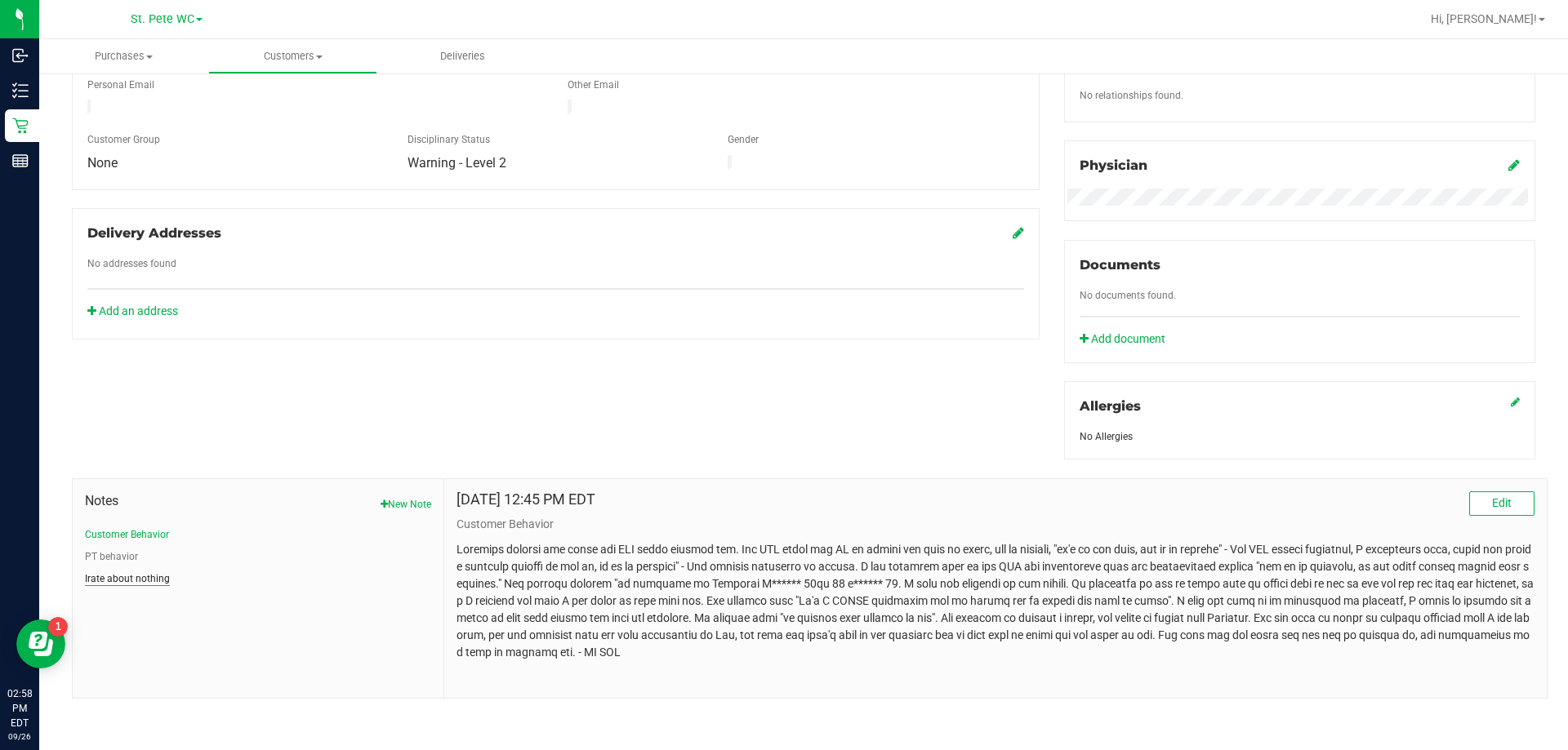
click at [98, 581] on button "Irate about nothing" at bounding box center [126, 578] width 85 height 15
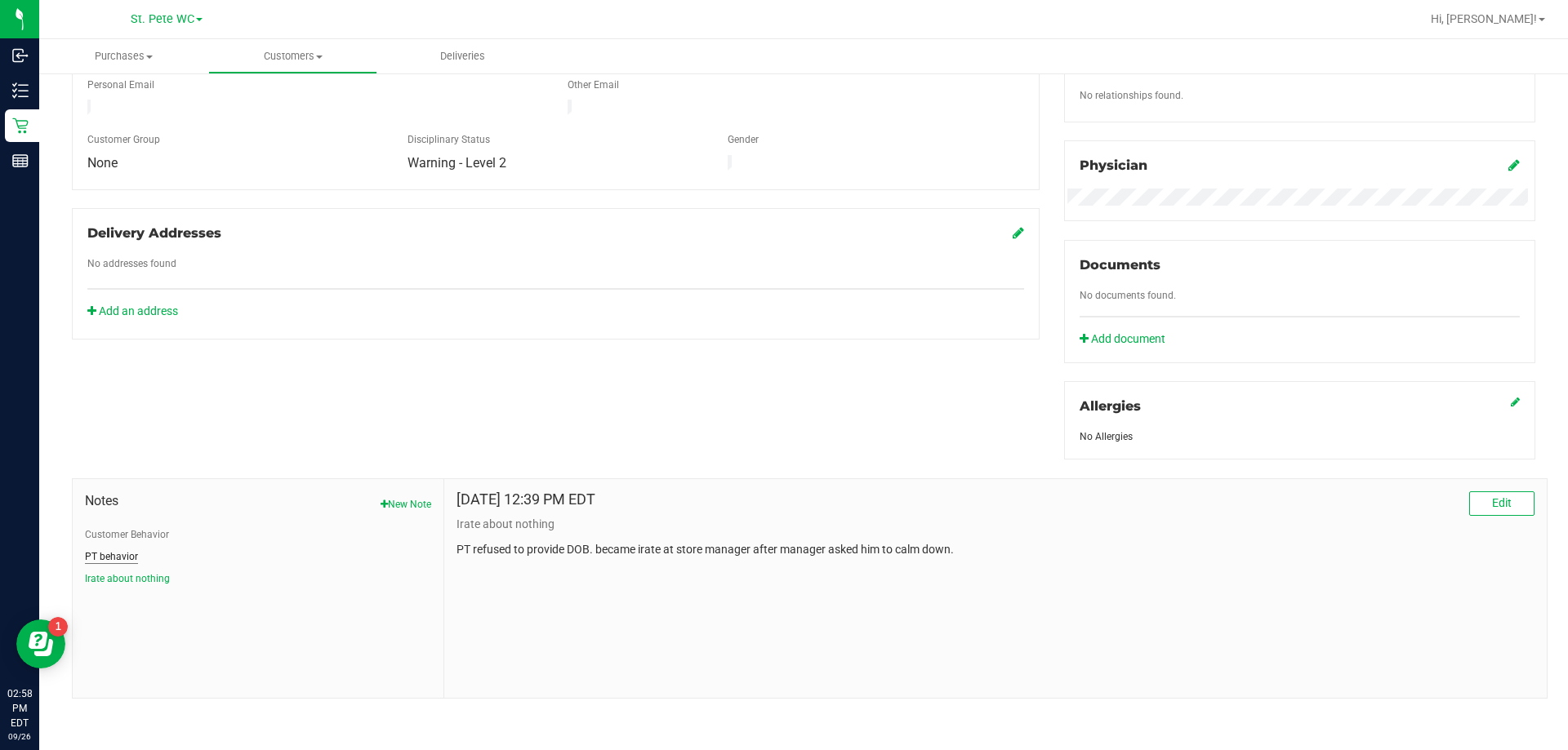
click at [102, 554] on button "PT behavior" at bounding box center [111, 556] width 53 height 15
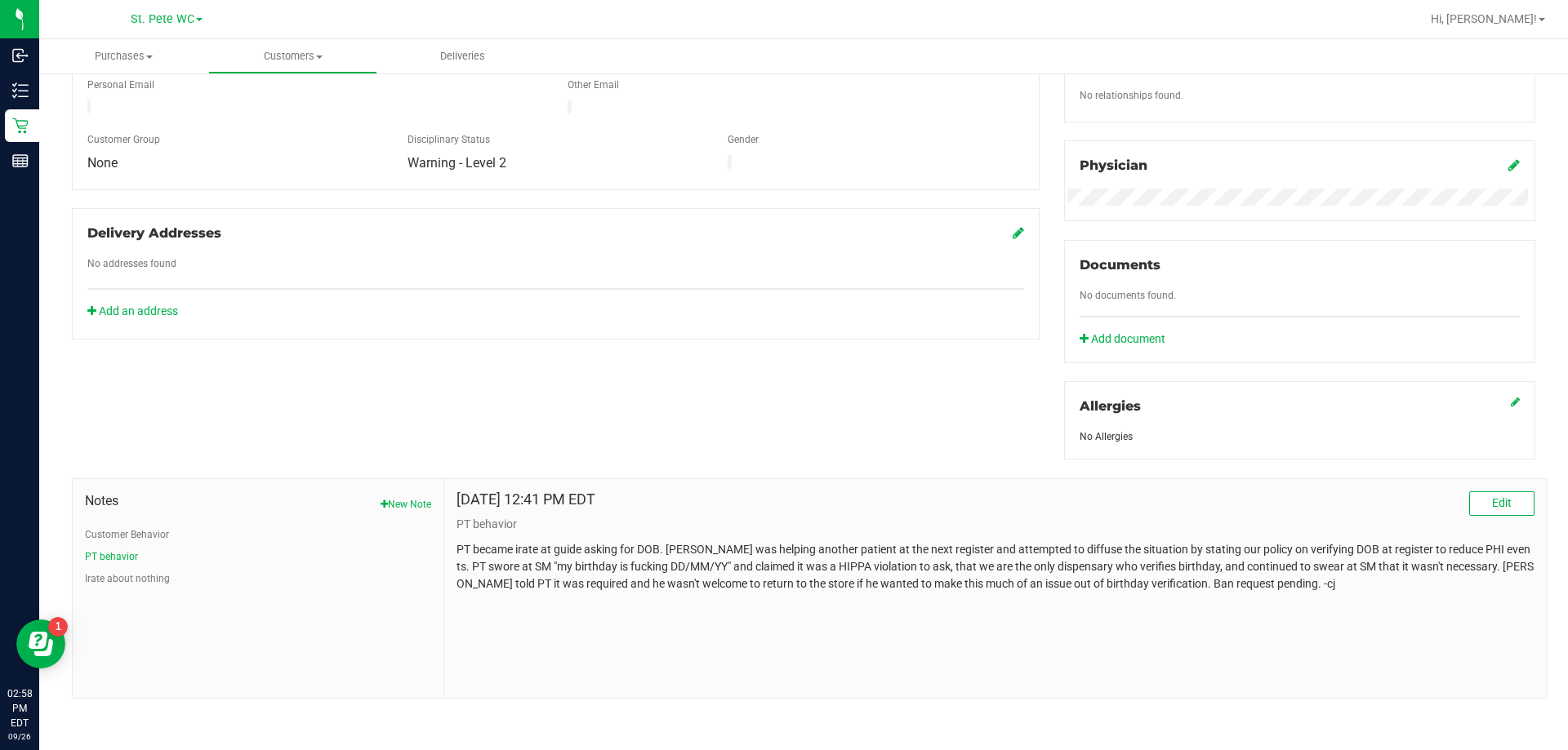
click at [120, 588] on div "Notes New Note Customer Behavior PT behavior Irate about nothing" at bounding box center [258, 589] width 372 height 219
click at [120, 577] on button "Irate about nothing" at bounding box center [126, 578] width 85 height 15
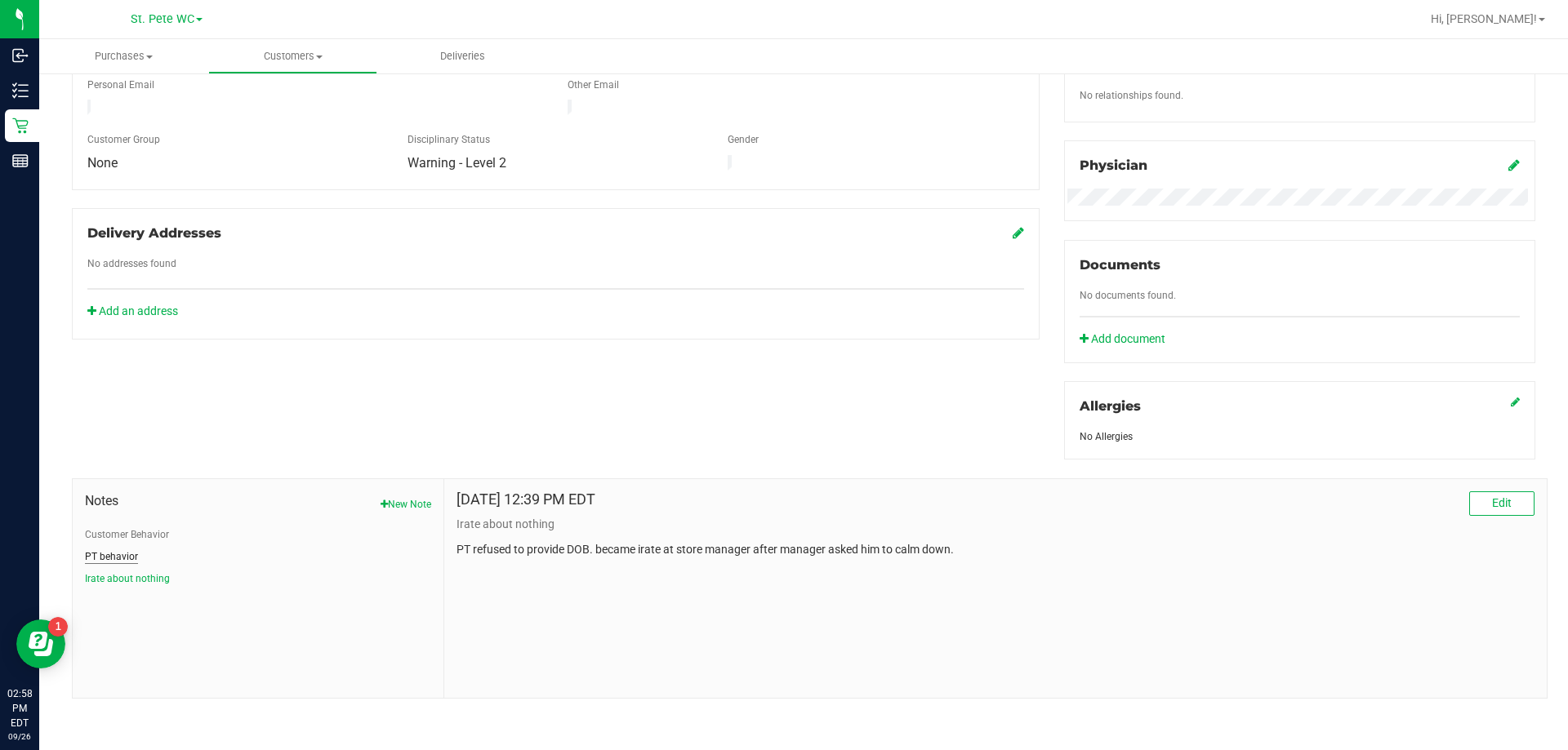
click at [126, 560] on button "PT behavior" at bounding box center [111, 556] width 53 height 15
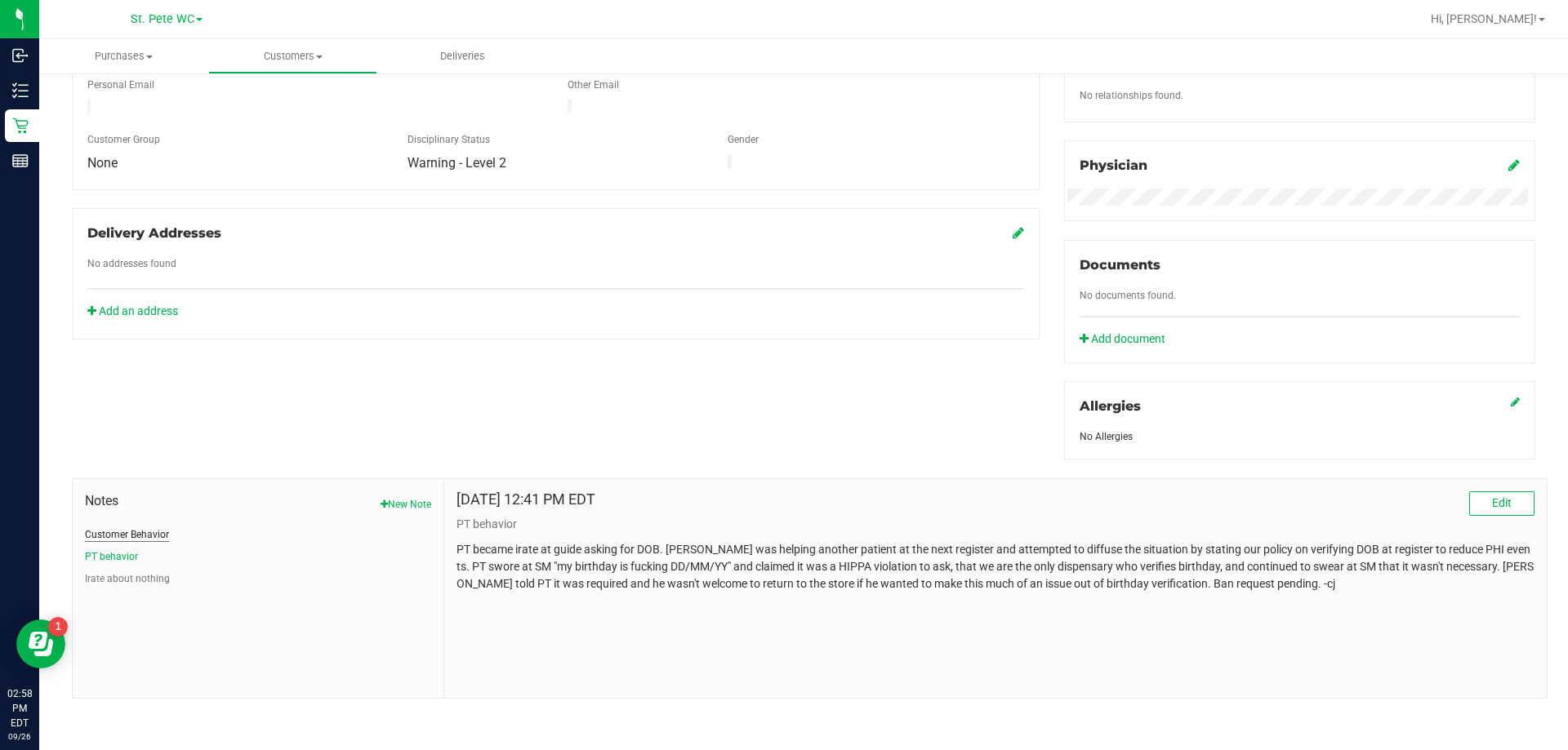
click at [140, 531] on button "Customer Behavior" at bounding box center [126, 534] width 84 height 15
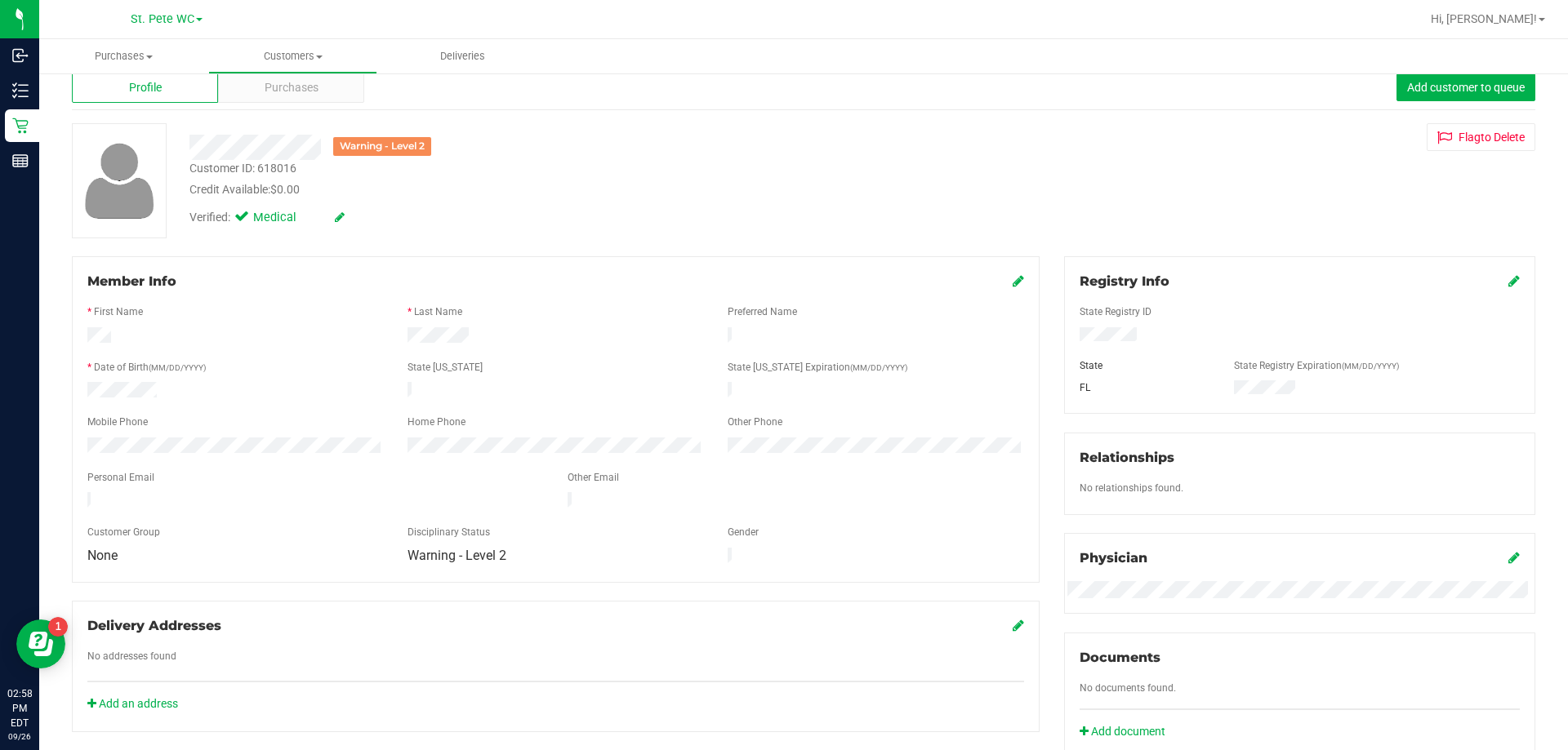
scroll to position [22, 0]
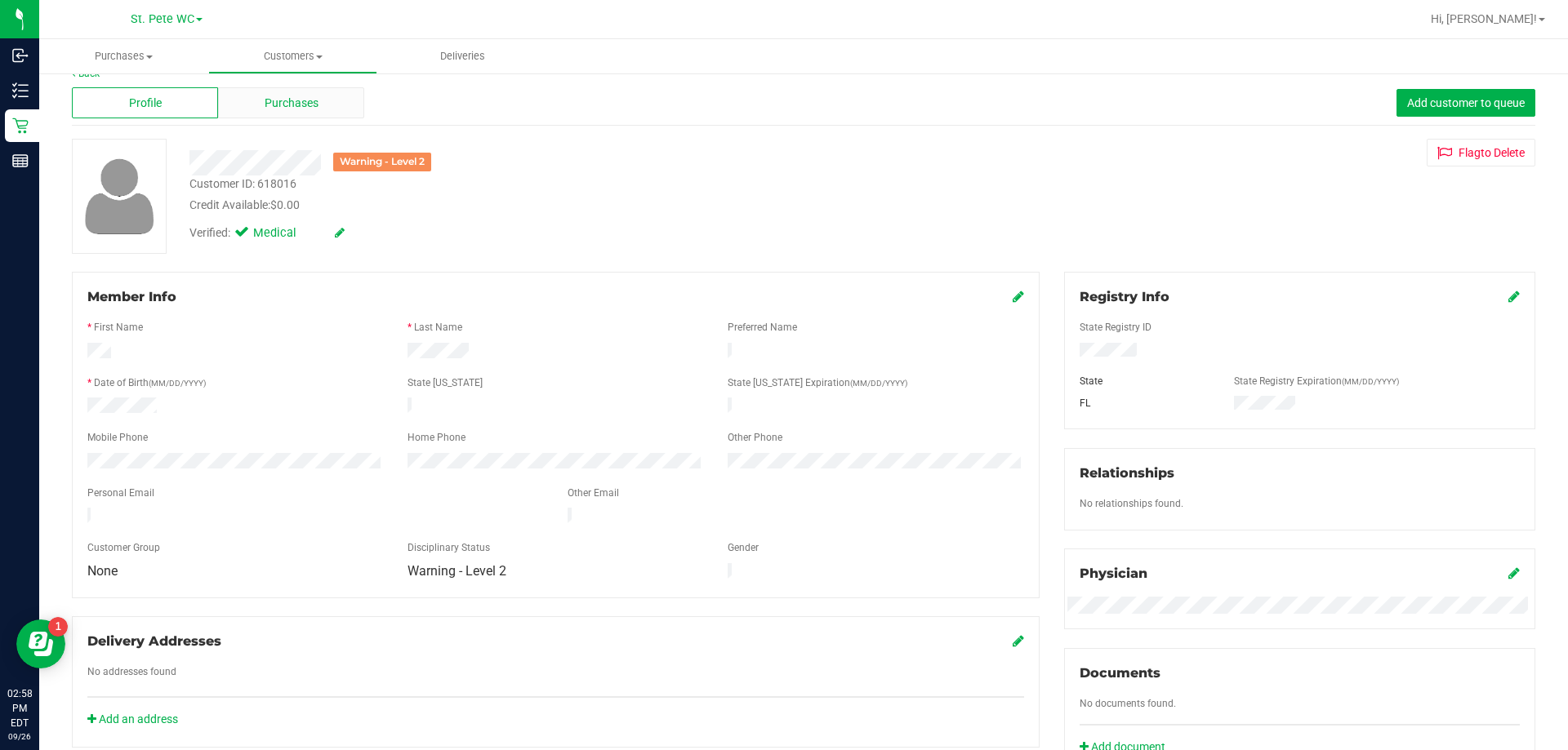
click at [265, 108] on span "Purchases" at bounding box center [291, 103] width 54 height 17
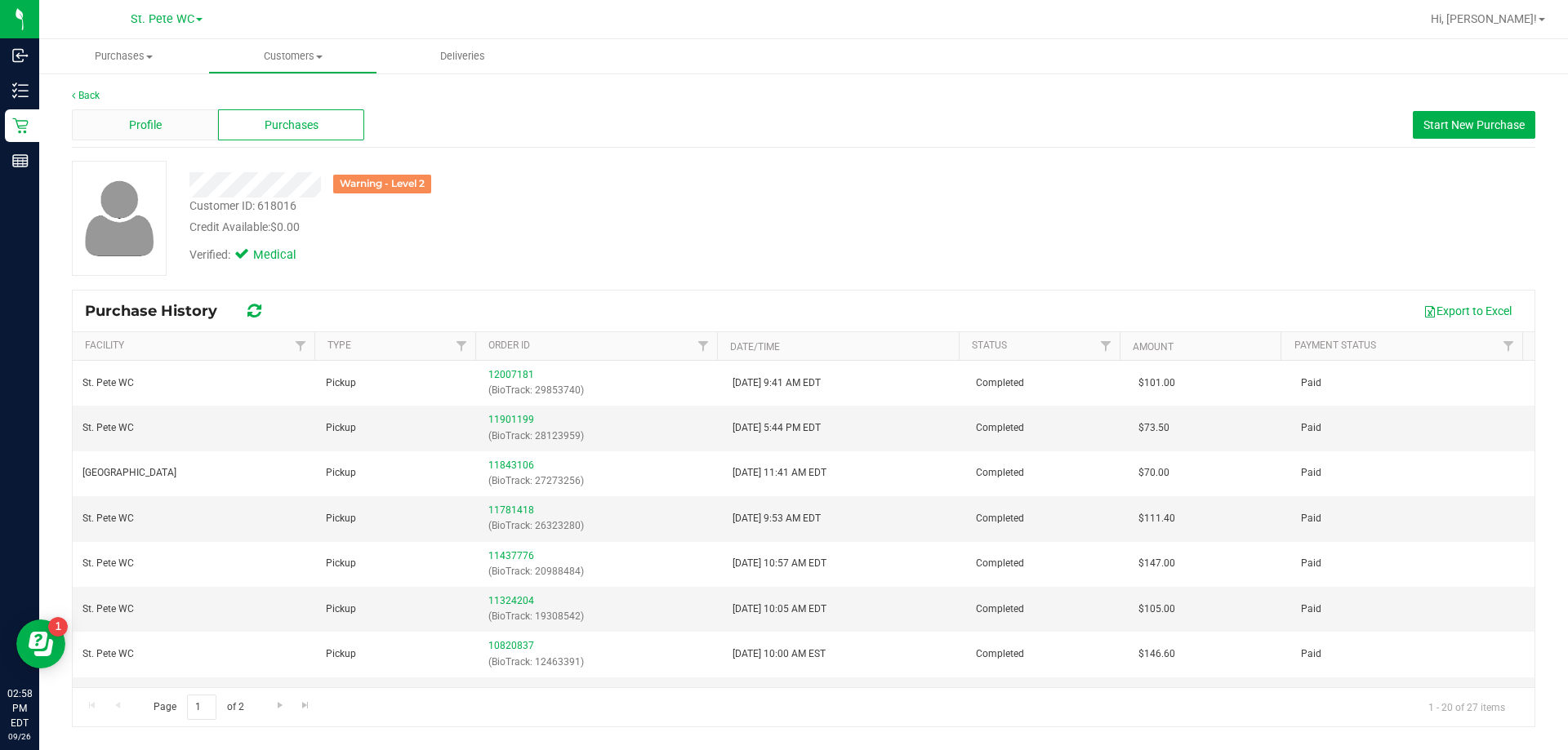
click at [162, 114] on div "Profile" at bounding box center [144, 125] width 146 height 31
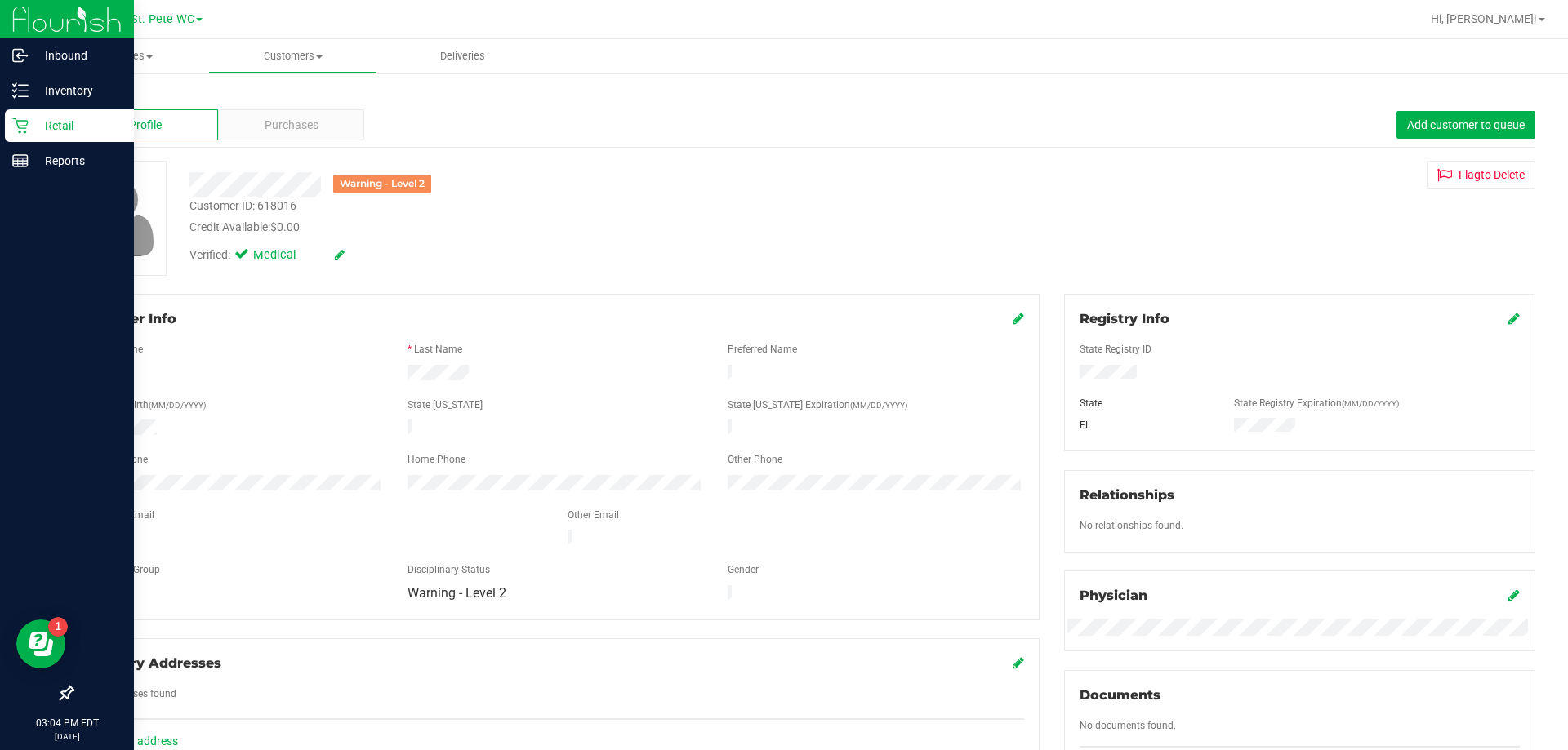
click at [7, 119] on div "Retail" at bounding box center [69, 126] width 129 height 32
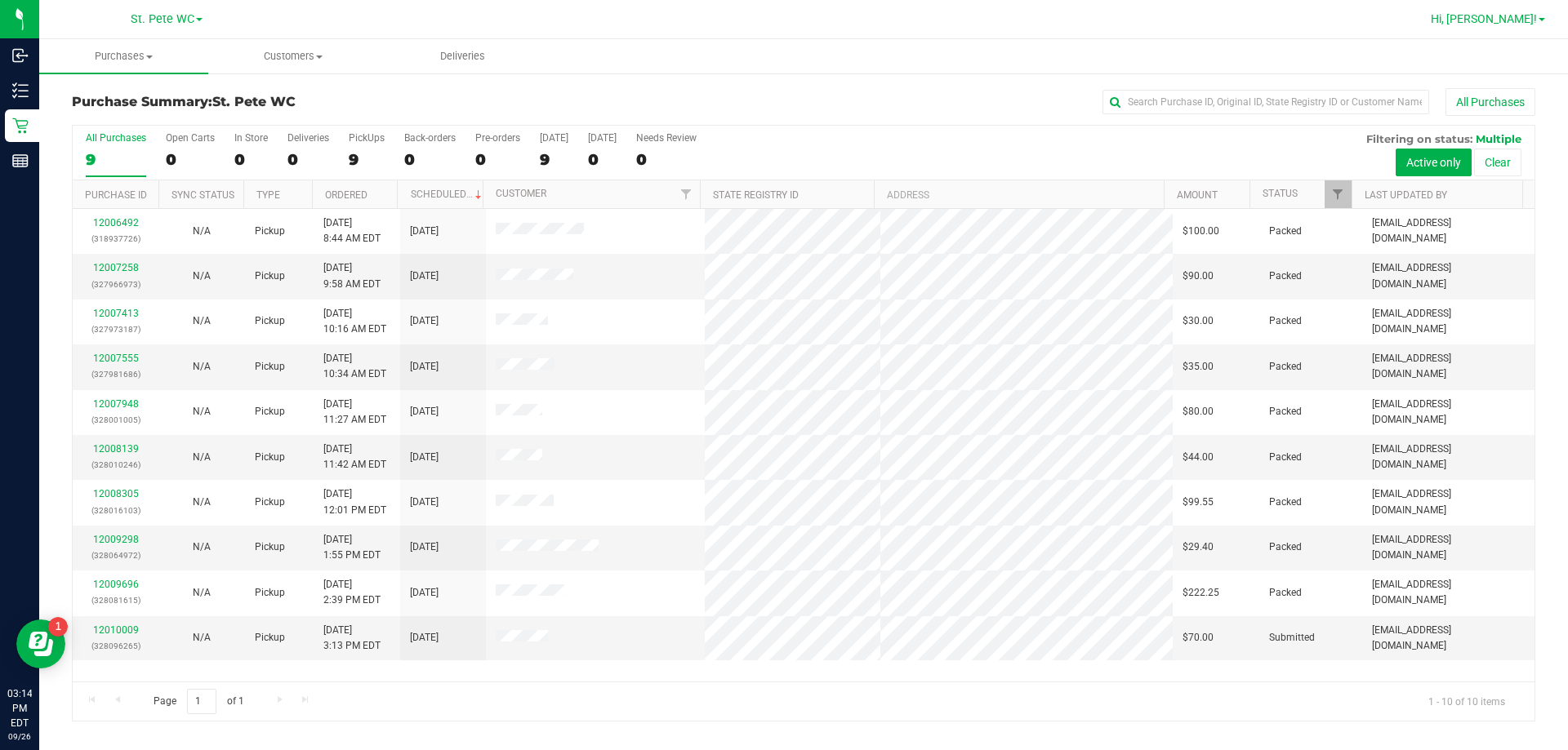
click at [790, 16] on link "Hi, [PERSON_NAME]!" at bounding box center [1487, 19] width 127 height 17
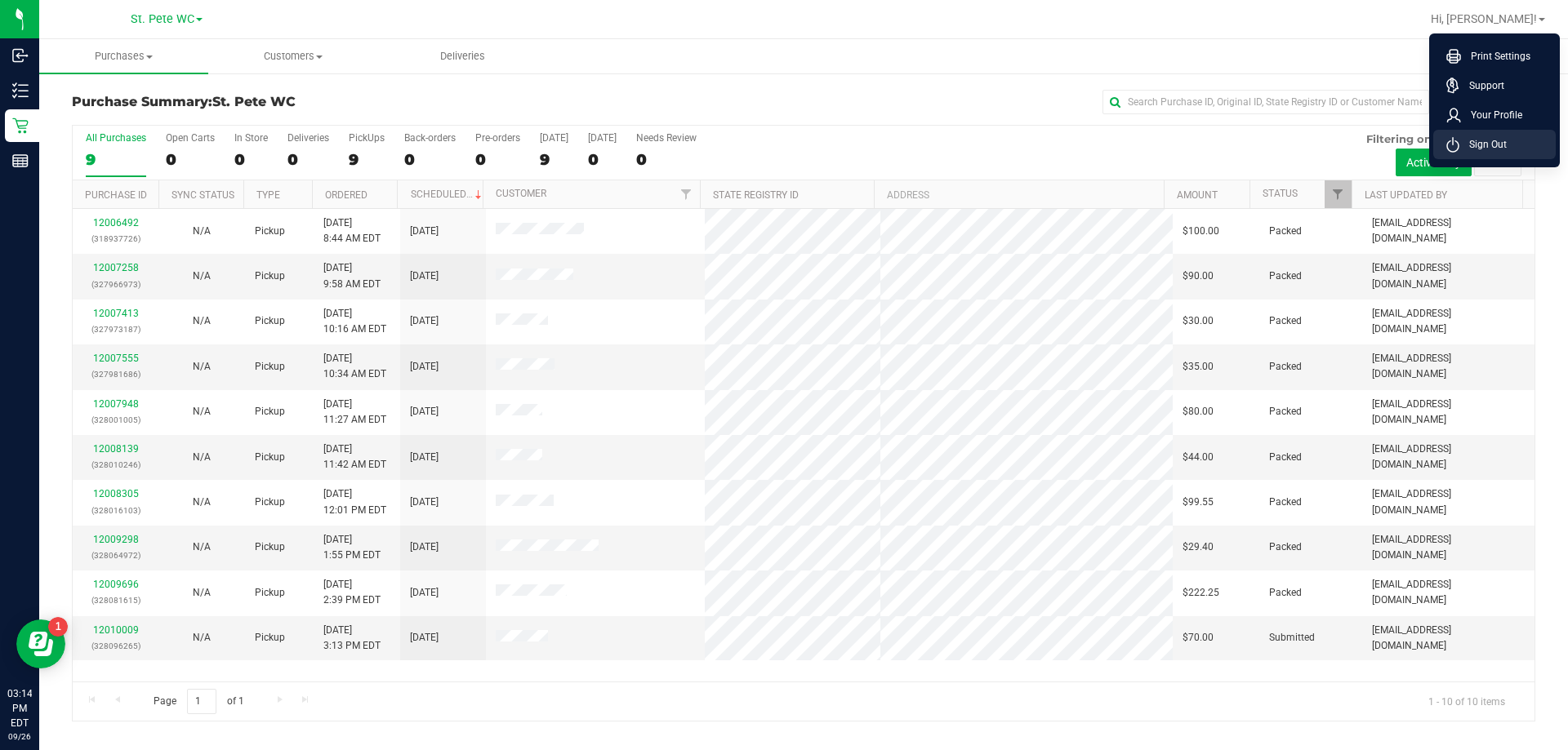
click at [790, 144] on span "Sign Out" at bounding box center [1482, 144] width 47 height 16
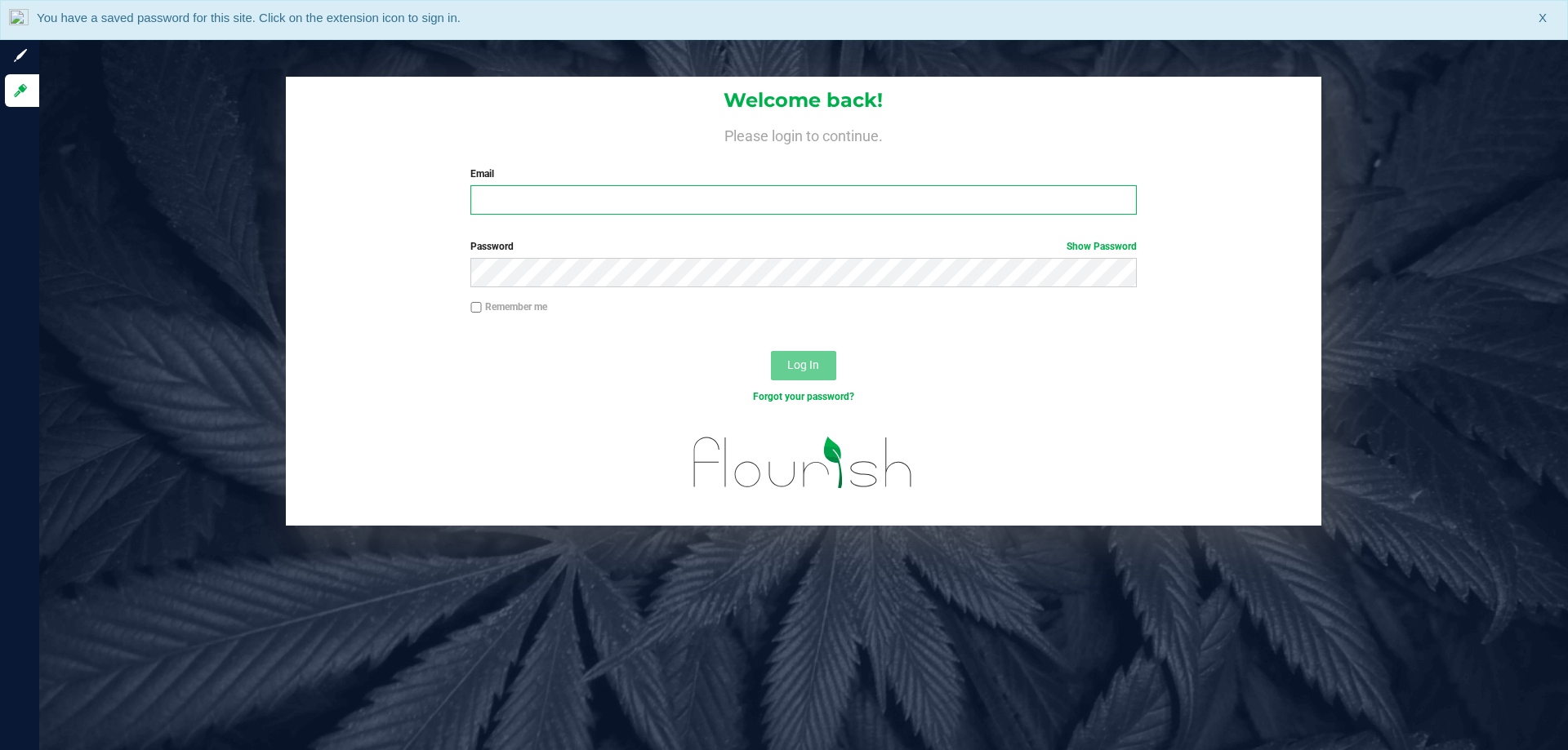
click at [790, 201] on input "Email" at bounding box center [802, 200] width 666 height 29
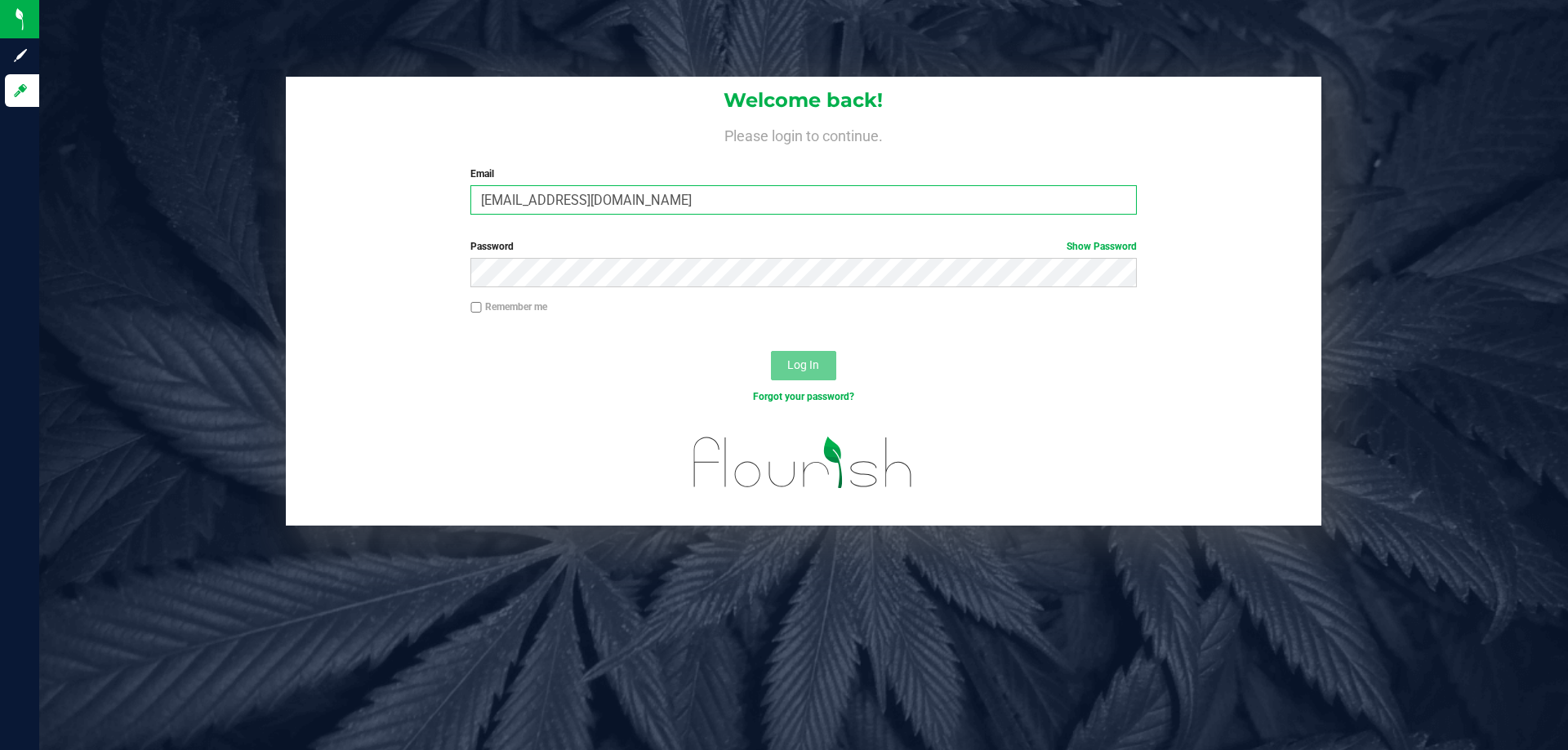
type input "[EMAIL_ADDRESS][DOMAIN_NAME]"
click at [771, 351] on button "Log In" at bounding box center [803, 366] width 65 height 29
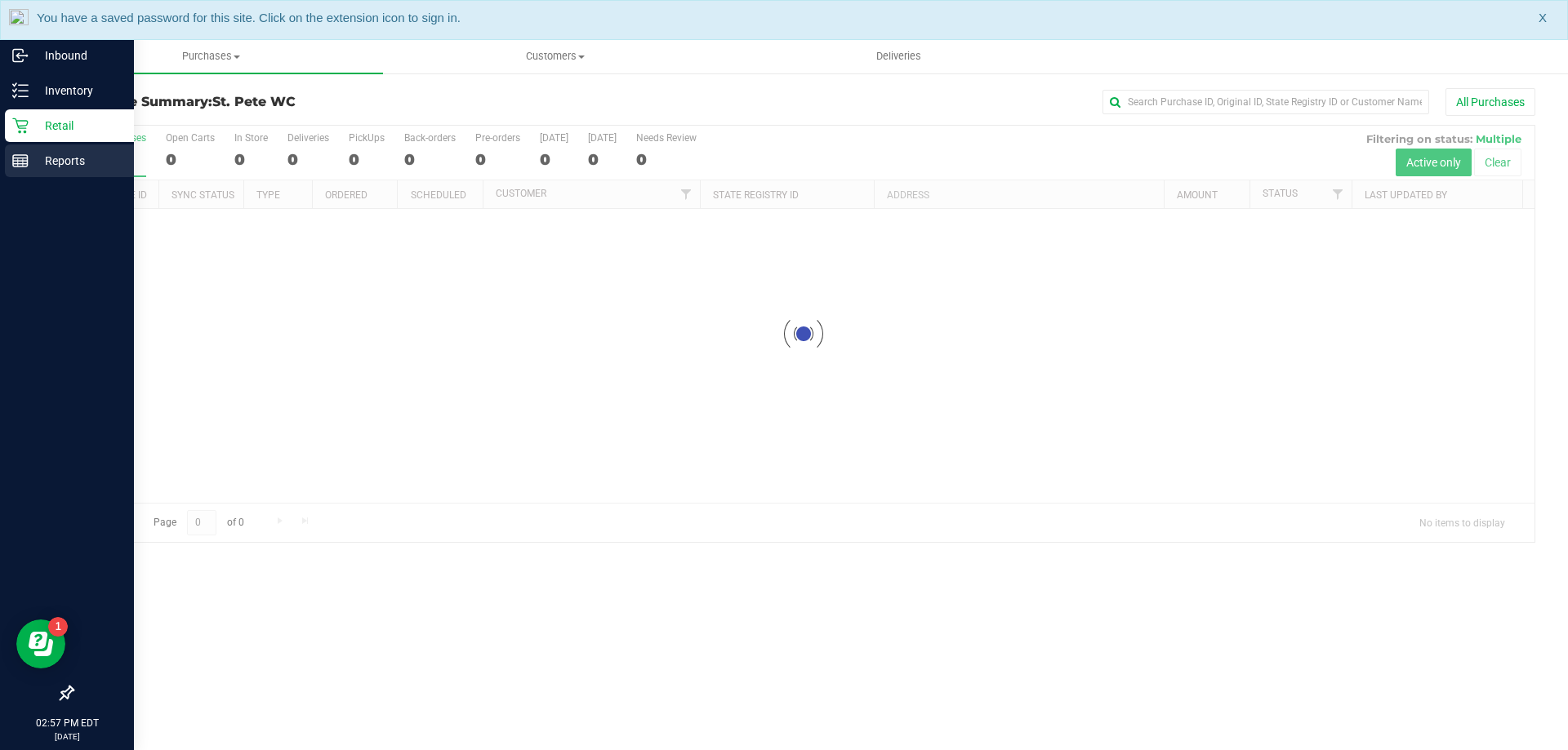
click at [23, 144] on div "Reports" at bounding box center [69, 161] width 129 height 32
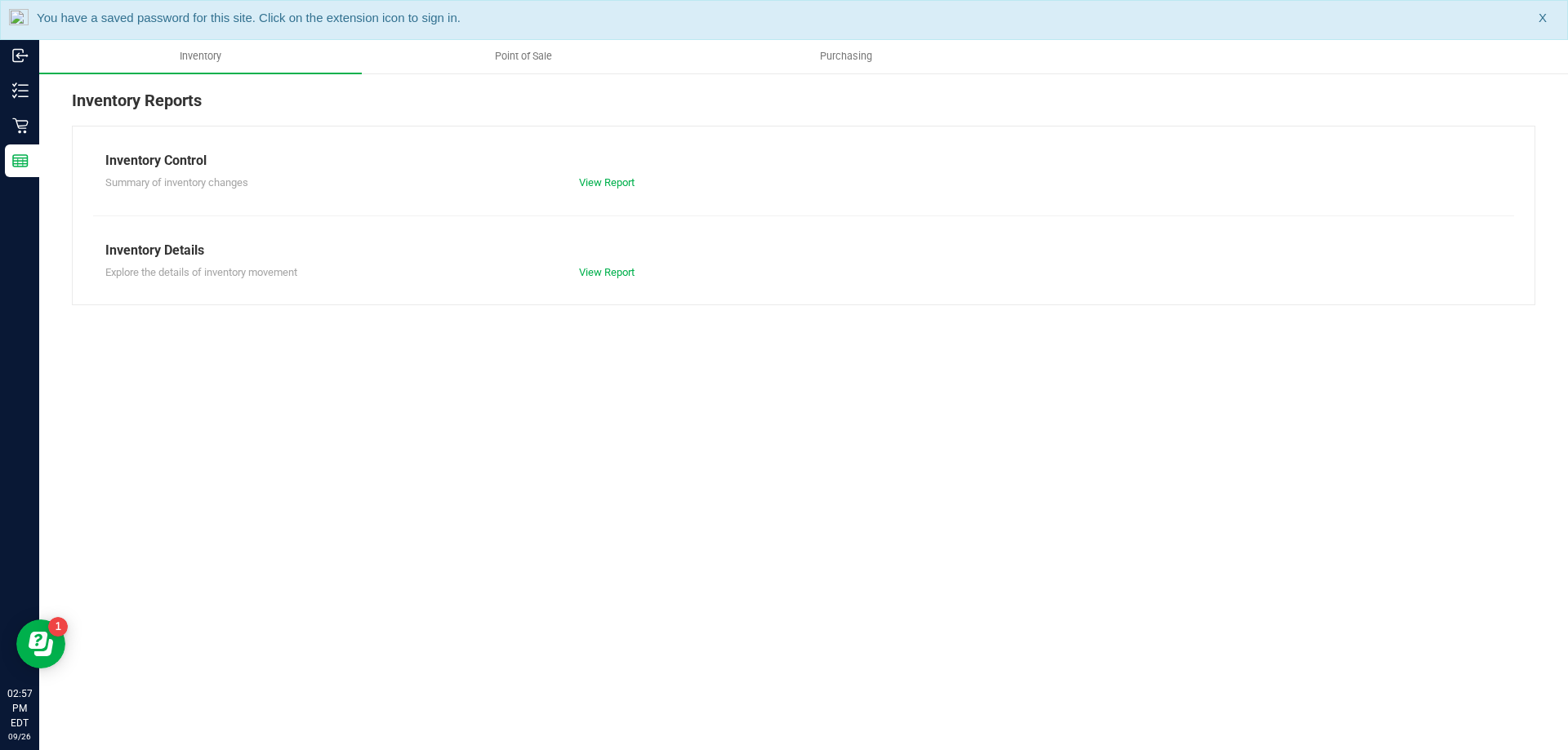
click at [1547, 23] on div "You have a saved password for this site. Click on the extension icon to sign in…" at bounding box center [784, 20] width 1568 height 40
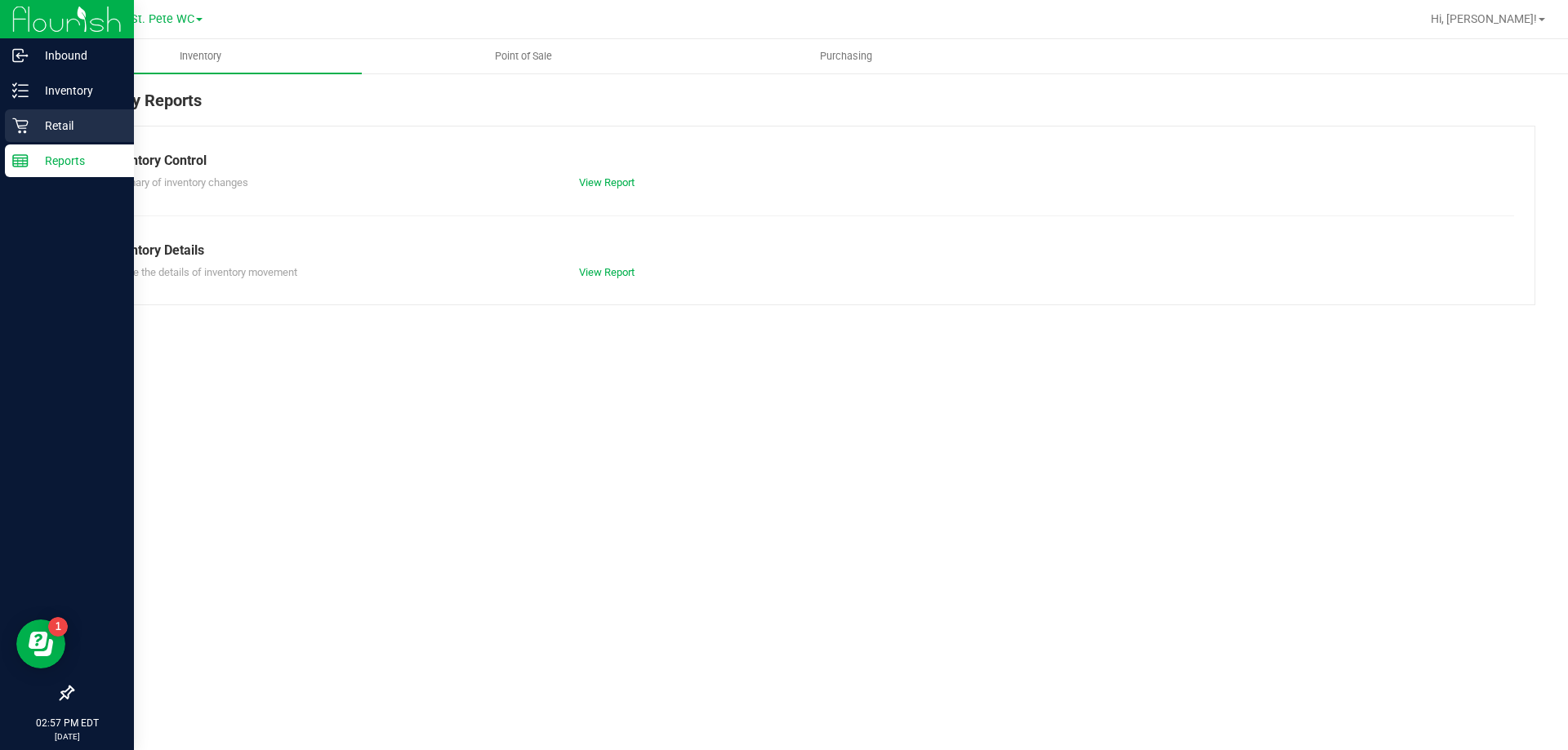
click at [16, 129] on icon at bounding box center [20, 126] width 16 height 16
